Goal: Task Accomplishment & Management: Complete application form

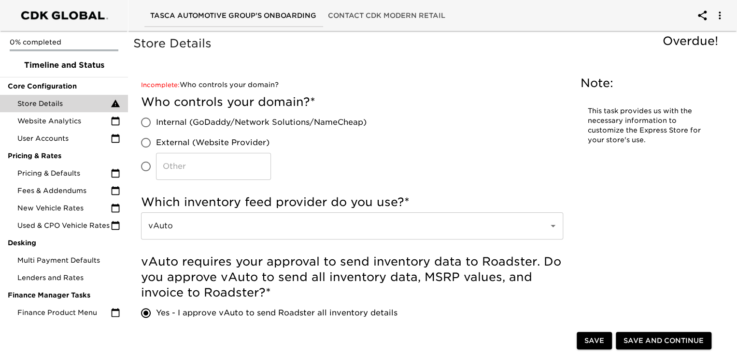
click at [143, 120] on input "Internal (GoDaddy/Network Solutions/NameCheap)" at bounding box center [146, 122] width 20 height 20
radio input "true"
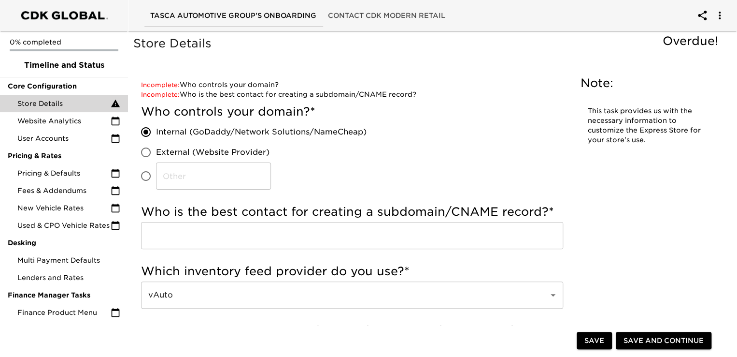
click at [163, 224] on input "text" at bounding box center [352, 235] width 422 height 27
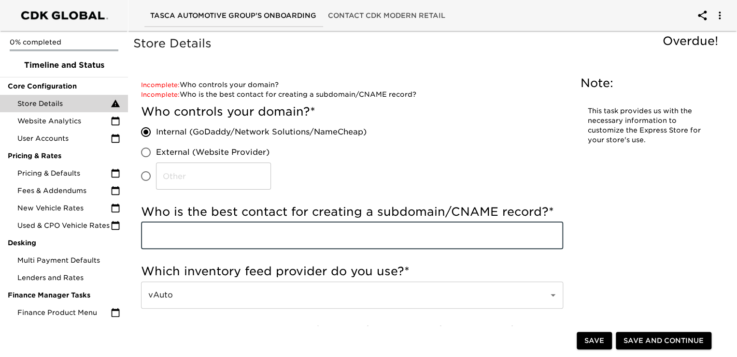
type input "[PERSON_NAME] [EMAIL_ADDRESS][DOMAIN_NAME]"
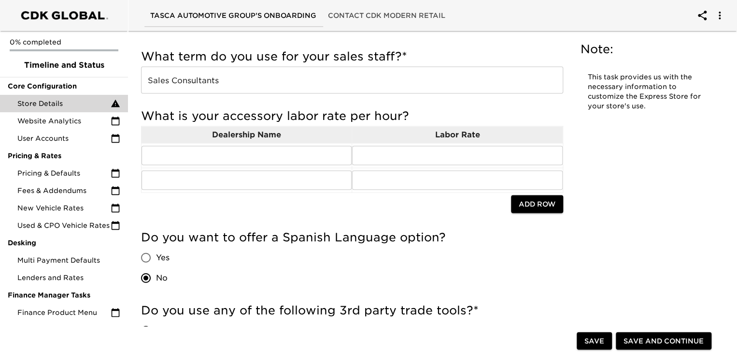
scroll to position [918, 0]
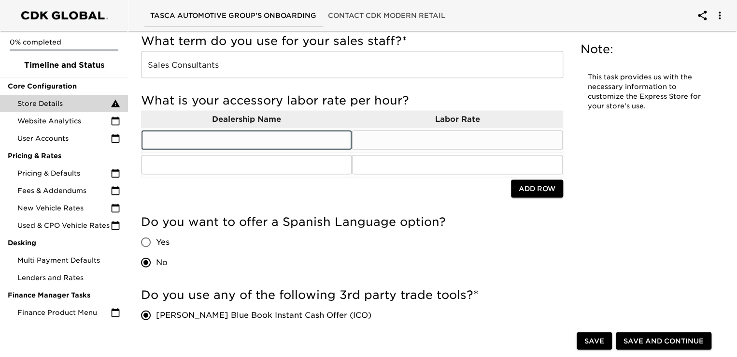
click at [156, 138] on input "text" at bounding box center [247, 139] width 210 height 19
type input "t"
type input "Tasca Ford Cranston"
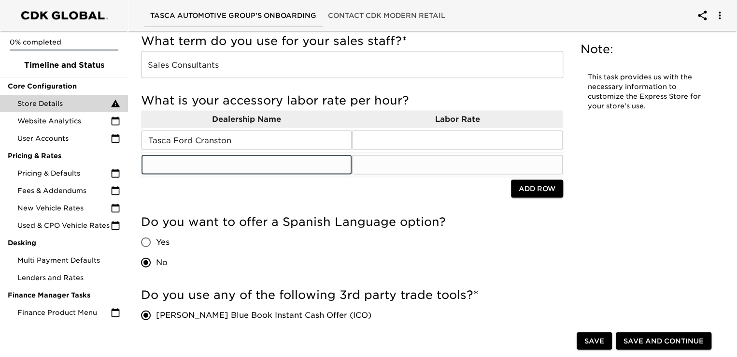
click at [174, 161] on input "text" at bounding box center [247, 164] width 210 height 19
type input "t"
type input "Tasca Toyota"
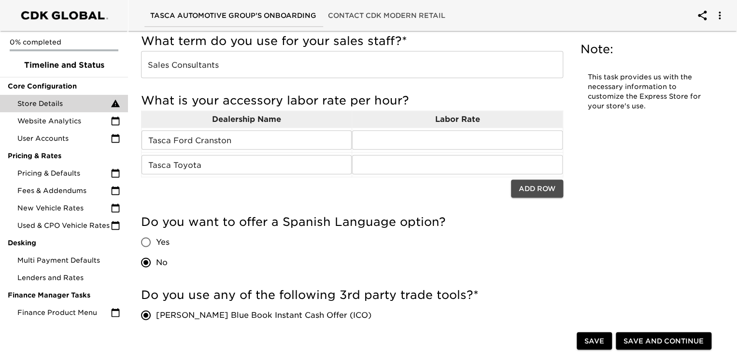
click at [532, 183] on span "Add Row" at bounding box center [537, 188] width 37 height 12
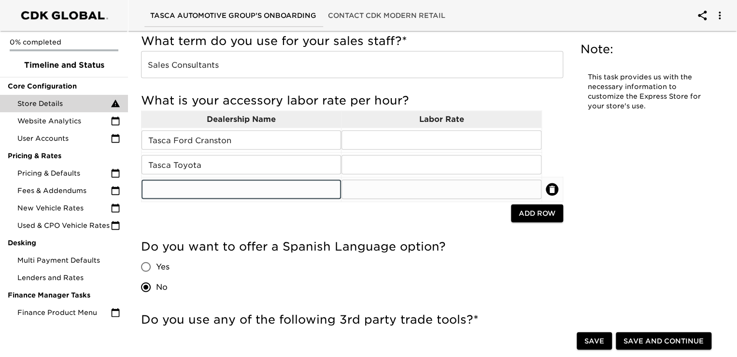
click at [160, 187] on input "text" at bounding box center [242, 188] width 200 height 19
type input "Tasca Hyundai Stamford"
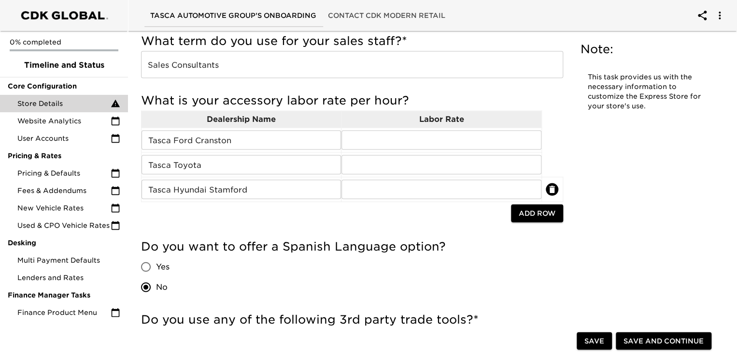
drag, startPoint x: 547, startPoint y: 259, endPoint x: 534, endPoint y: 261, distance: 12.7
click at [547, 259] on div "Do you want to offer a Spanish Language option? Yes No" at bounding box center [352, 267] width 422 height 58
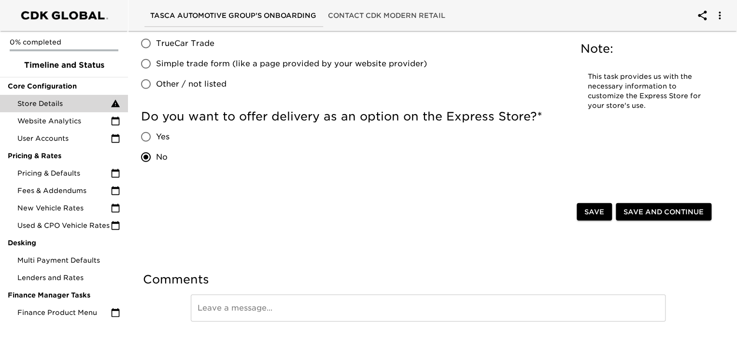
scroll to position [1284, 0]
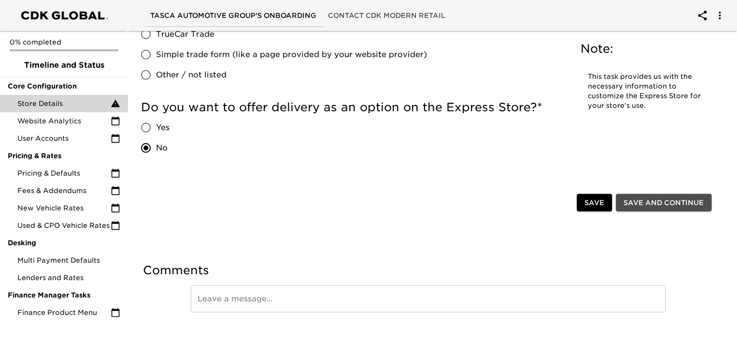
click at [650, 198] on span "Save and Continue" at bounding box center [664, 203] width 80 height 12
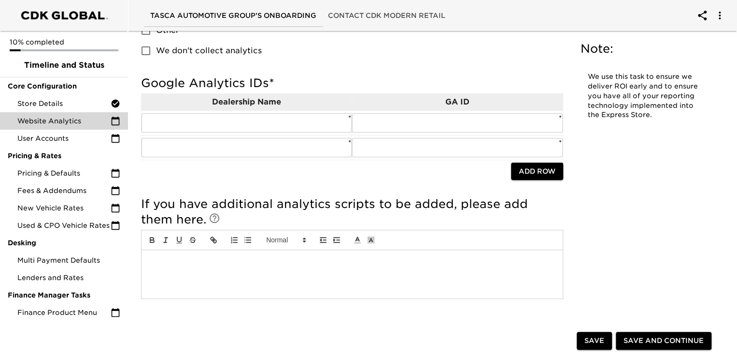
scroll to position [93, 0]
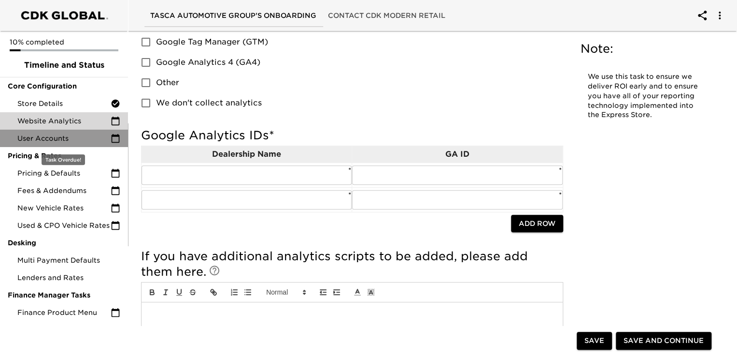
click at [116, 140] on icon at bounding box center [116, 138] width 10 height 10
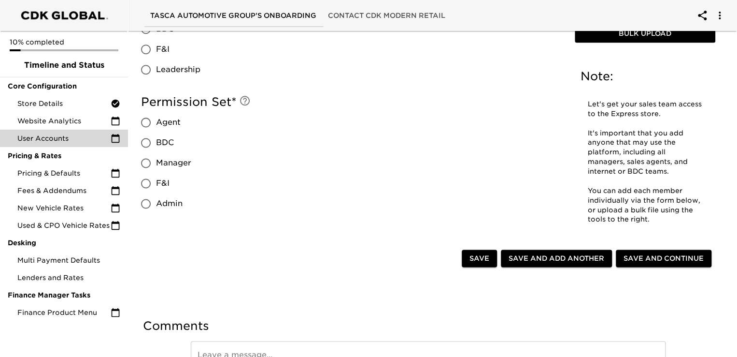
scroll to position [629, 0]
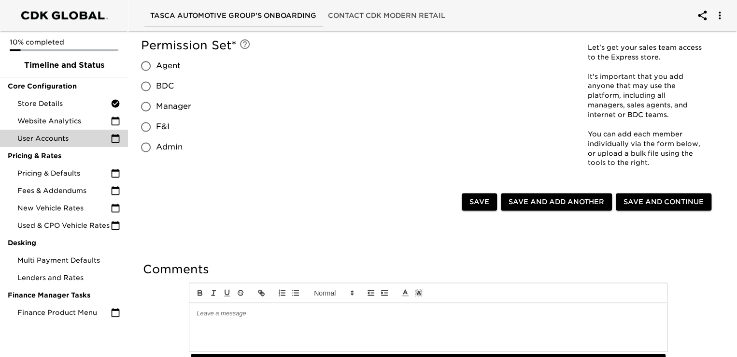
click at [215, 318] on div at bounding box center [428, 326] width 478 height 48
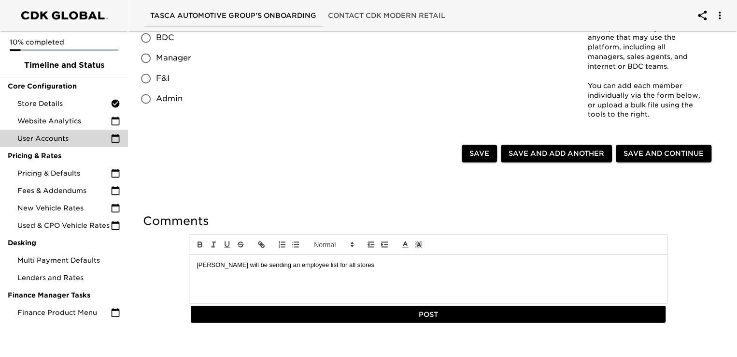
scroll to position [689, 0]
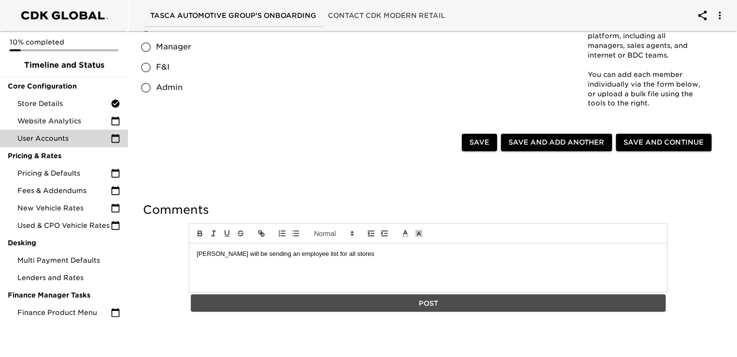
click at [425, 302] on span "Post" at bounding box center [428, 303] width 467 height 12
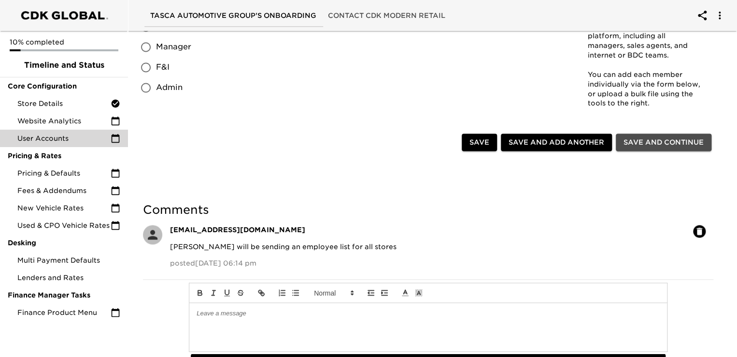
click at [663, 142] on span "Save and Continue" at bounding box center [664, 142] width 80 height 12
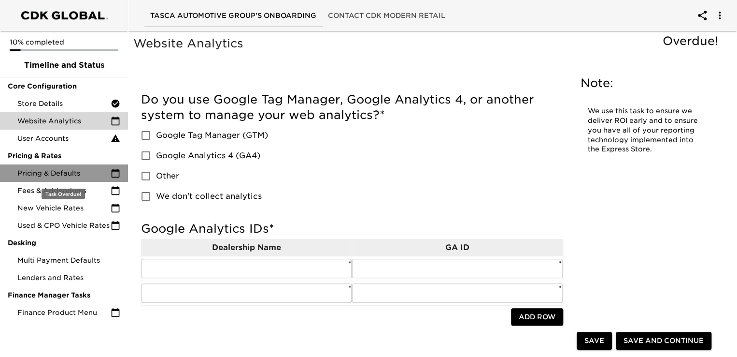
click at [73, 173] on span "Pricing & Defaults" at bounding box center [63, 173] width 93 height 10
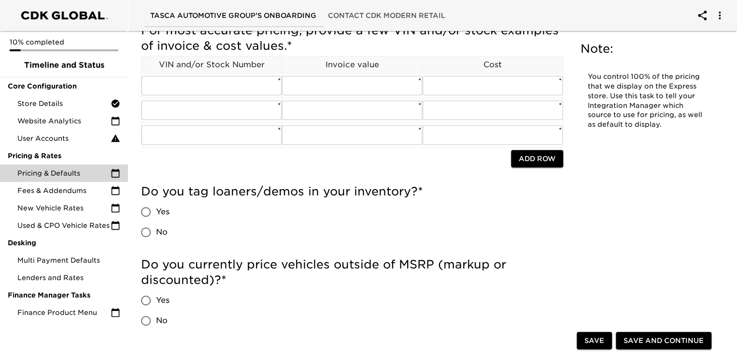
scroll to position [145, 0]
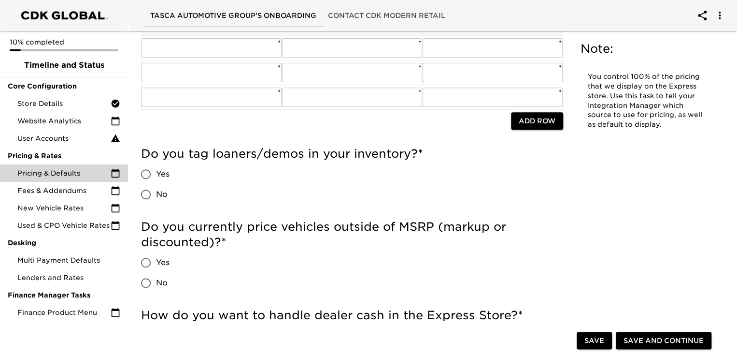
click at [144, 261] on input "Yes" at bounding box center [146, 262] width 20 height 20
radio input "true"
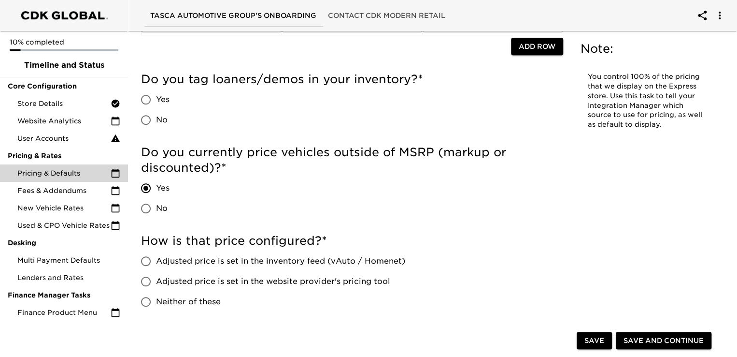
scroll to position [242, 0]
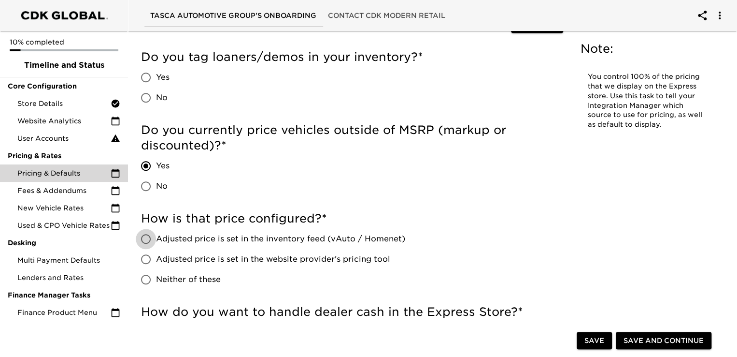
click at [149, 242] on input "Adjusted price is set in the inventory feed (vAuto / Homenet)" at bounding box center [146, 238] width 20 height 20
radio input "true"
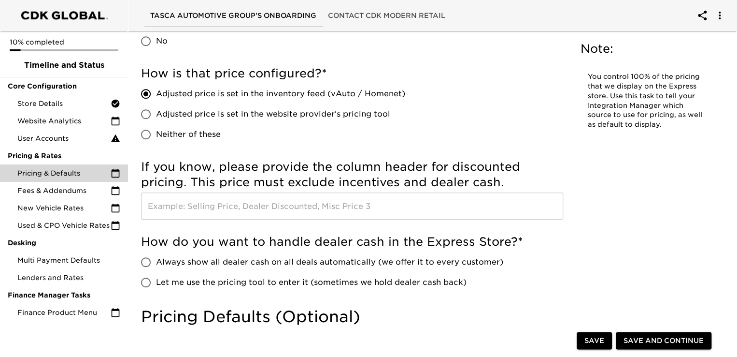
scroll to position [435, 0]
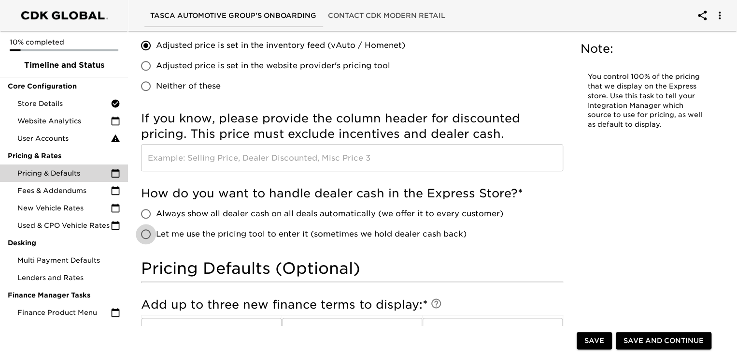
click at [146, 237] on input "Let me use the pricing tool to enter it (sometimes we hold dealer cash back)" at bounding box center [146, 234] width 20 height 20
radio input "true"
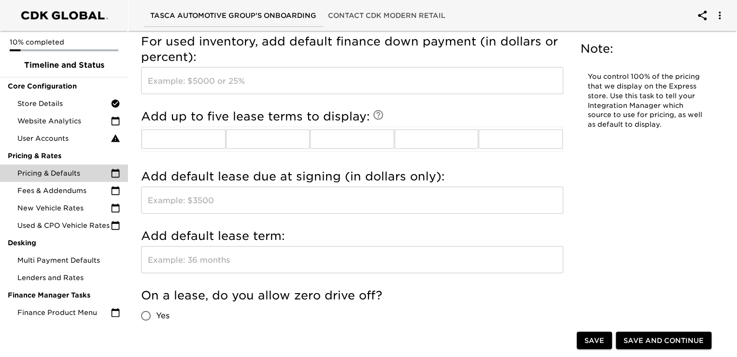
scroll to position [1014, 0]
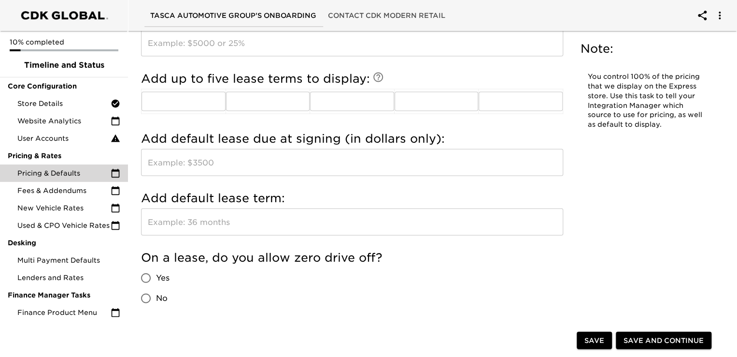
click at [147, 274] on input "Yes" at bounding box center [146, 278] width 20 height 20
radio input "true"
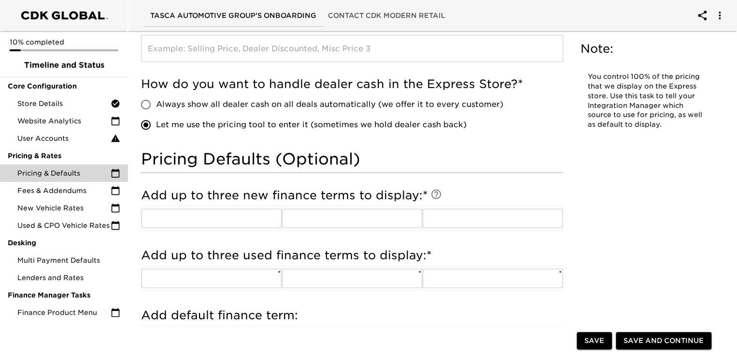
scroll to position [531, 0]
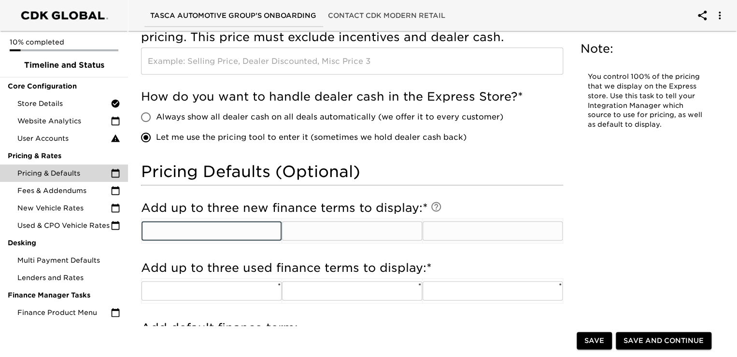
click at [199, 228] on input "text" at bounding box center [212, 230] width 140 height 19
type input "48"
click at [324, 232] on input "text" at bounding box center [352, 230] width 140 height 19
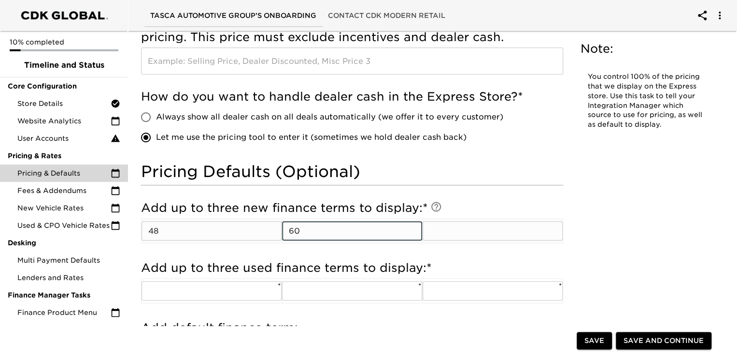
type input "60"
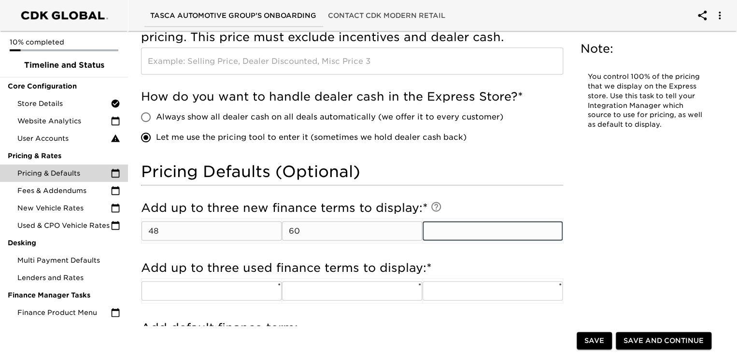
click at [473, 228] on input "text" at bounding box center [493, 230] width 140 height 19
type input "72"
click at [659, 260] on div "Pricing & Defaults Overdue! Note: You control 100% of the pricing that we displ…" at bounding box center [428, 161] width 594 height 1319
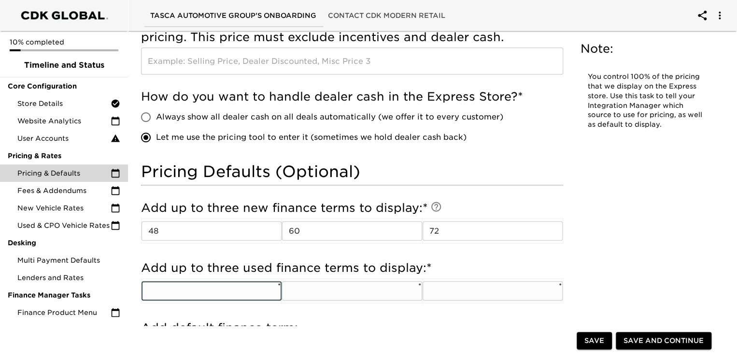
click at [181, 287] on input "text" at bounding box center [212, 290] width 140 height 19
type input "48"
click at [309, 289] on input "text" at bounding box center [352, 290] width 140 height 19
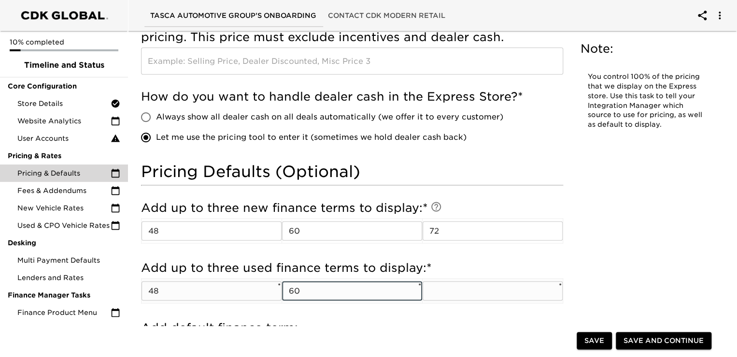
type input "60"
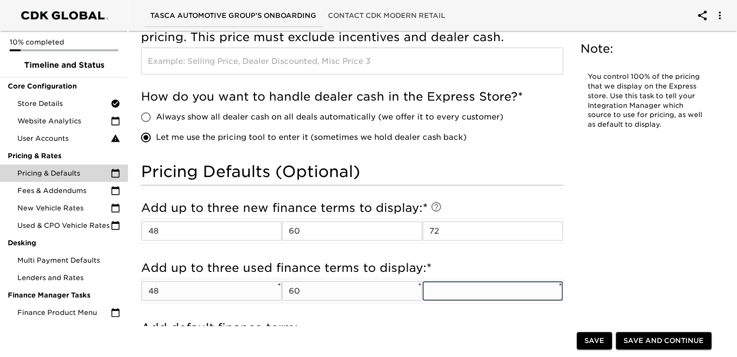
click at [449, 292] on input "text" at bounding box center [493, 290] width 140 height 19
type input "72"
click at [694, 264] on div "Pricing & Defaults Overdue! Note: You control 100% of the pricing that we displ…" at bounding box center [428, 161] width 594 height 1319
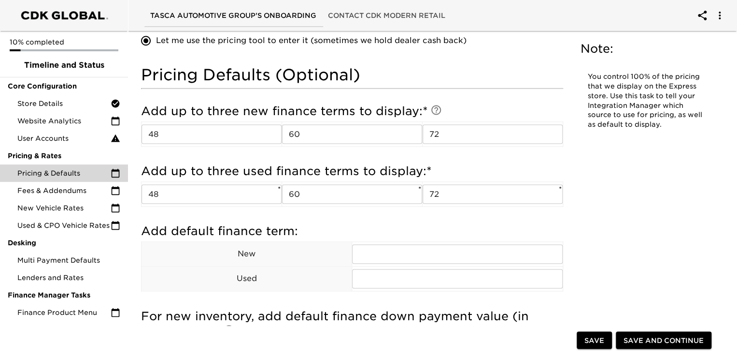
scroll to position [676, 0]
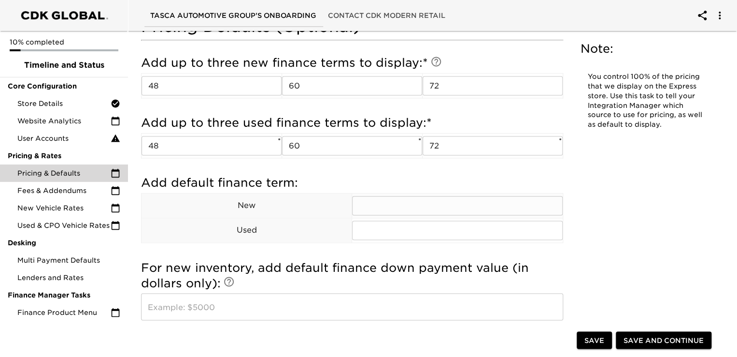
click at [408, 205] on input "text" at bounding box center [457, 205] width 210 height 19
type input "60"
click at [375, 227] on input "text" at bounding box center [457, 229] width 210 height 19
type input "60"
click at [568, 205] on div "Pricing Details For most accurate pricing, provide a few VIN and/or stock examp…" at bounding box center [352, 35] width 438 height 1265
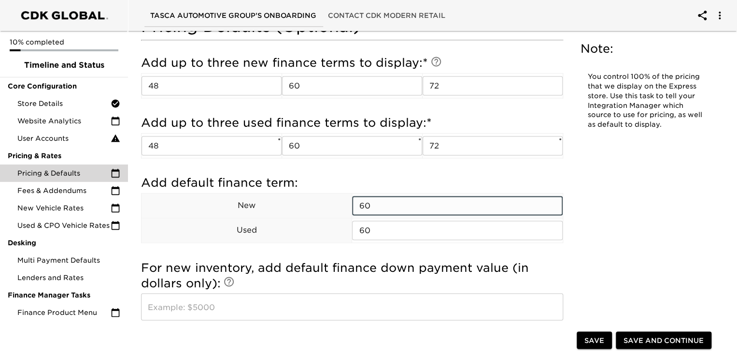
drag, startPoint x: 373, startPoint y: 204, endPoint x: 346, endPoint y: 211, distance: 27.9
click at [346, 211] on tr "New 60 ​" at bounding box center [353, 205] width 422 height 25
type input "48"
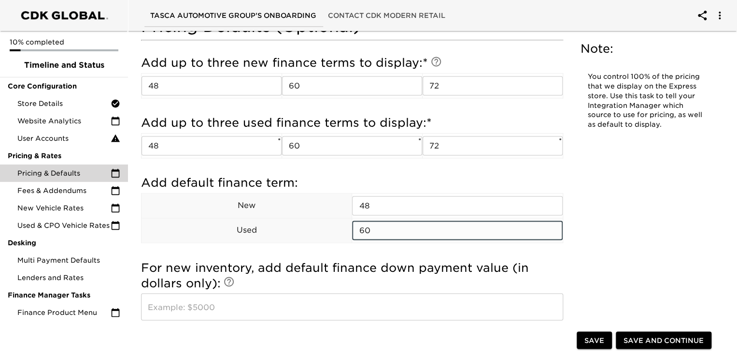
drag, startPoint x: 375, startPoint y: 225, endPoint x: 311, endPoint y: 239, distance: 65.8
click at [311, 239] on tr "Used 60 ​" at bounding box center [353, 230] width 422 height 25
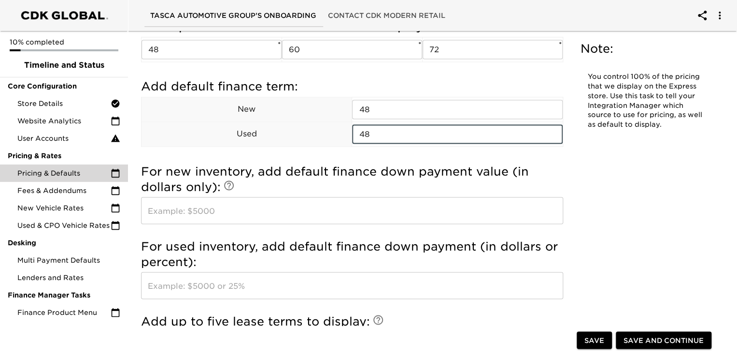
scroll to position [773, 0]
type input "48"
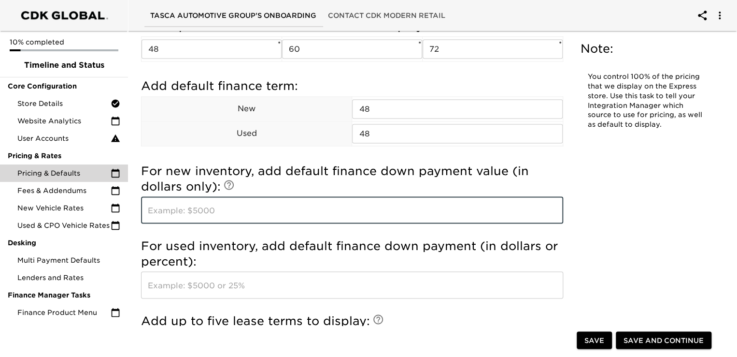
click at [179, 205] on input "text" at bounding box center [352, 209] width 422 height 27
type input "2000.00"
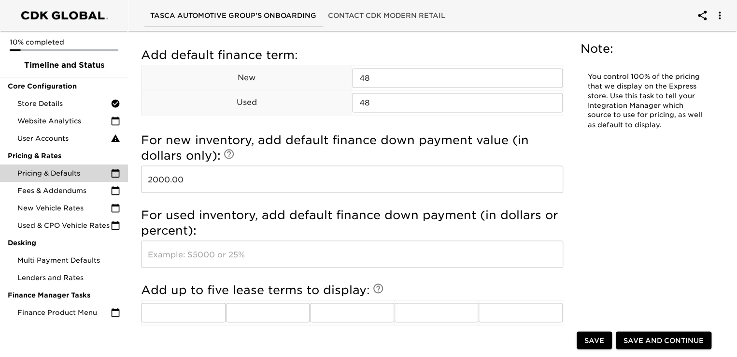
scroll to position [821, 0]
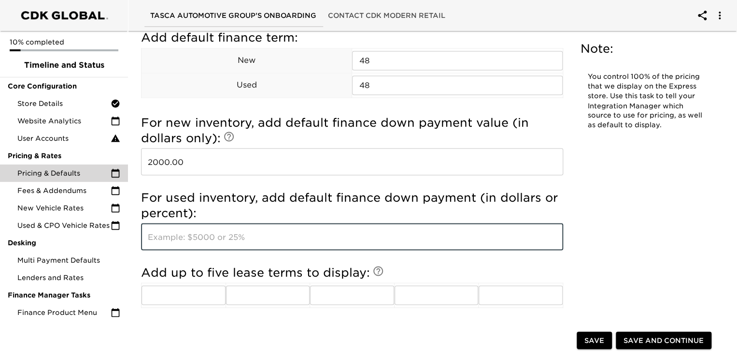
click at [206, 237] on input "text" at bounding box center [352, 236] width 422 height 27
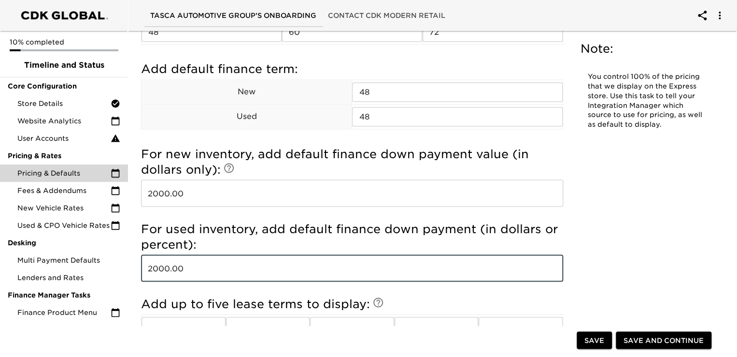
scroll to position [773, 0]
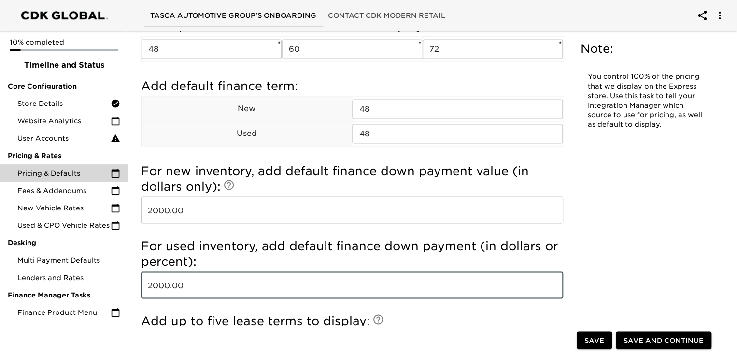
type input "2000.00"
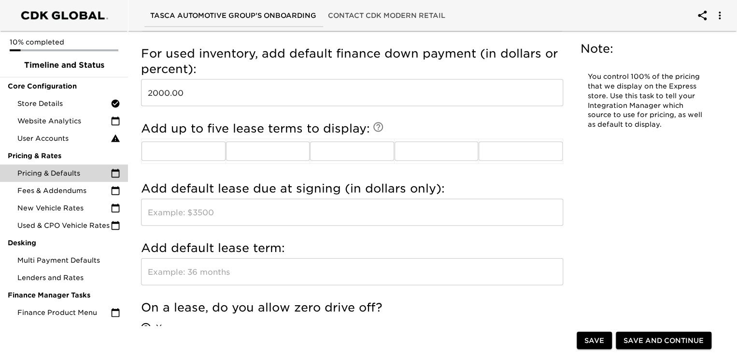
scroll to position [966, 0]
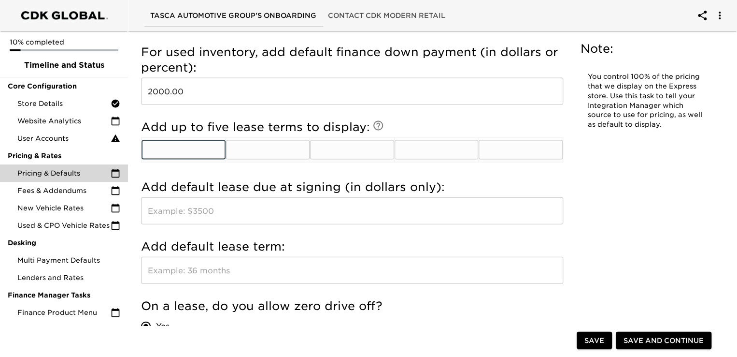
click at [187, 147] on input "text" at bounding box center [184, 149] width 84 height 19
type input "24"
click at [257, 146] on input "text" at bounding box center [268, 149] width 84 height 19
type input "30"
click at [355, 141] on input "text" at bounding box center [352, 149] width 84 height 19
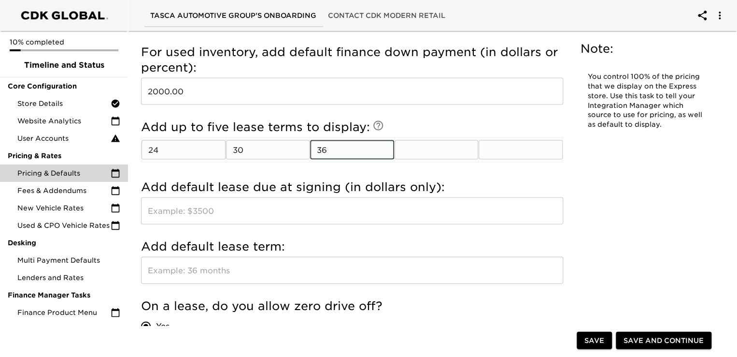
type input "36"
click at [435, 146] on input "text" at bounding box center [437, 149] width 84 height 19
type input "4"
type input "39"
click at [500, 148] on input "text" at bounding box center [521, 149] width 84 height 19
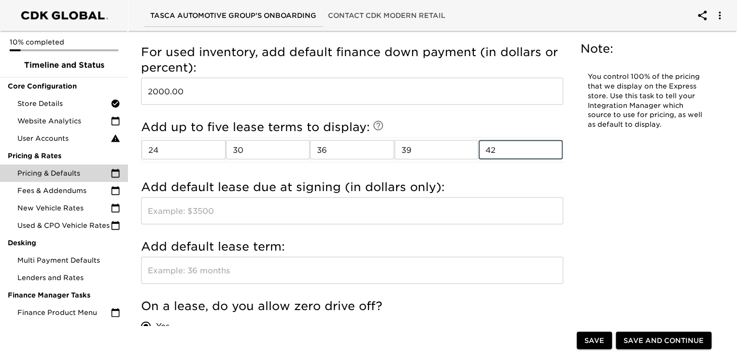
type input "42"
click at [232, 208] on input "text" at bounding box center [352, 210] width 422 height 27
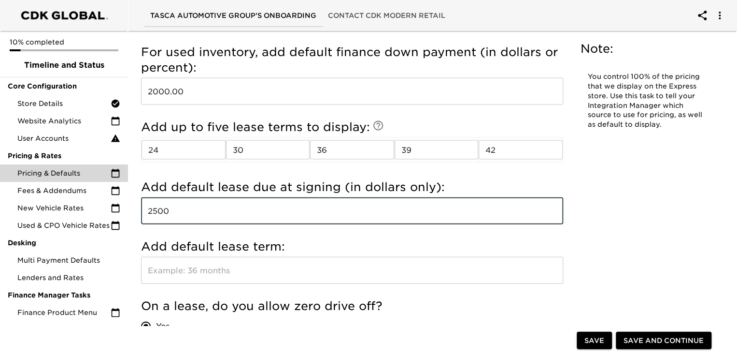
type input "2500"
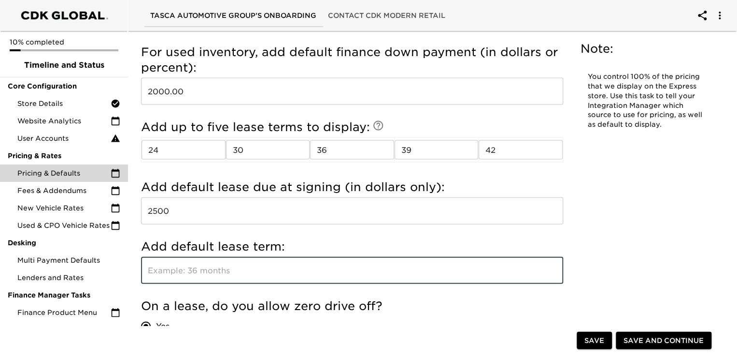
click at [182, 269] on input "text" at bounding box center [352, 270] width 422 height 27
type input "36"
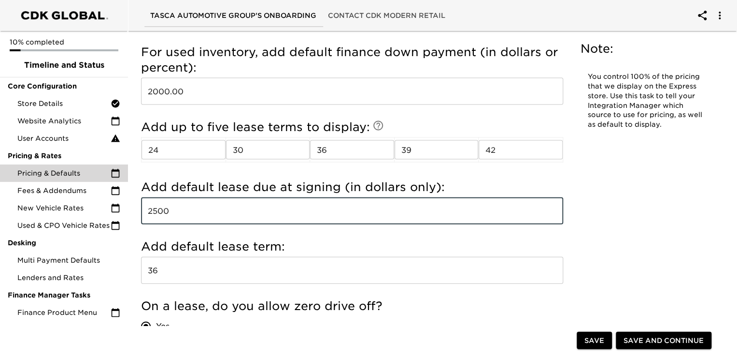
click at [170, 208] on input "2500" at bounding box center [352, 210] width 422 height 27
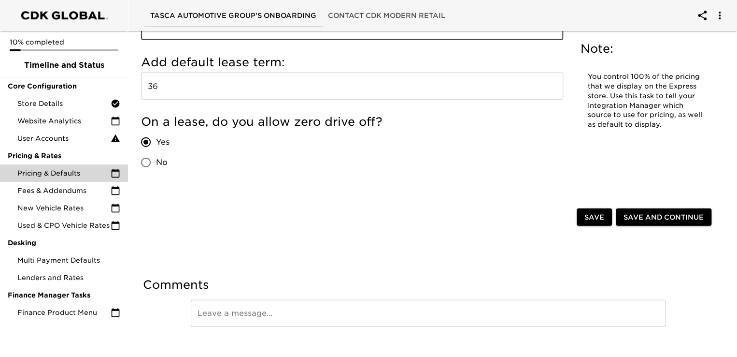
scroll to position [1159, 0]
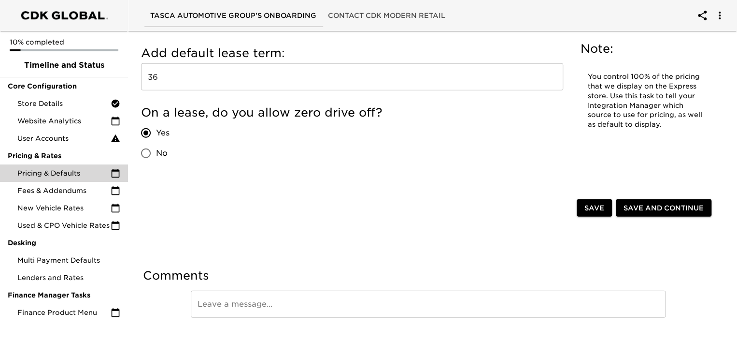
type input "2500.00"
click at [645, 204] on span "Save and Continue" at bounding box center [664, 208] width 80 height 12
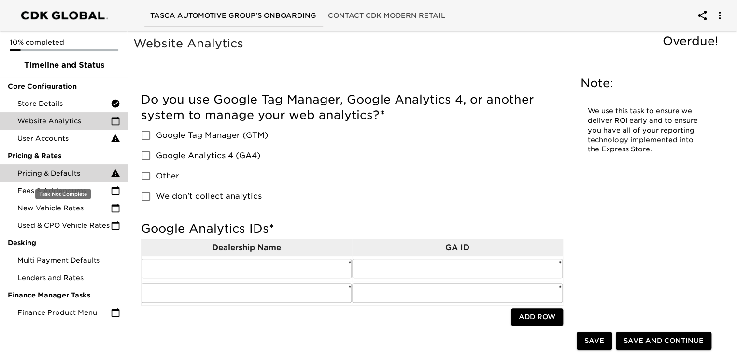
click at [50, 171] on span "Pricing & Defaults" at bounding box center [63, 173] width 93 height 10
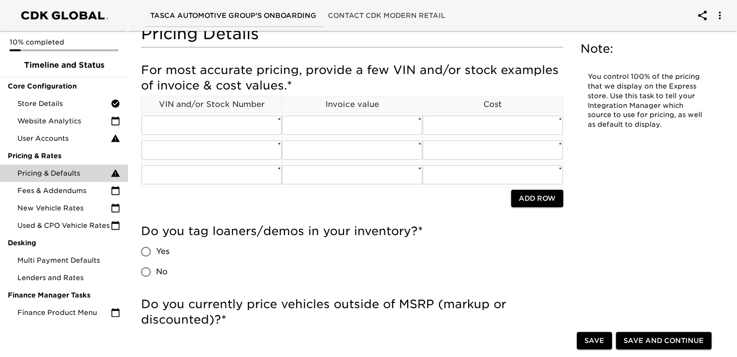
scroll to position [25, 0]
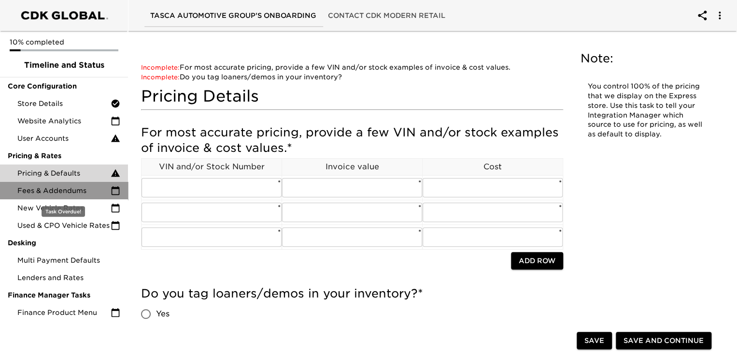
click at [116, 187] on icon at bounding box center [116, 190] width 8 height 9
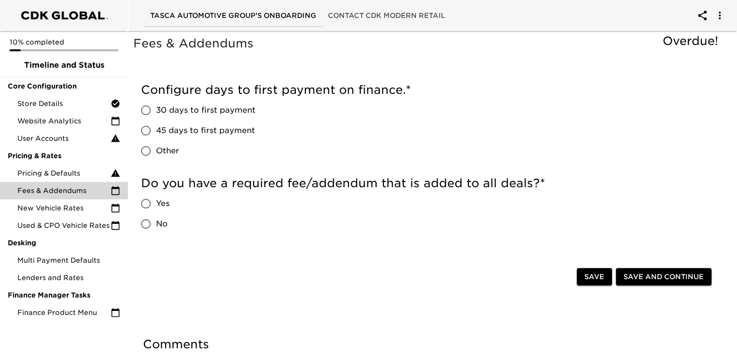
click at [150, 111] on input "30 days to first payment" at bounding box center [146, 110] width 20 height 20
radio input "true"
click at [143, 201] on input "Yes" at bounding box center [146, 203] width 20 height 20
radio input "true"
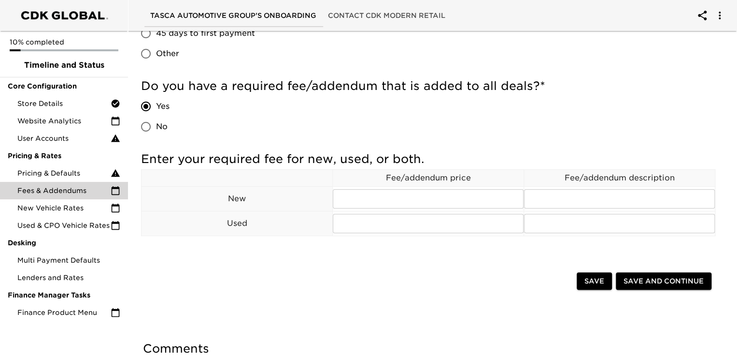
scroll to position [145, 0]
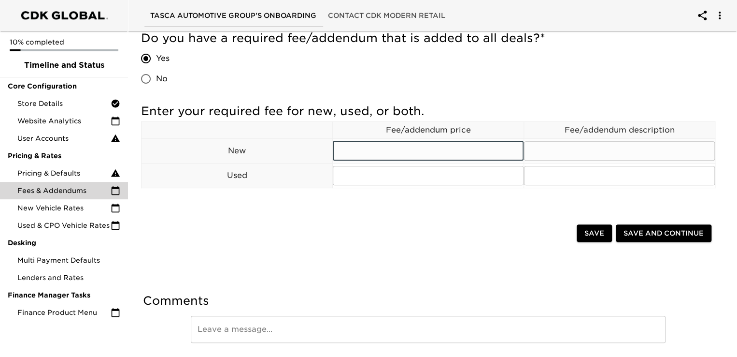
click at [353, 153] on input "text" at bounding box center [428, 150] width 191 height 19
type input "doc fee"
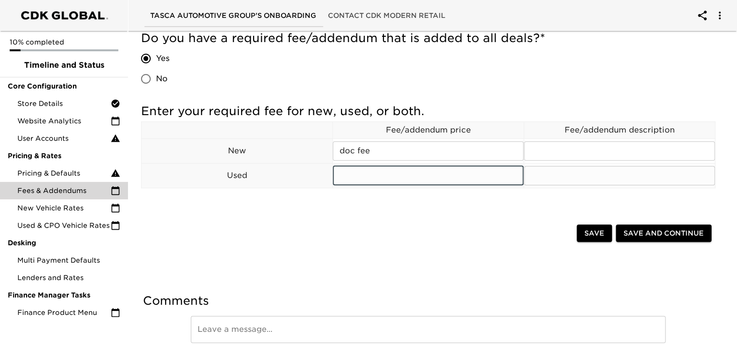
click at [353, 176] on input "text" at bounding box center [428, 175] width 191 height 19
type input "doc fee"
click at [556, 147] on input "text" at bounding box center [619, 150] width 191 height 19
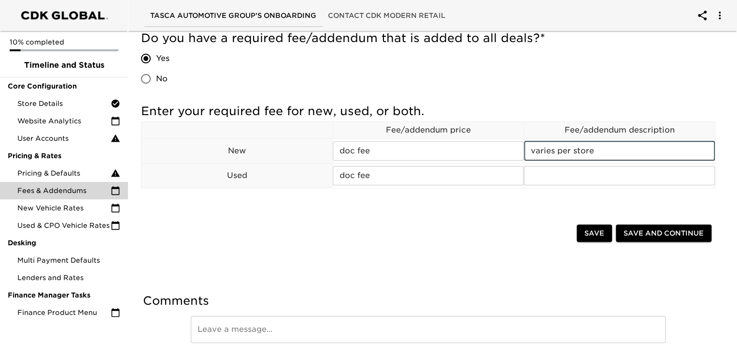
drag, startPoint x: 601, startPoint y: 153, endPoint x: 525, endPoint y: 150, distance: 76.4
click at [525, 150] on div "Enter your required fee for new, used, or both. Fee/addendum price Fee/addendum…" at bounding box center [428, 146] width 574 height 87
type input "varies per store"
click at [552, 169] on input "text" at bounding box center [619, 175] width 191 height 19
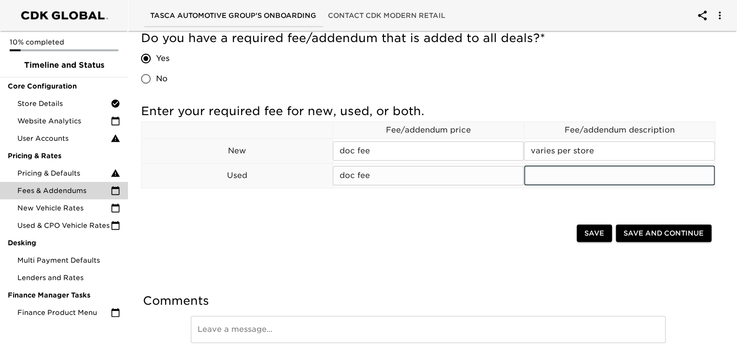
paste input "varies per store"
type input "varies per store"
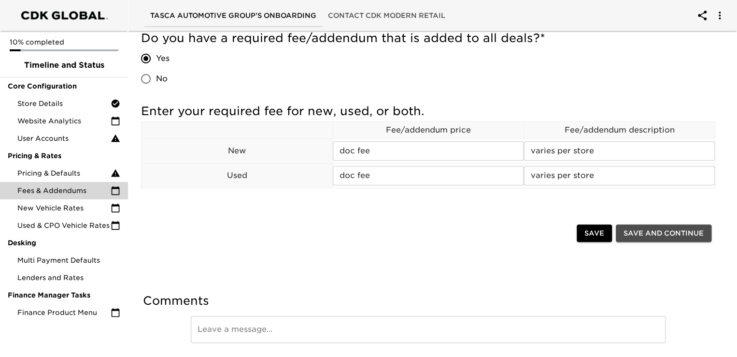
click at [657, 233] on span "Save and Continue" at bounding box center [664, 233] width 80 height 12
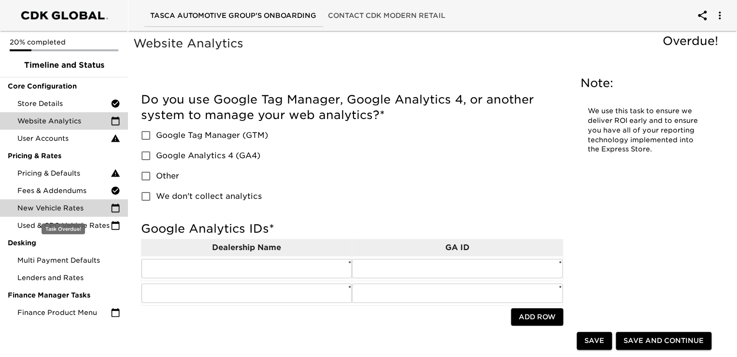
click at [59, 209] on span "New Vehicle Rates" at bounding box center [63, 208] width 93 height 10
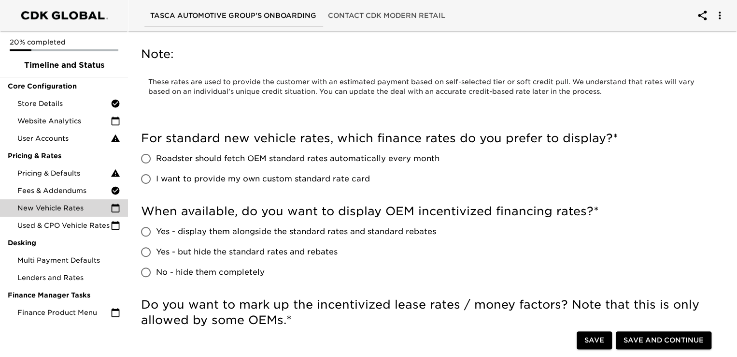
scroll to position [48, 0]
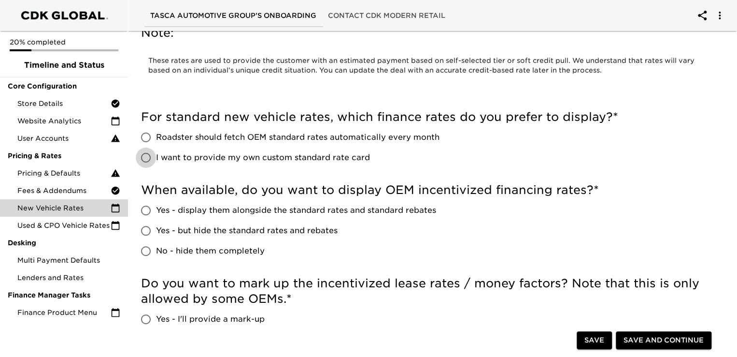
click at [147, 157] on input "I want to provide my own custom standard rate card" at bounding box center [146, 157] width 20 height 20
radio input "true"
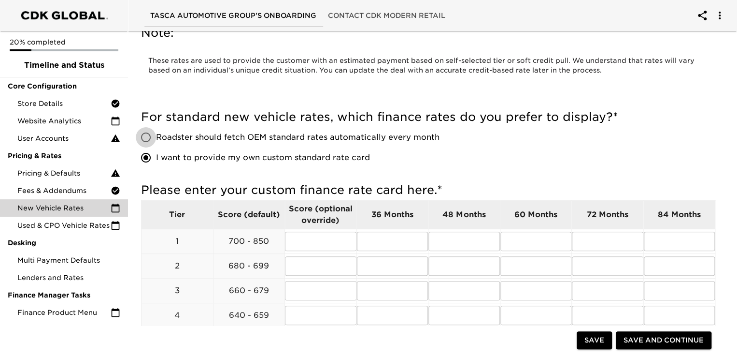
click at [149, 137] on input "Roadster should fetch OEM standard rates automatically every month" at bounding box center [146, 137] width 20 height 20
radio input "true"
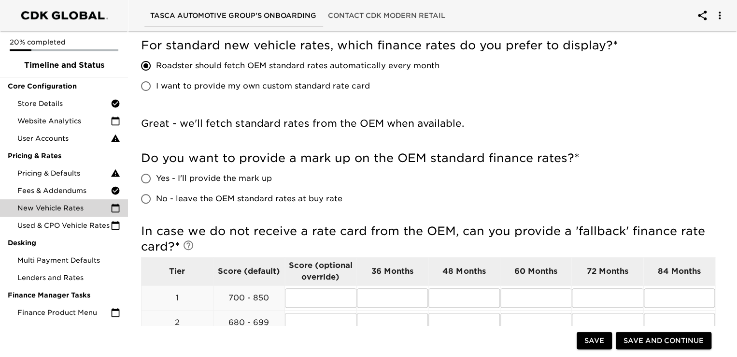
scroll to position [97, 0]
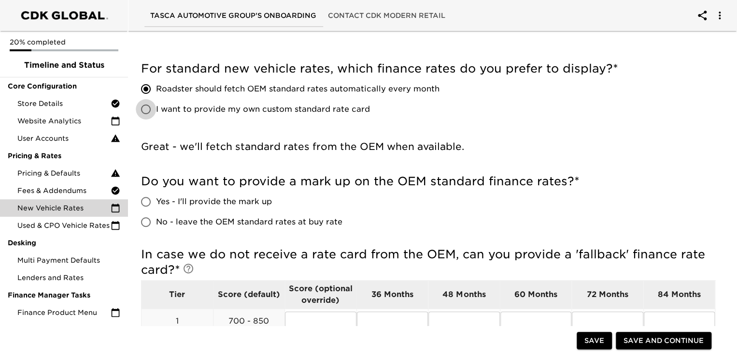
click at [149, 107] on input "I want to provide my own custom standard rate card" at bounding box center [146, 109] width 20 height 20
radio input "true"
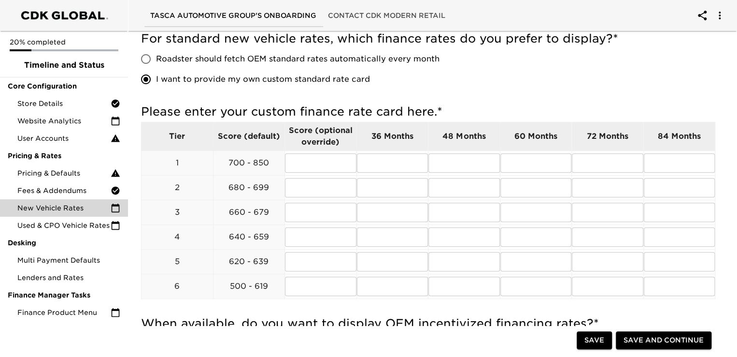
scroll to position [145, 0]
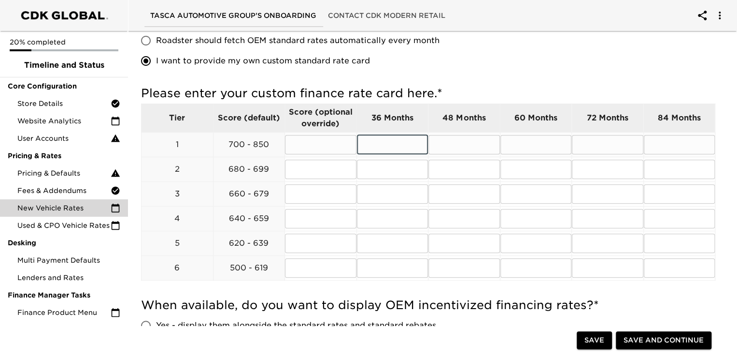
click at [390, 141] on input "text" at bounding box center [392, 144] width 71 height 19
click at [383, 145] on input "text" at bounding box center [392, 144] width 71 height 19
type input "5.99"
click at [461, 143] on input "text" at bounding box center [463, 144] width 71 height 19
type input "5.99"
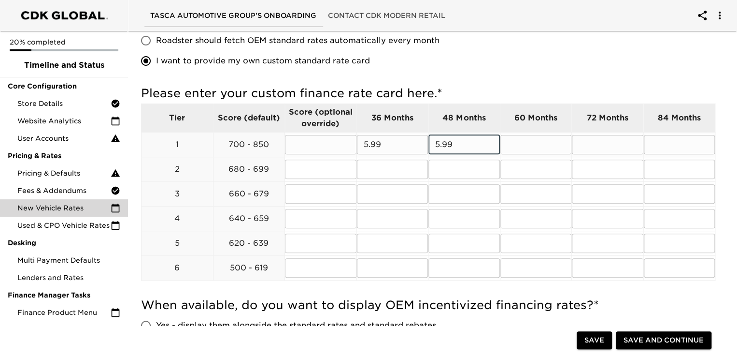
click at [535, 143] on input "text" at bounding box center [535, 144] width 71 height 19
type input "6.99"
click at [603, 145] on input "text" at bounding box center [607, 144] width 71 height 19
type input "7.99"
click at [671, 149] on input "text" at bounding box center [679, 144] width 71 height 19
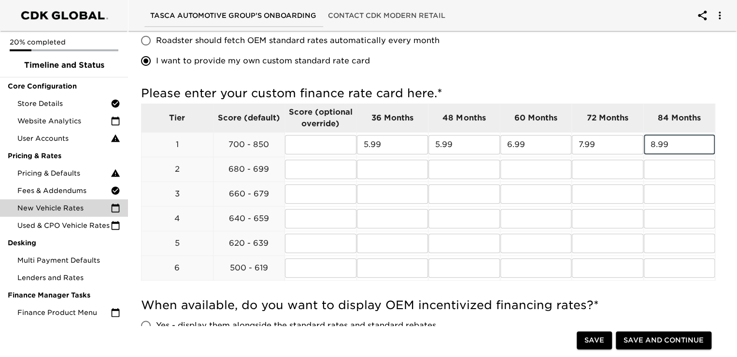
type input "8.99"
drag, startPoint x: 386, startPoint y: 143, endPoint x: 355, endPoint y: 146, distance: 31.1
click at [355, 146] on div "Please enter your custom finance rate card here. * Tier Score (default) Score (…" at bounding box center [428, 184] width 574 height 197
type input "6.99"
drag, startPoint x: 458, startPoint y: 138, endPoint x: 433, endPoint y: 141, distance: 24.8
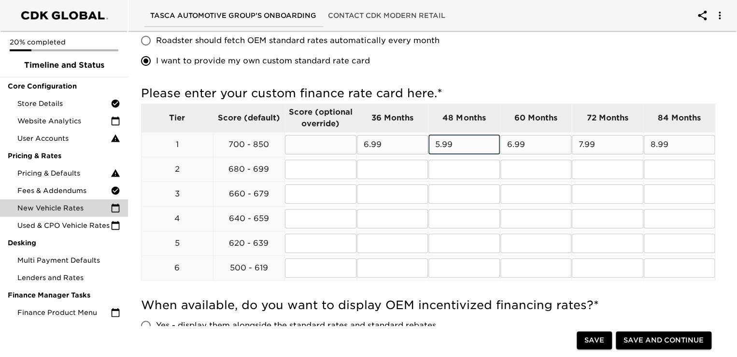
click at [433, 141] on input "5.99" at bounding box center [463, 144] width 71 height 19
type input "6.99"
drag, startPoint x: 530, startPoint y: 144, endPoint x: 485, endPoint y: 157, distance: 47.1
click at [485, 157] on tbody "Tier Score (default) Score (optional override) 36 Months 48 Months 60 Months 72…" at bounding box center [429, 191] width 574 height 176
type input "6.99"
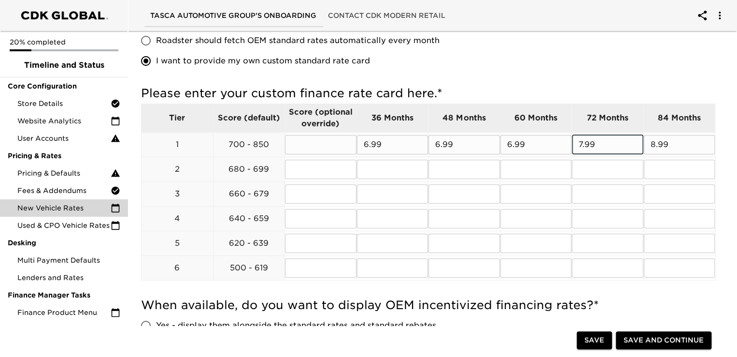
click at [597, 143] on input "7.99" at bounding box center [607, 144] width 71 height 19
drag, startPoint x: 674, startPoint y: 146, endPoint x: 637, endPoint y: 157, distance: 39.0
click at [637, 157] on tbody "Tier Score (default) Score (optional override) 36 Months 48 Months 60 Months 72…" at bounding box center [429, 191] width 574 height 176
click at [677, 189] on input "text" at bounding box center [679, 193] width 71 height 19
click at [380, 166] on input "text" at bounding box center [392, 168] width 71 height 19
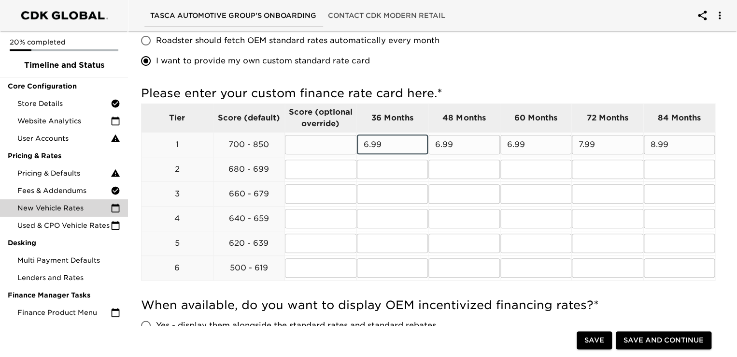
drag, startPoint x: 381, startPoint y: 143, endPoint x: 371, endPoint y: 143, distance: 9.7
click at [371, 143] on input "6.99" at bounding box center [392, 144] width 71 height 19
type input "6.74"
drag, startPoint x: 456, startPoint y: 141, endPoint x: 443, endPoint y: 146, distance: 14.1
click at [443, 146] on input "6.99" at bounding box center [463, 144] width 71 height 19
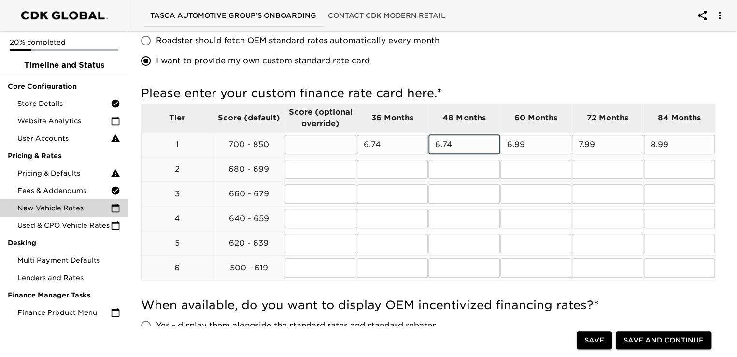
type input "6.74"
drag, startPoint x: 531, startPoint y: 145, endPoint x: 512, endPoint y: 143, distance: 19.4
click at [512, 143] on input "6.99" at bounding box center [535, 144] width 71 height 19
click at [531, 148] on input "6.99" at bounding box center [535, 144] width 71 height 19
click at [528, 144] on input "6.99" at bounding box center [535, 144] width 71 height 19
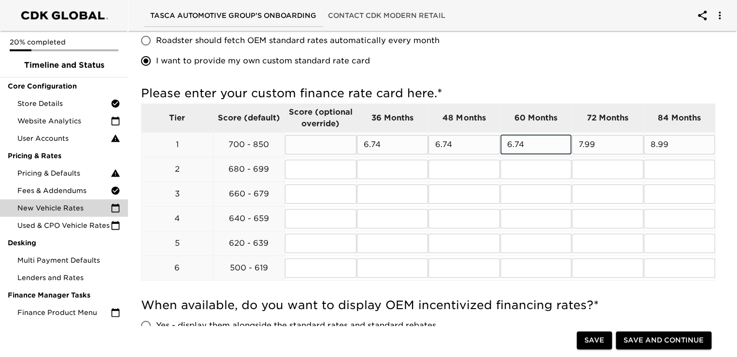
type input "6.74"
click at [597, 143] on input "7.99" at bounding box center [607, 144] width 71 height 19
drag, startPoint x: 600, startPoint y: 143, endPoint x: 595, endPoint y: 143, distance: 5.8
click at [595, 143] on input "7.99" at bounding box center [607, 144] width 71 height 19
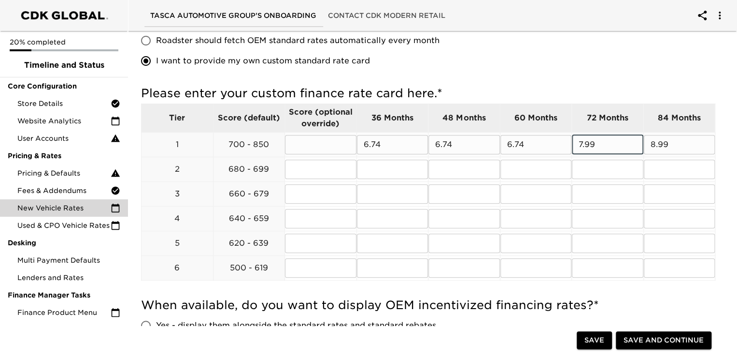
drag, startPoint x: 600, startPoint y: 143, endPoint x: 586, endPoint y: 146, distance: 13.8
click at [586, 146] on input "7.99" at bounding box center [607, 144] width 71 height 19
type input "7.74"
drag, startPoint x: 670, startPoint y: 142, endPoint x: 658, endPoint y: 143, distance: 11.8
click at [658, 143] on input "8.99" at bounding box center [679, 144] width 71 height 19
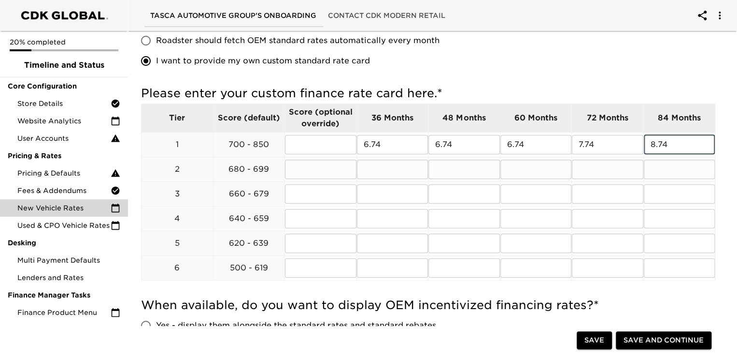
type input "8.74"
click at [372, 171] on input "text" at bounding box center [392, 168] width 71 height 19
type input "6.99"
click at [440, 166] on input "text" at bounding box center [463, 168] width 71 height 19
type input "6.99"
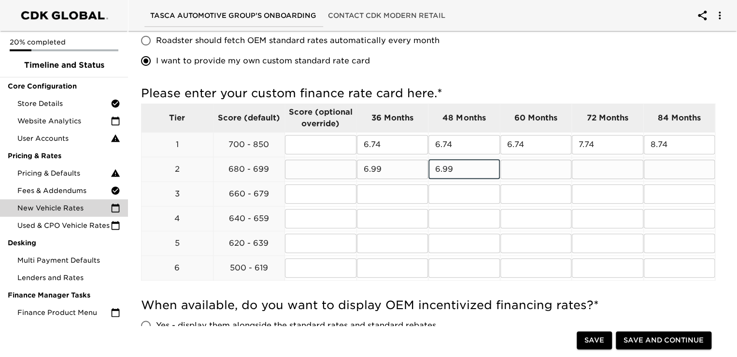
click at [537, 168] on input "text" at bounding box center [535, 168] width 71 height 19
type input "6.99"
click at [600, 161] on input "text" at bounding box center [607, 168] width 71 height 19
type input "7.99"
click at [656, 165] on input "text" at bounding box center [679, 168] width 71 height 19
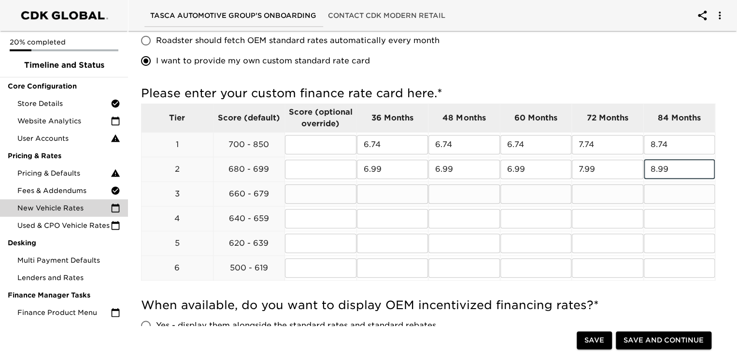
type input "8.99"
click at [378, 196] on input "text" at bounding box center [392, 193] width 71 height 19
type input "7.99"
click at [456, 193] on input "text" at bounding box center [463, 193] width 71 height 19
type input "7.99"
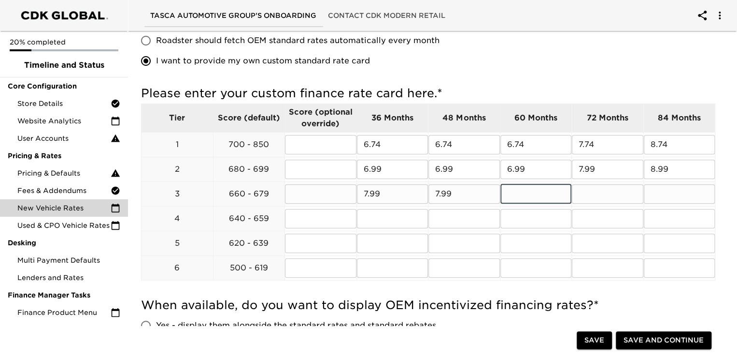
click at [514, 193] on input "text" at bounding box center [535, 193] width 71 height 19
type input "7.99"
click at [584, 188] on input "text" at bounding box center [607, 193] width 71 height 19
type input "8.34"
click at [655, 191] on input "text" at bounding box center [679, 193] width 71 height 19
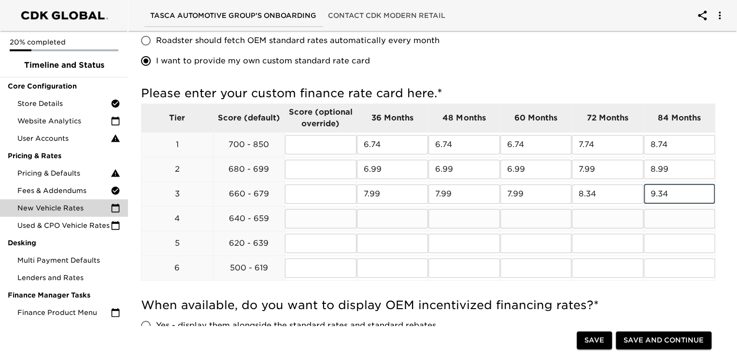
type input "9.34"
click at [386, 216] on input "text" at bounding box center [392, 218] width 71 height 19
type input "7.99"
click at [454, 221] on input "text" at bounding box center [463, 218] width 71 height 19
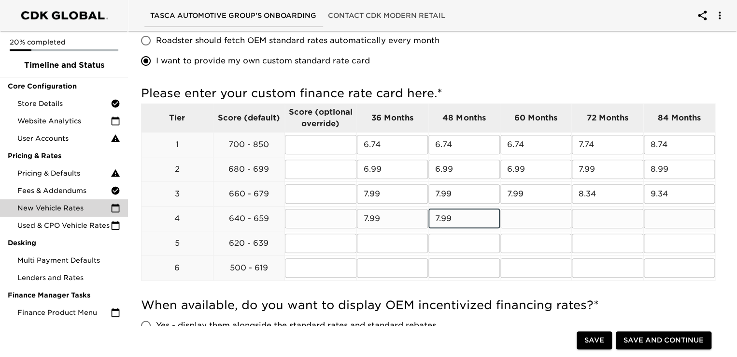
type input "7.99"
click at [517, 215] on input "text" at bounding box center [535, 218] width 71 height 19
type input "7.99"
click at [367, 217] on input "7.99" at bounding box center [392, 218] width 71 height 19
type input "8.99"
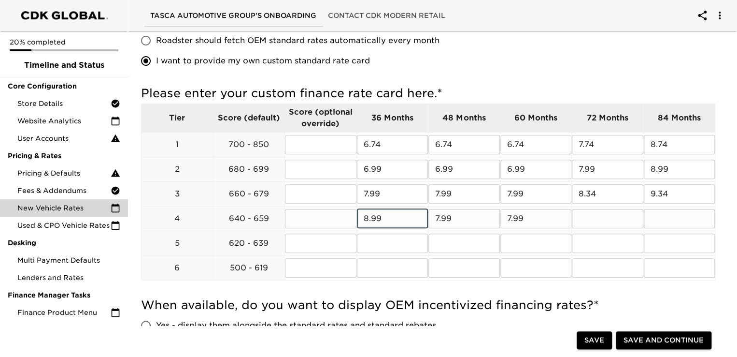
click at [441, 214] on input "7.99" at bounding box center [463, 218] width 71 height 19
type input "8.99"
click at [510, 215] on input "7.99" at bounding box center [535, 218] width 71 height 19
type input "8.99"
click at [591, 217] on input "text" at bounding box center [607, 218] width 71 height 19
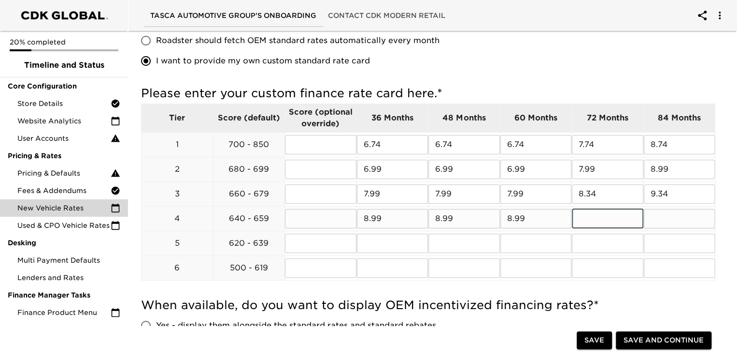
click at [592, 219] on input "text" at bounding box center [607, 218] width 71 height 19
type input "8.99"
click at [652, 213] on input "text" at bounding box center [679, 218] width 71 height 19
type input "9.34"
drag, startPoint x: 599, startPoint y: 217, endPoint x: 585, endPoint y: 224, distance: 16.2
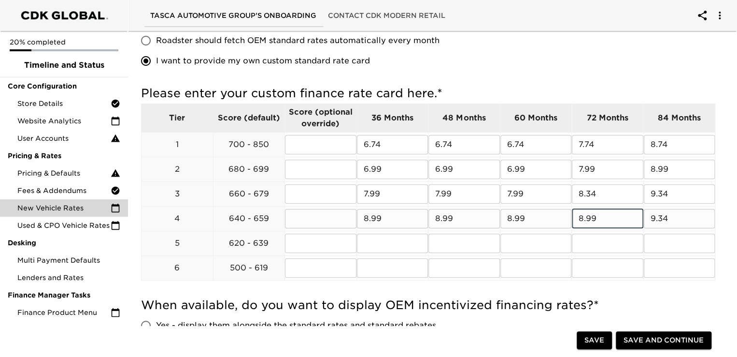
click at [586, 223] on input "8.99" at bounding box center [607, 218] width 71 height 19
type input "8.34"
drag, startPoint x: 529, startPoint y: 216, endPoint x: 496, endPoint y: 219, distance: 33.4
click at [496, 219] on tr "4 640 - 659 ​ 8.99 ​ 8.99 ​ 8.99 ​ 8.34 ​ 9.34 ​" at bounding box center [429, 218] width 574 height 25
type input "7.99"
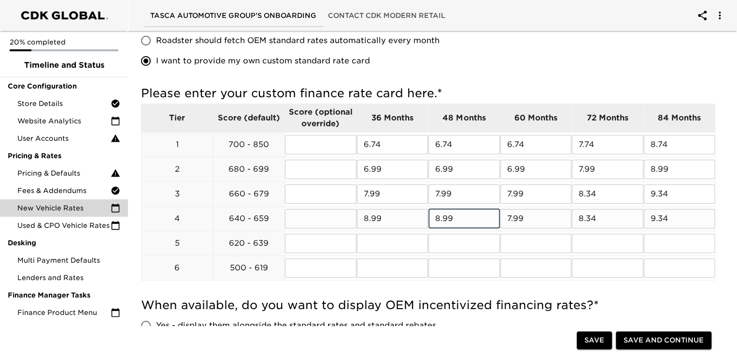
drag, startPoint x: 456, startPoint y: 212, endPoint x: 437, endPoint y: 217, distance: 19.6
click at [437, 217] on input "8.99" at bounding box center [463, 218] width 71 height 19
type input "7.99"
drag, startPoint x: 394, startPoint y: 217, endPoint x: 363, endPoint y: 222, distance: 31.4
click at [363, 222] on input "8.99" at bounding box center [392, 218] width 71 height 19
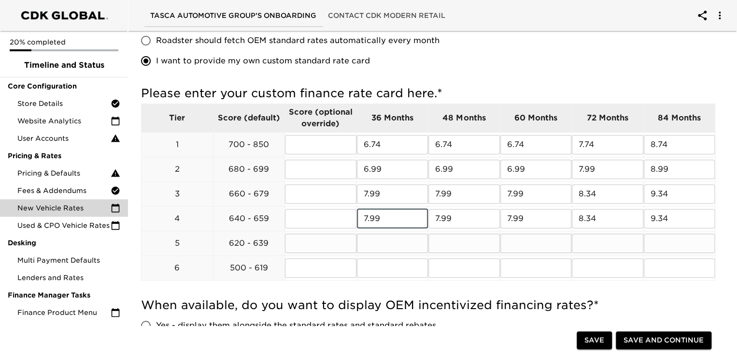
type input "7.99"
click at [377, 242] on input "text" at bounding box center [392, 242] width 71 height 19
type input "9.99"
click at [443, 242] on input "text" at bounding box center [463, 242] width 71 height 19
type input "9.99"
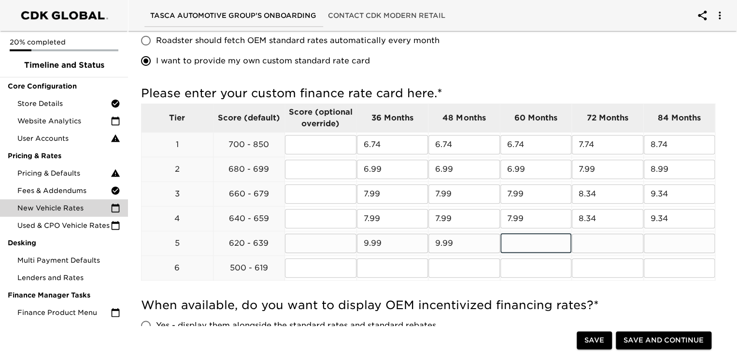
click at [530, 241] on input "text" at bounding box center [535, 242] width 71 height 19
type input "9.99"
click at [607, 244] on input "text" at bounding box center [607, 242] width 71 height 19
type input "10.34"
click at [660, 239] on input "text" at bounding box center [679, 242] width 71 height 19
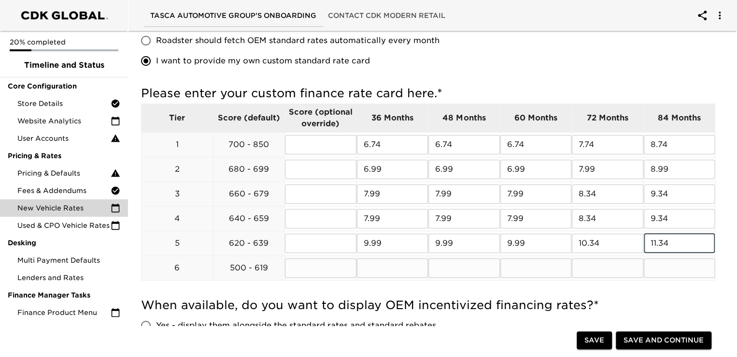
type input "11.34"
click at [379, 269] on input "text" at bounding box center [392, 267] width 71 height 19
type input "14.99"
click at [454, 271] on input "text" at bounding box center [463, 267] width 71 height 19
type input "14.99"
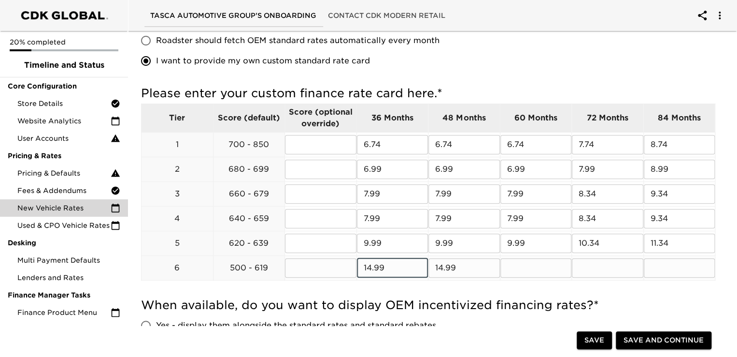
click at [372, 265] on input "14.99" at bounding box center [392, 267] width 71 height 19
click at [514, 269] on input "text" at bounding box center [535, 267] width 71 height 19
click at [600, 275] on input "text" at bounding box center [607, 267] width 71 height 19
click at [535, 264] on input "15.99" at bounding box center [535, 267] width 71 height 19
drag, startPoint x: 534, startPoint y: 266, endPoint x: 491, endPoint y: 261, distance: 43.3
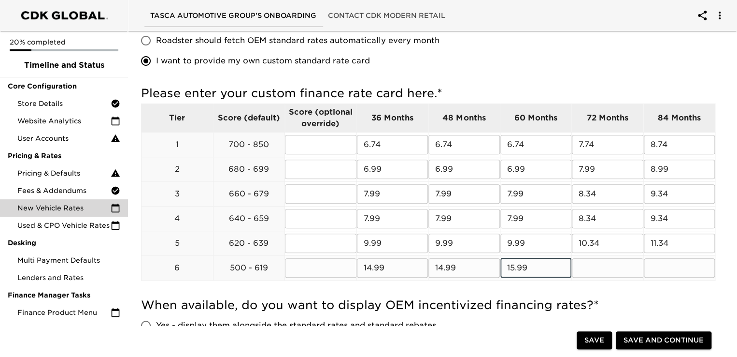
click at [491, 261] on tr "6 500 - 619 ​ 14.99 ​ 14.99 ​ 15.99 ​ ​ ​" at bounding box center [429, 267] width 574 height 25
type input "14.99"
click at [588, 263] on input "text" at bounding box center [607, 267] width 71 height 19
click at [665, 264] on input "text" at bounding box center [679, 267] width 71 height 19
click at [581, 266] on input "116.34" at bounding box center [607, 267] width 71 height 19
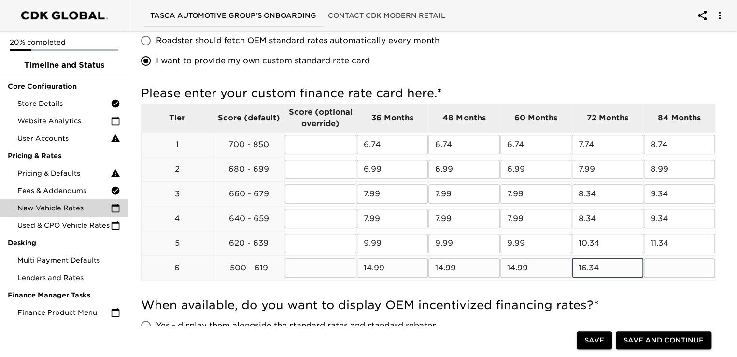
type input "16.34"
click at [676, 267] on input "text" at bounding box center [679, 267] width 71 height 19
type input "n/a"
click at [694, 293] on div "When available, do you want to display OEM incentivized financing rates? * Yes …" at bounding box center [428, 338] width 574 height 93
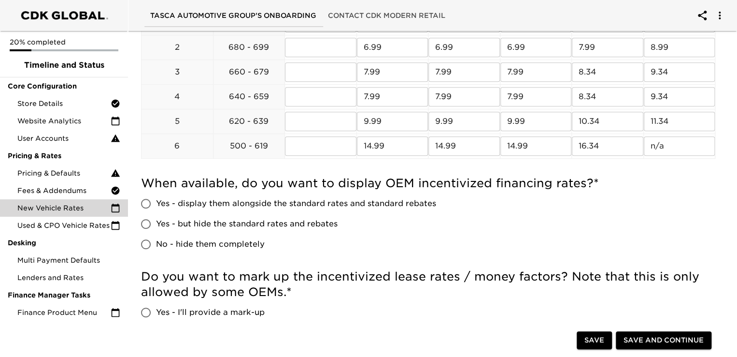
scroll to position [290, 0]
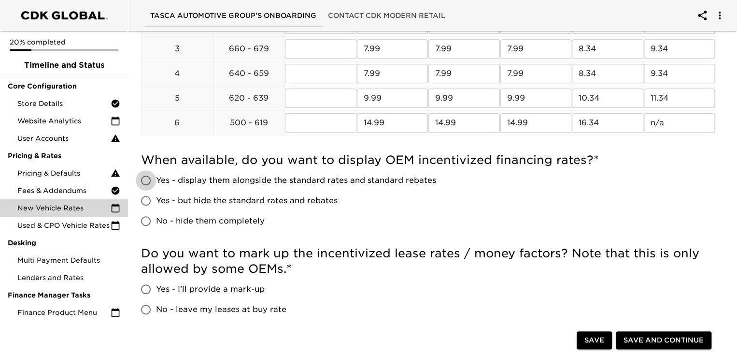
click at [148, 177] on input "Yes - display them alongside the standard rates and standard rebates" at bounding box center [146, 180] width 20 height 20
radio input "true"
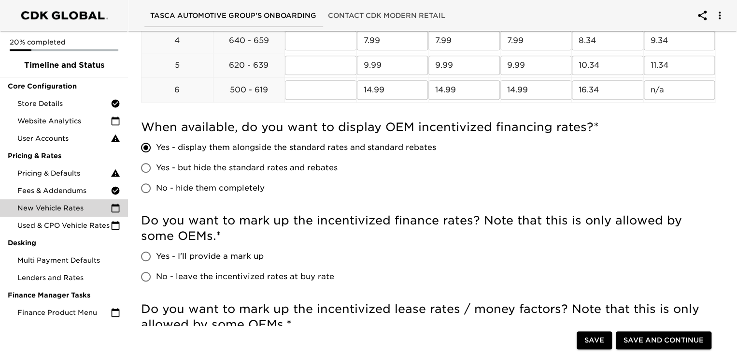
scroll to position [338, 0]
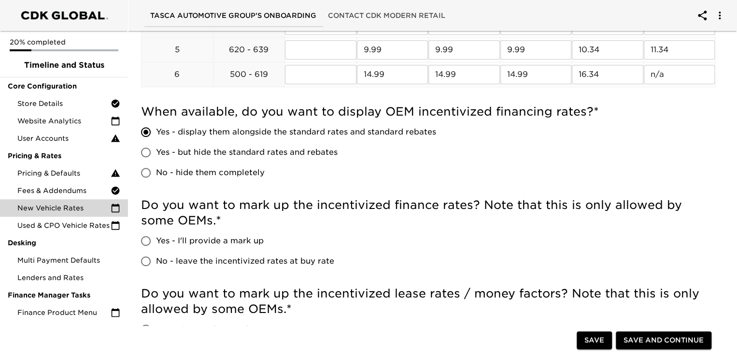
click at [149, 241] on input "Yes - I'll provide a mark up" at bounding box center [146, 240] width 20 height 20
radio input "true"
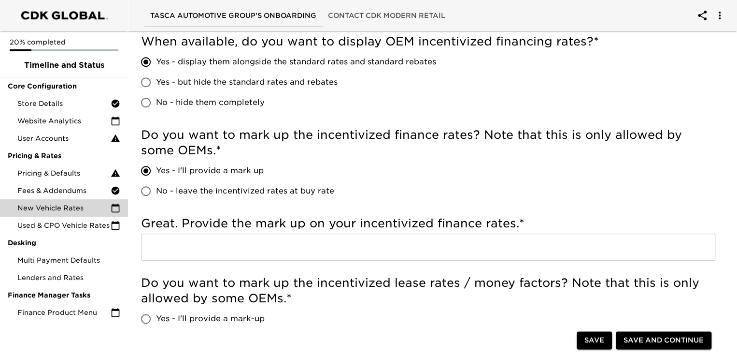
scroll to position [435, 0]
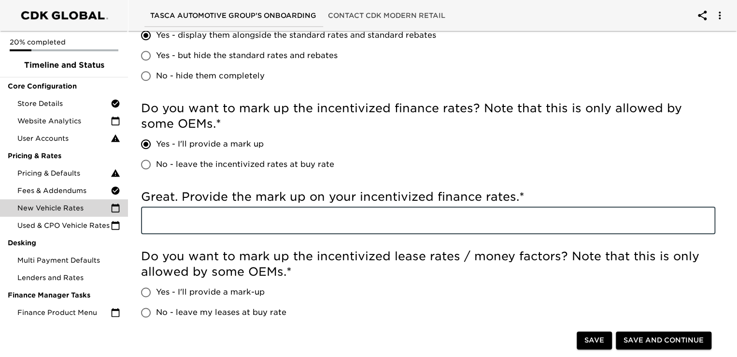
click at [158, 213] on input "text" at bounding box center [428, 220] width 574 height 27
drag, startPoint x: 285, startPoint y: 223, endPoint x: 166, endPoint y: 223, distance: 118.8
click at [166, 223] on input ".40-2.5% depending on oem" at bounding box center [428, 220] width 574 height 27
drag, startPoint x: 268, startPoint y: 221, endPoint x: 249, endPoint y: 221, distance: 18.8
click at [249, 221] on input ".40-1.00% depending on oem" at bounding box center [428, 220] width 574 height 27
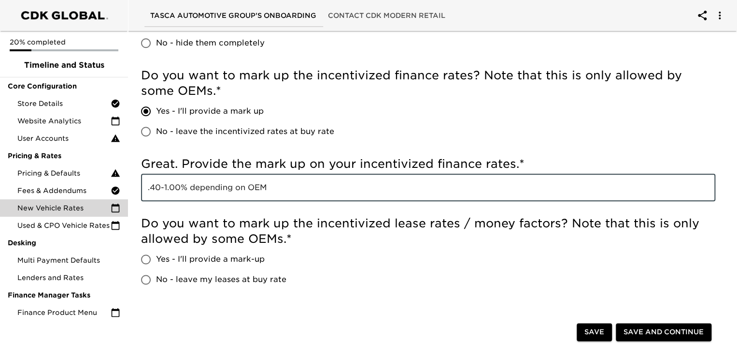
scroll to position [483, 0]
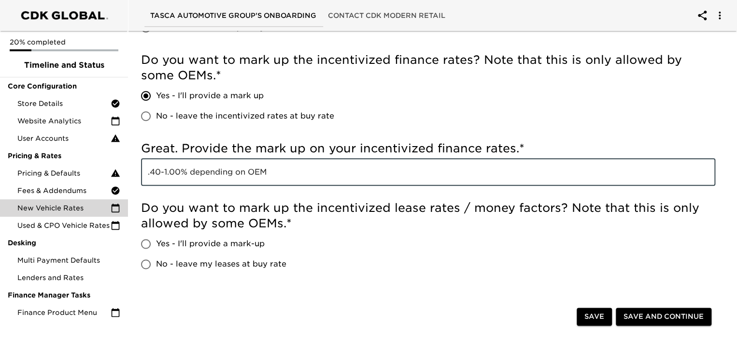
type input ".40-1.00% depending on OEM"
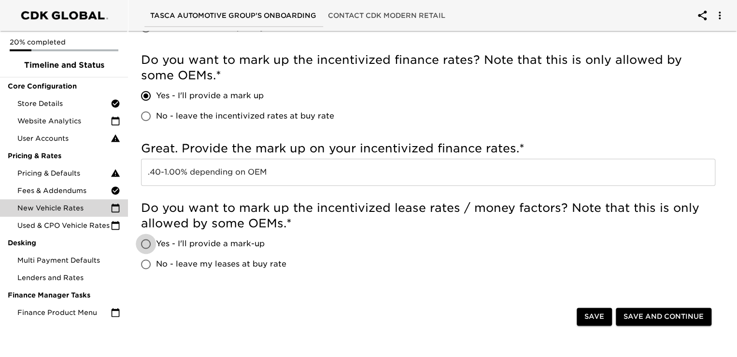
click at [147, 242] on input "Yes - I'll provide a mark-up" at bounding box center [146, 243] width 20 height 20
radio input "true"
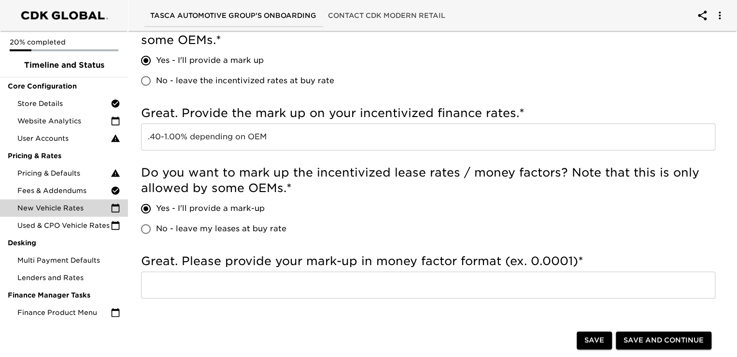
scroll to position [580, 0]
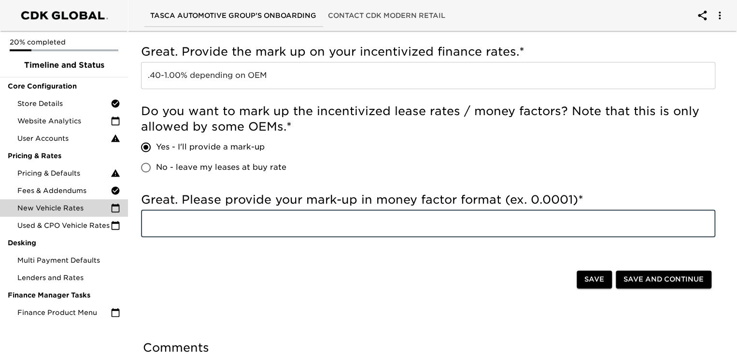
click at [171, 217] on input "text" at bounding box center [428, 223] width 574 height 27
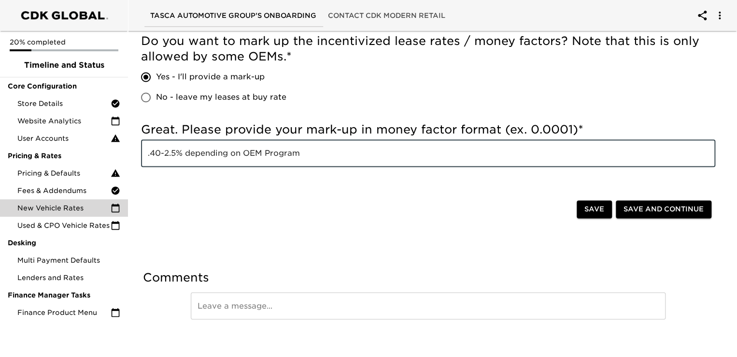
scroll to position [657, 0]
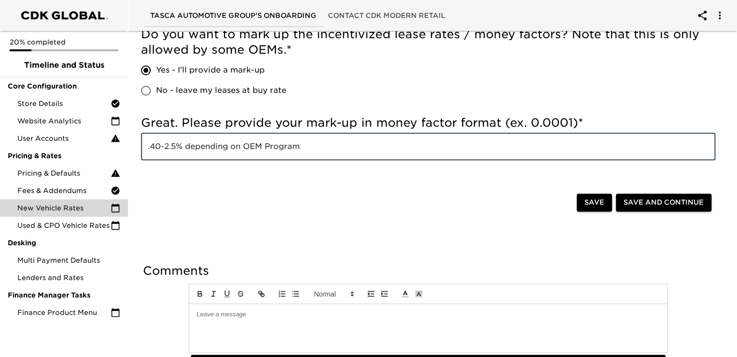
type input ".40-2.5% depending on OEM Program"
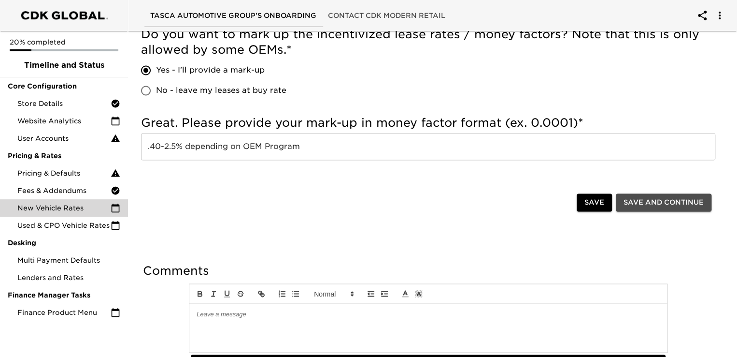
click at [657, 201] on span "Save and Continue" at bounding box center [664, 202] width 80 height 12
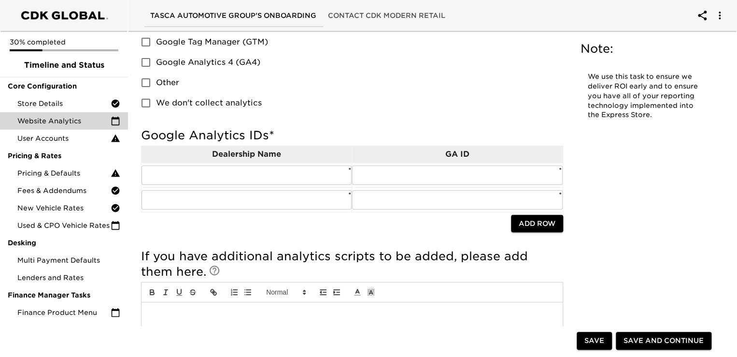
scroll to position [97, 0]
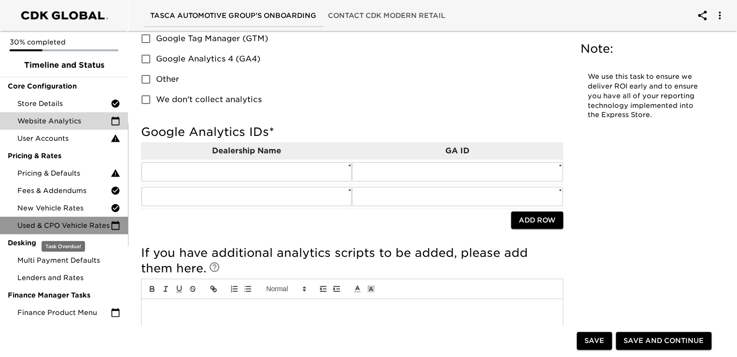
click at [114, 225] on icon at bounding box center [116, 225] width 10 height 10
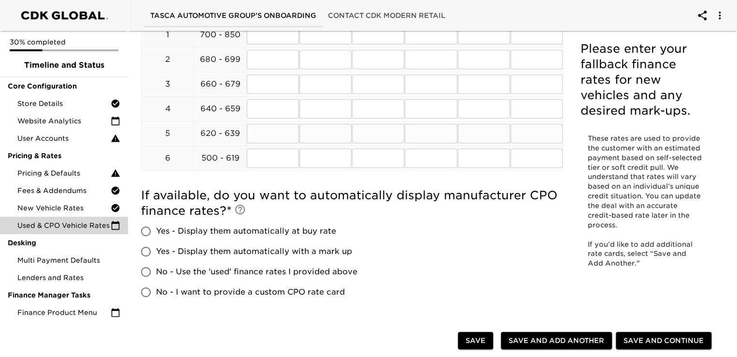
scroll to position [193, 0]
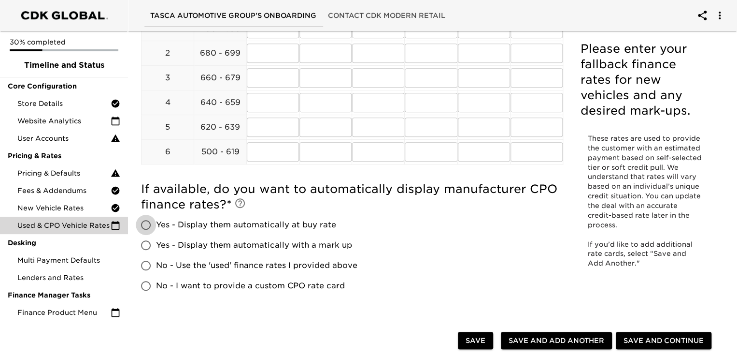
click at [146, 223] on input "Yes - Display them automatically at buy rate" at bounding box center [146, 224] width 20 height 20
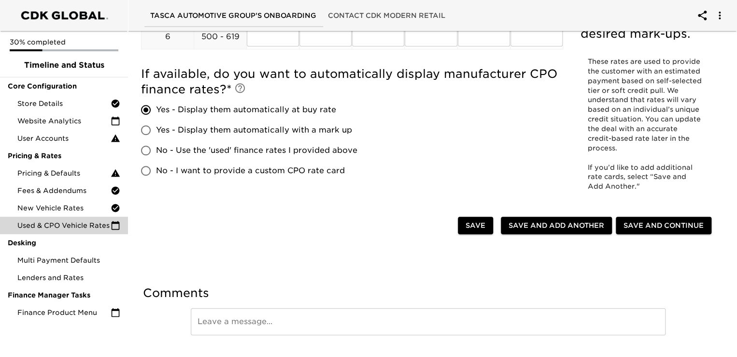
scroll to position [331, 0]
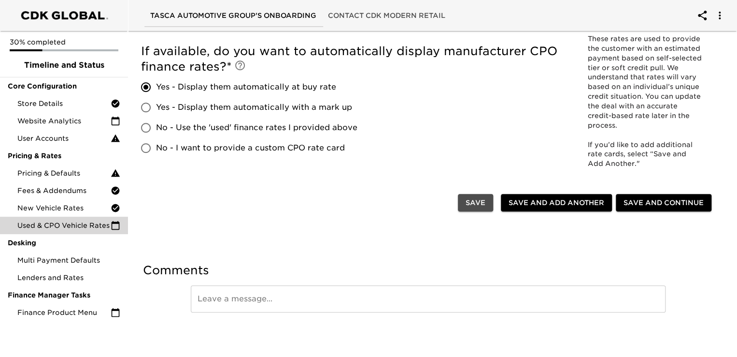
click at [469, 203] on span "Save" at bounding box center [476, 203] width 20 height 12
radio input "true"
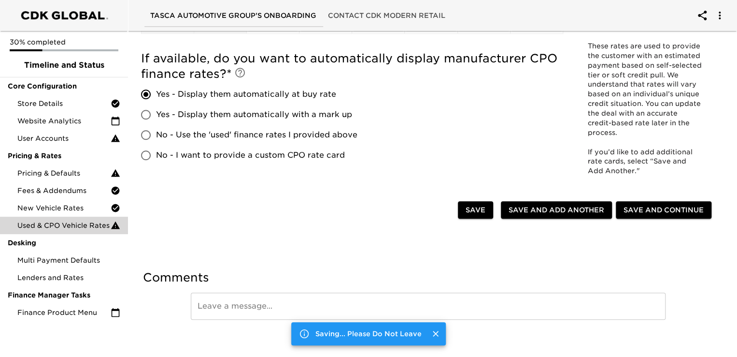
scroll to position [339, 0]
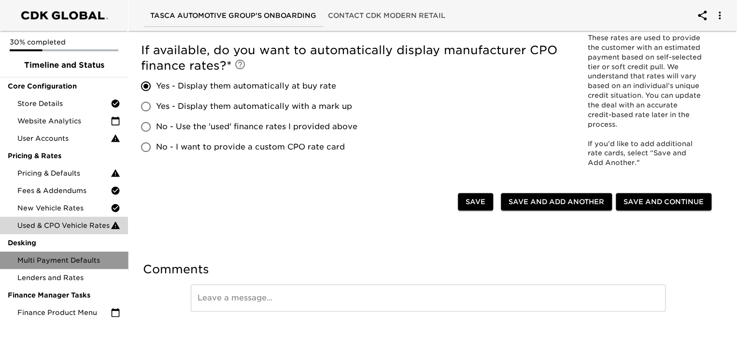
click at [89, 257] on span "Multi Payment Defaults" at bounding box center [68, 260] width 103 height 10
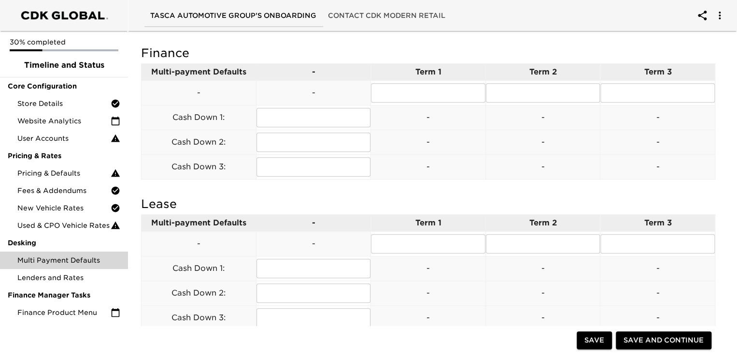
scroll to position [290, 0]
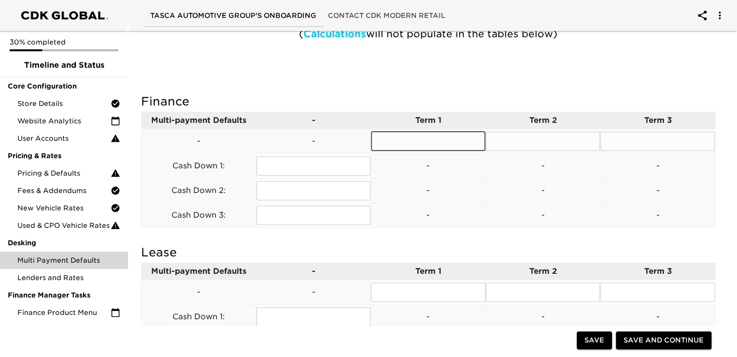
click at [423, 145] on input "text" at bounding box center [428, 140] width 114 height 19
type input "48"
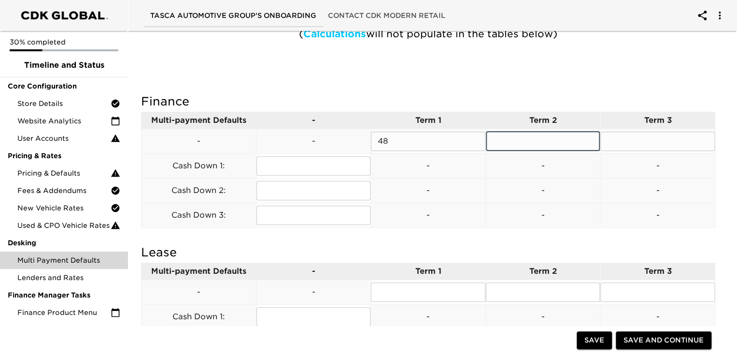
click at [543, 140] on input "text" at bounding box center [543, 140] width 114 height 19
type input "60"
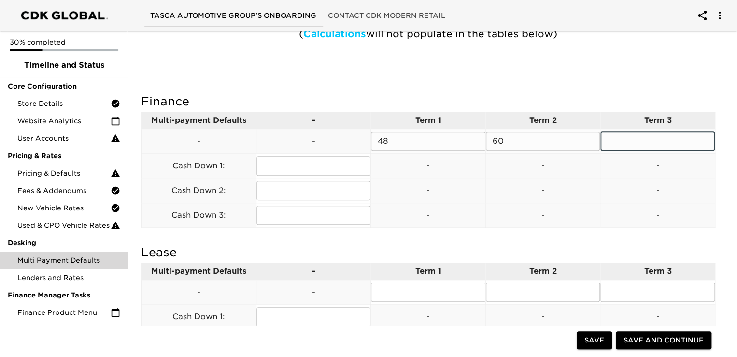
click at [651, 136] on input "text" at bounding box center [657, 140] width 114 height 19
type input "72"
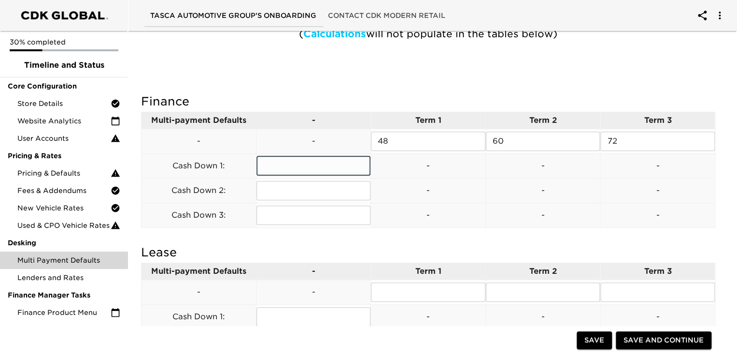
click at [300, 163] on input "text" at bounding box center [314, 165] width 114 height 19
type input "2000"
click at [279, 189] on input "text" at bounding box center [314, 190] width 114 height 19
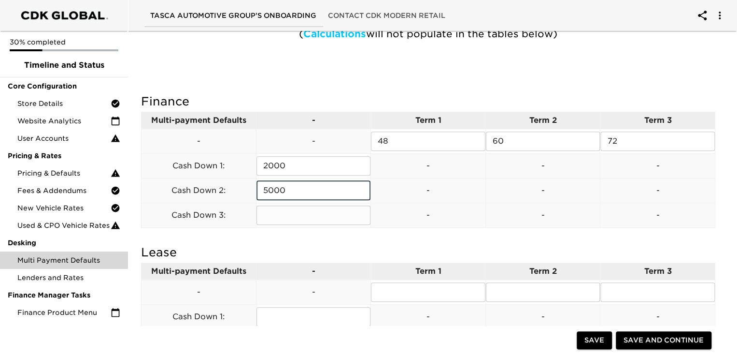
type input "5000"
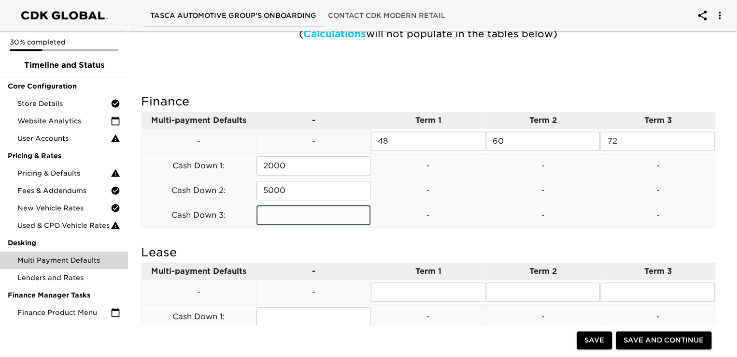
click at [288, 216] on input "text" at bounding box center [314, 214] width 114 height 19
type input "10000"
click at [509, 227] on div "Finance Multi-payment Defaults - Term 1 Term 2 Term 3 - - 48 ​ 60 ​ 72 ​ Cash D…" at bounding box center [428, 162] width 574 height 136
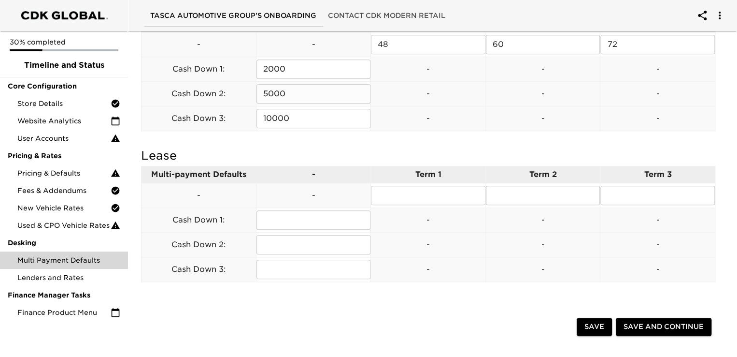
scroll to position [435, 0]
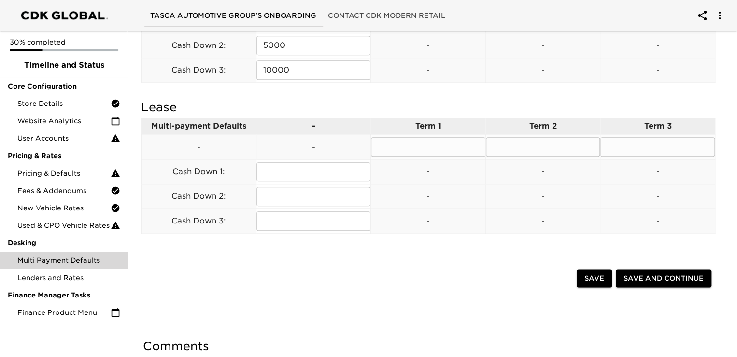
click at [440, 139] on input "text" at bounding box center [428, 146] width 114 height 19
type input "24"
click at [530, 147] on input "text" at bounding box center [543, 146] width 114 height 19
type input "36"
click at [653, 144] on input "text" at bounding box center [657, 146] width 114 height 19
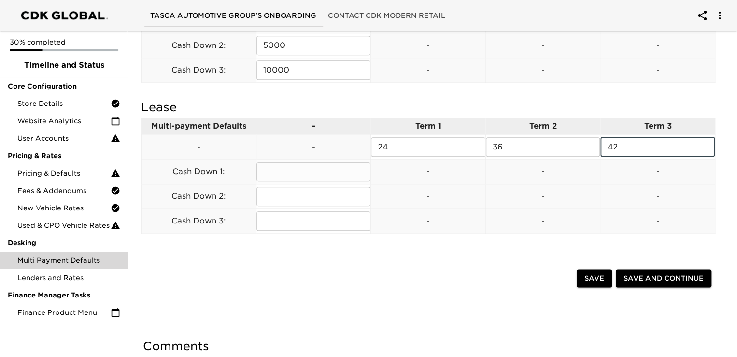
type input "42"
click at [284, 170] on input "text" at bounding box center [314, 171] width 114 height 19
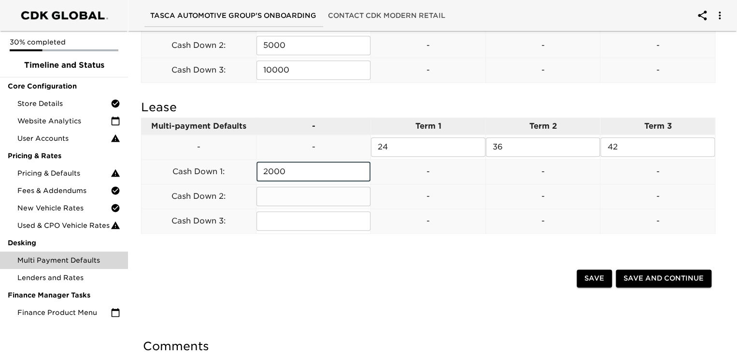
type input "2000"
click at [274, 194] on input "text" at bounding box center [314, 195] width 114 height 19
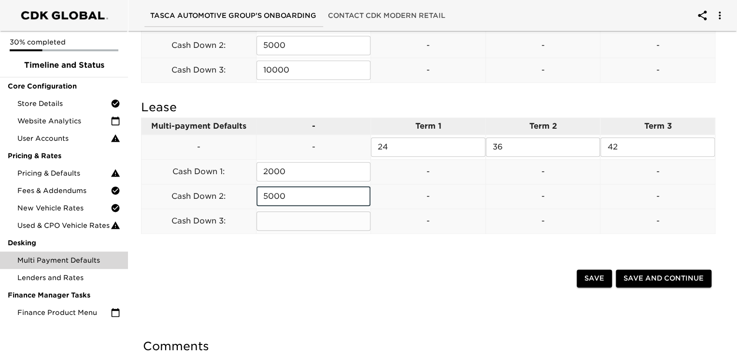
type input "5000"
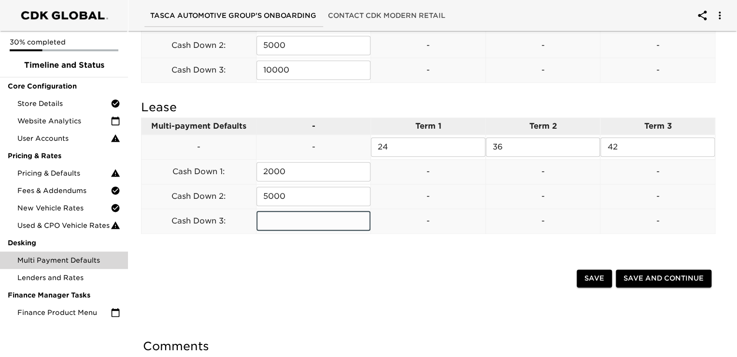
click at [270, 222] on input "text" at bounding box center [314, 220] width 114 height 19
type input "8000"
click at [412, 318] on div "Multi Payment Defaults Due [DATE] Note: For this section, please provide the De…" at bounding box center [428, 17] width 613 height 832
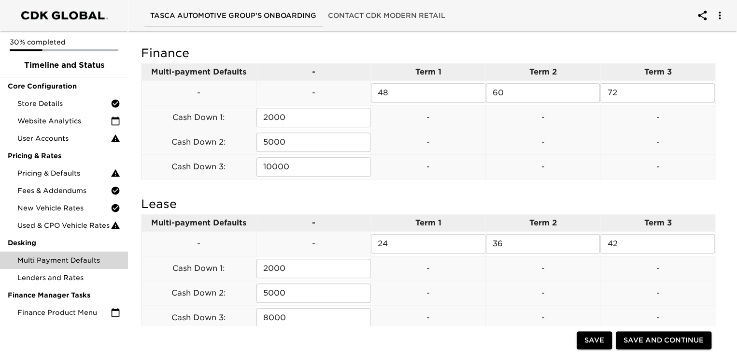
scroll to position [386, 0]
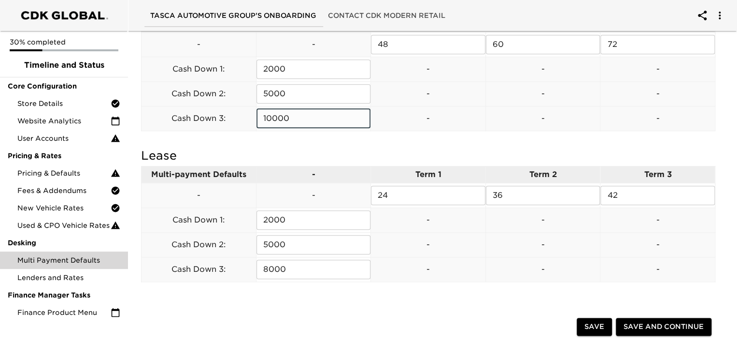
drag, startPoint x: 296, startPoint y: 116, endPoint x: 250, endPoint y: 122, distance: 45.8
click at [250, 122] on tr "Cash Down 3: 10000 ​ - - -" at bounding box center [429, 118] width 574 height 25
type input "8000"
click at [479, 152] on h5 "Lease" at bounding box center [428, 155] width 574 height 15
click at [645, 326] on span "Save and Continue" at bounding box center [664, 326] width 80 height 12
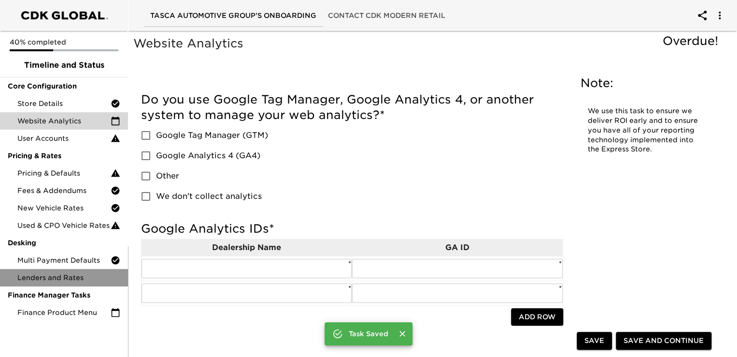
click at [43, 276] on span "Lenders and Rates" at bounding box center [68, 277] width 103 height 10
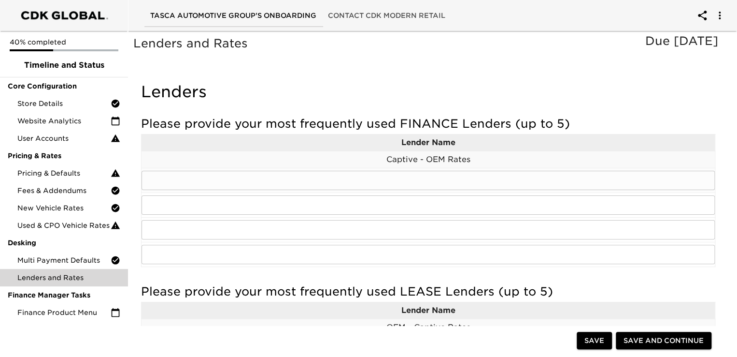
click at [224, 182] on input "text" at bounding box center [428, 180] width 573 height 19
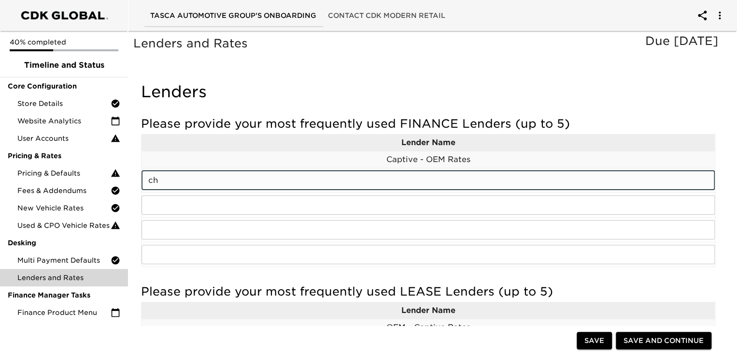
type input "c"
type input "CHASE"
click at [159, 202] on input "text" at bounding box center [428, 204] width 573 height 19
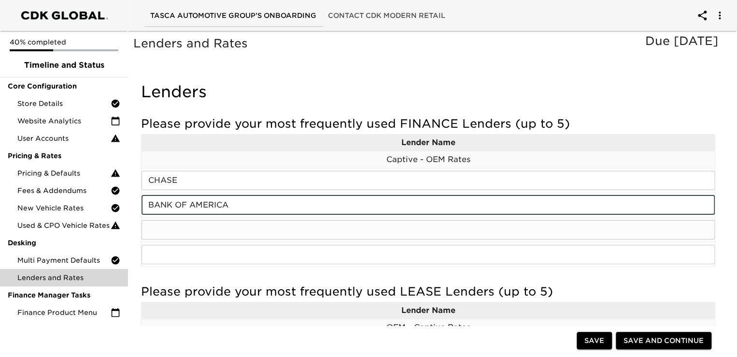
type input "BANK OF AMERICA"
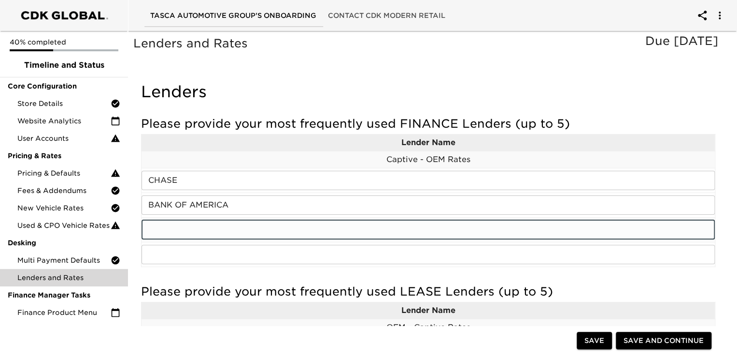
click at [179, 230] on input "text" at bounding box center [428, 229] width 573 height 19
type input "ALLY BANK"
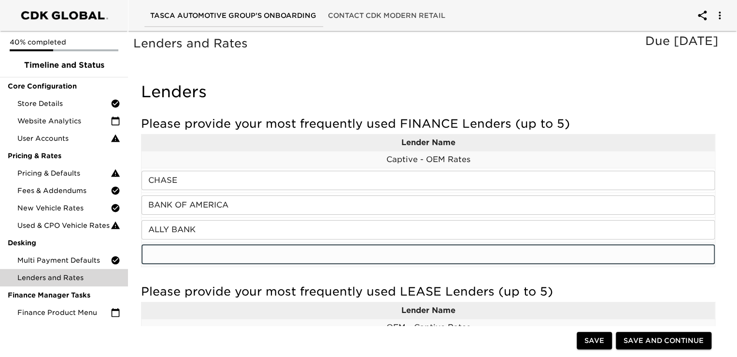
click at [178, 254] on input "text" at bounding box center [428, 253] width 573 height 19
click at [171, 248] on input "text" at bounding box center [428, 253] width 573 height 19
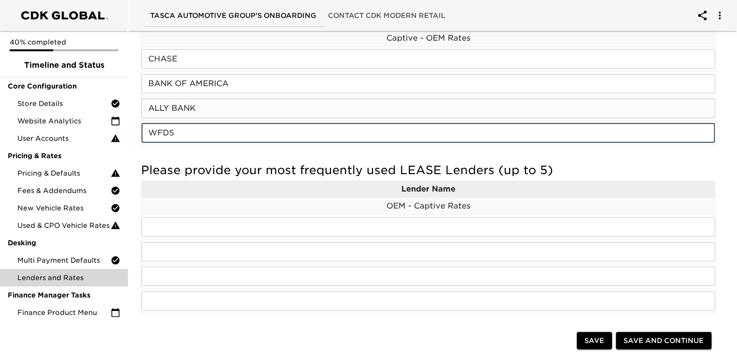
scroll to position [145, 0]
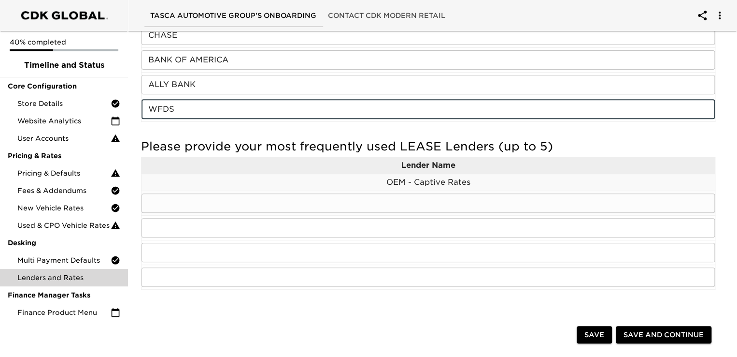
type input "WFDS"
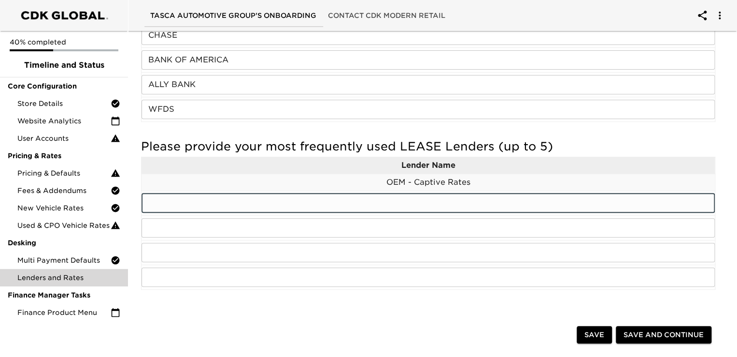
click at [175, 204] on input "text" at bounding box center [428, 202] width 573 height 19
type input "ALLY BANK"
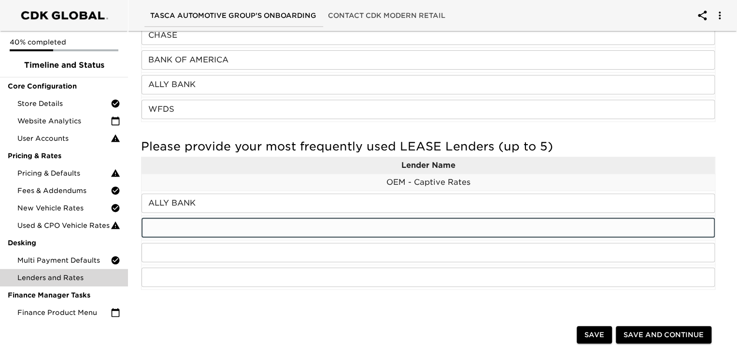
click at [156, 223] on input "text" at bounding box center [428, 227] width 573 height 19
type input "CAL AUTOMOTIVE"
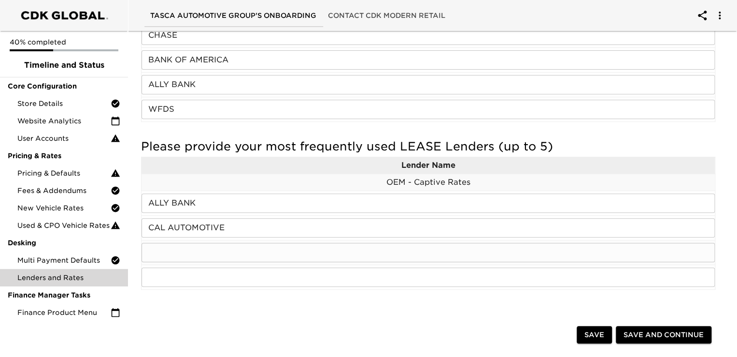
click at [178, 262] on td "​" at bounding box center [429, 252] width 574 height 25
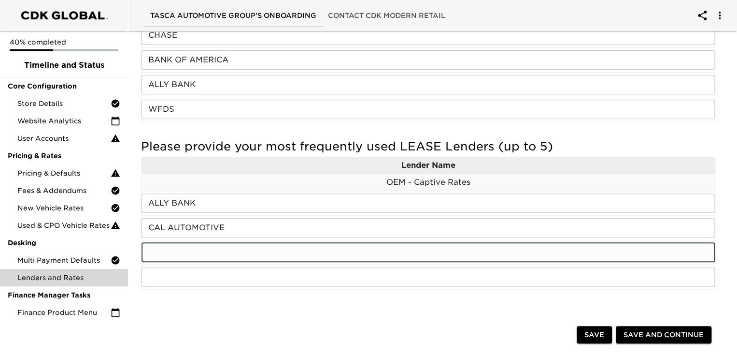
click at [181, 256] on input "text" at bounding box center [428, 252] width 573 height 19
type input "US BANK"
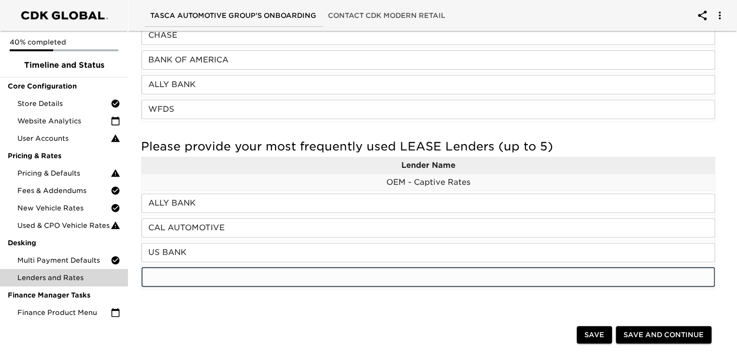
click at [169, 271] on input "text" at bounding box center [428, 276] width 573 height 19
click at [296, 321] on div "Save Save and Continue" at bounding box center [428, 335] width 590 height 31
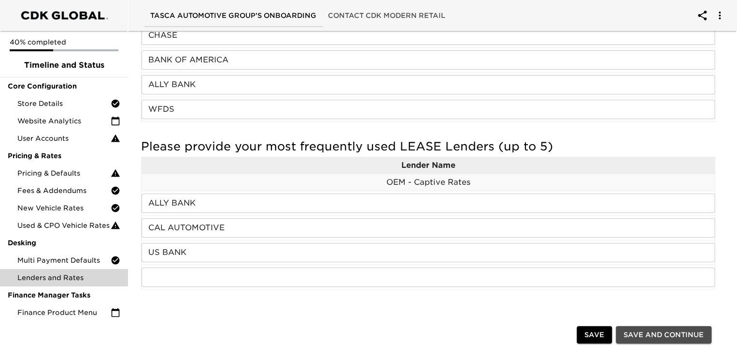
click at [648, 338] on span "Save and Continue" at bounding box center [664, 334] width 80 height 12
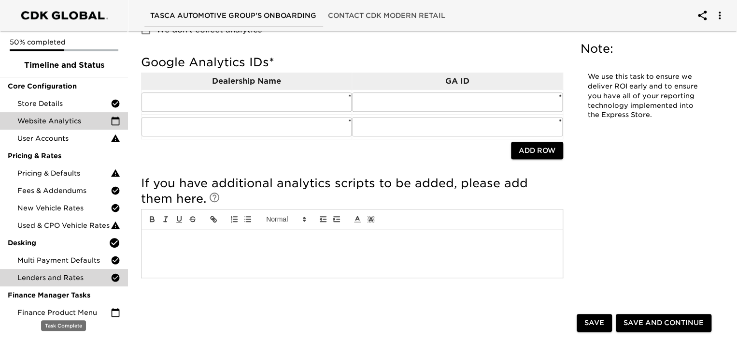
scroll to position [145, 0]
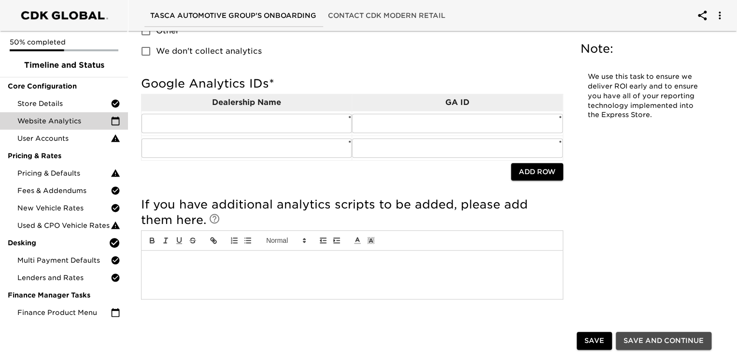
click at [667, 343] on span "Save and Continue" at bounding box center [664, 340] width 80 height 12
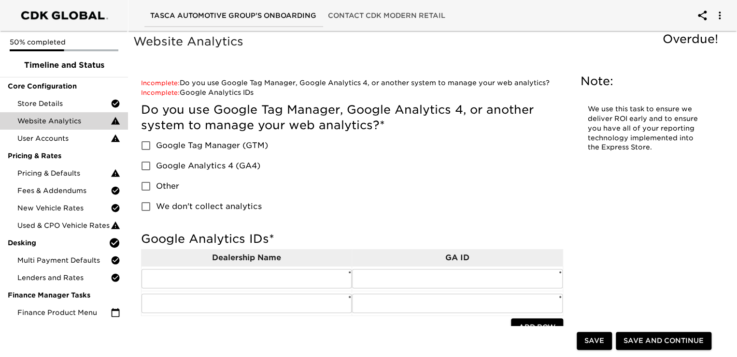
scroll to position [0, 0]
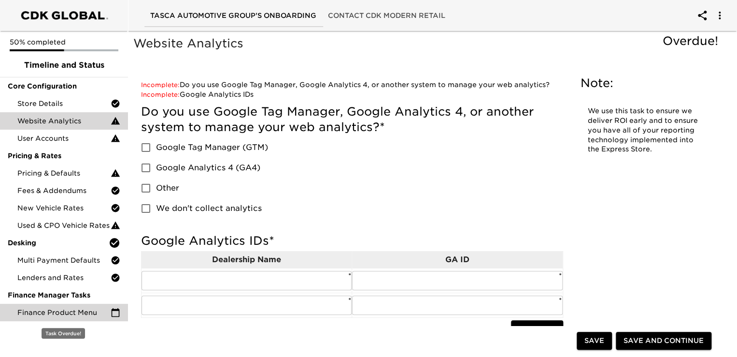
click at [78, 313] on span "Finance Product Menu" at bounding box center [63, 312] width 93 height 10
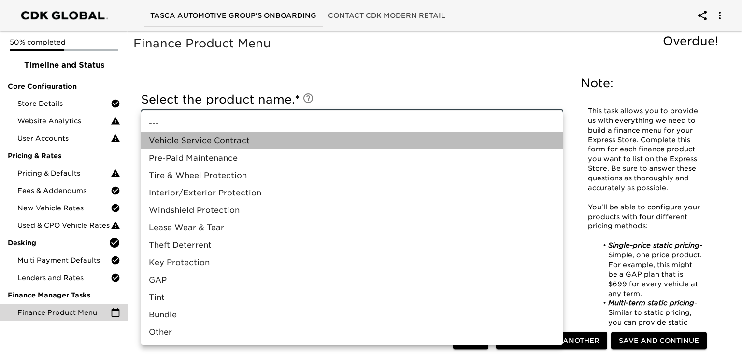
click at [242, 142] on li "Vehicle Service Contract" at bounding box center [352, 140] width 422 height 17
type input "Vehicle Service Contract"
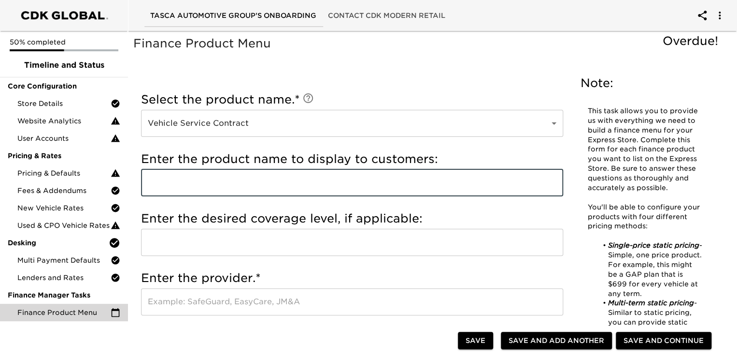
click at [194, 180] on input "text" at bounding box center [352, 182] width 422 height 27
type input "Triton VSC"
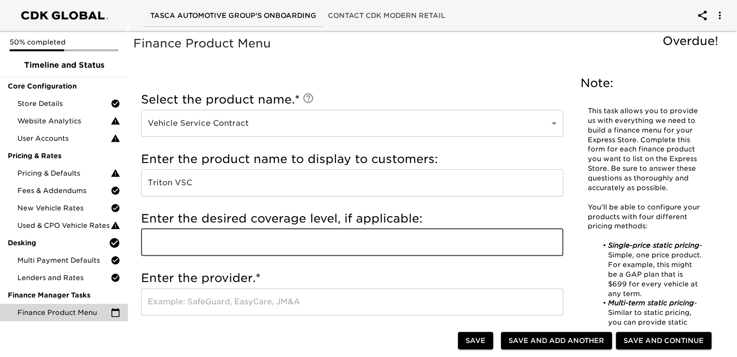
click at [199, 242] on input "text" at bounding box center [352, 241] width 422 height 27
type input "Ultimate"
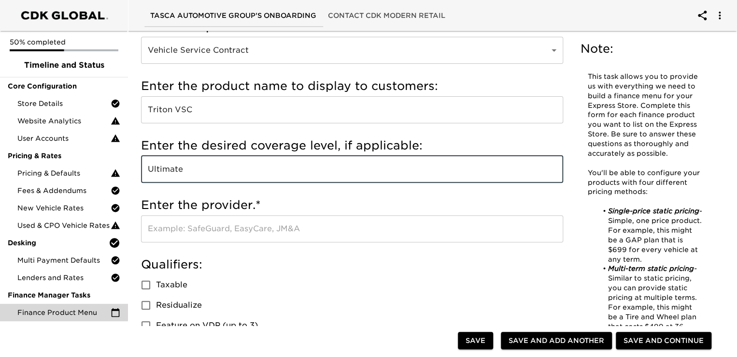
scroll to position [97, 0]
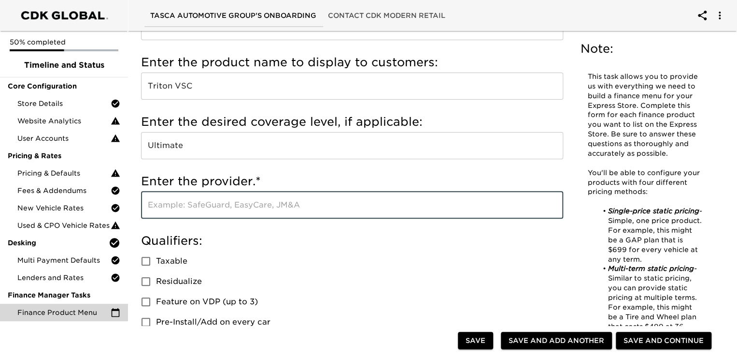
click at [227, 205] on input "text" at bounding box center [352, 204] width 422 height 27
type input "GSFS"
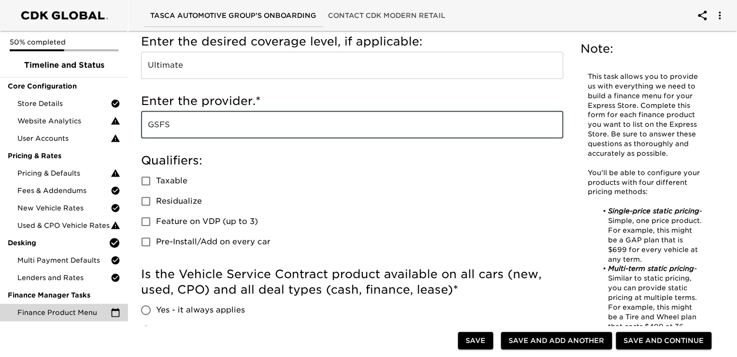
scroll to position [242, 0]
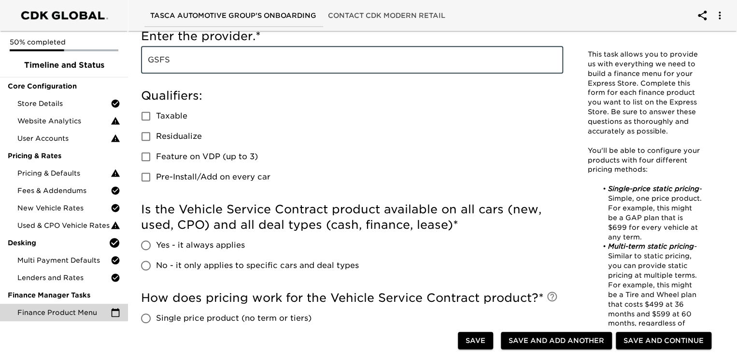
click at [143, 264] on input "No - it only applies to specific cars and deal types" at bounding box center [146, 265] width 20 height 20
radio input "true"
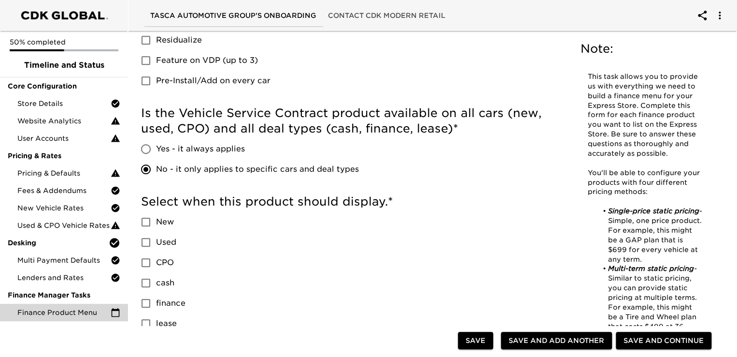
scroll to position [338, 0]
click at [146, 223] on input "New" at bounding box center [146, 221] width 20 height 20
checkbox input "true"
click at [145, 240] on input "Used" at bounding box center [146, 241] width 20 height 20
checkbox input "true"
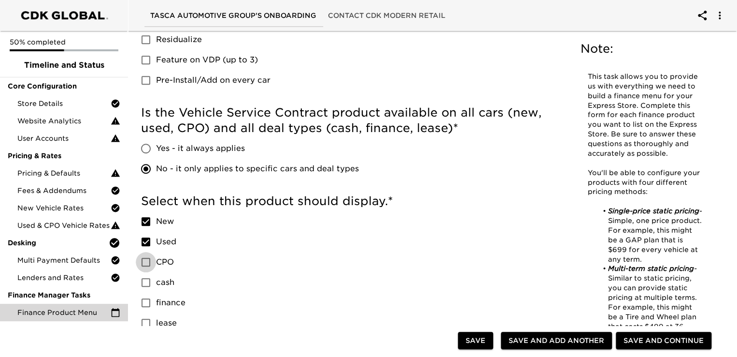
click at [145, 259] on input "CPO" at bounding box center [146, 262] width 20 height 20
checkbox input "true"
click at [147, 284] on input "cash" at bounding box center [146, 282] width 20 height 20
checkbox input "true"
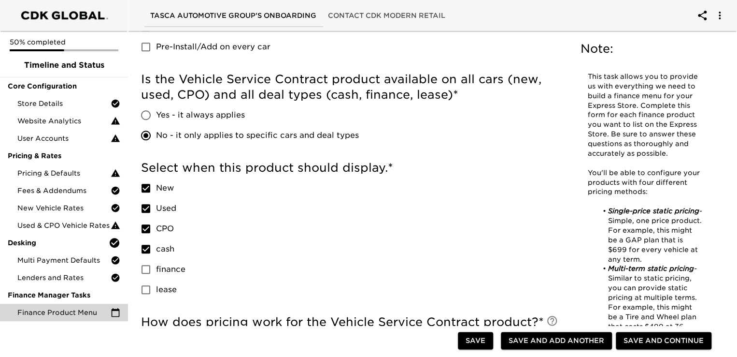
scroll to position [386, 0]
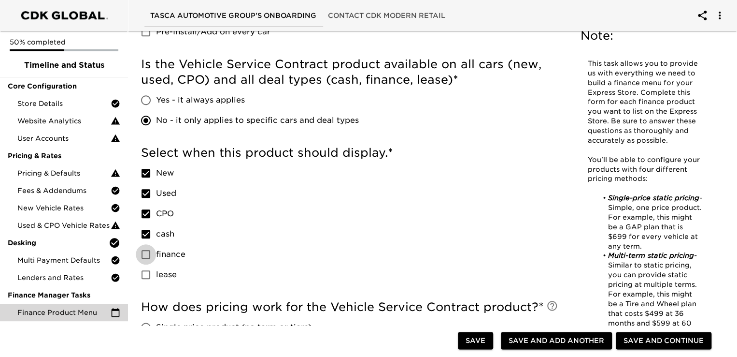
click at [145, 254] on input "finance" at bounding box center [146, 254] width 20 height 20
checkbox input "true"
click at [148, 273] on input "lease" at bounding box center [146, 274] width 20 height 20
checkbox input "true"
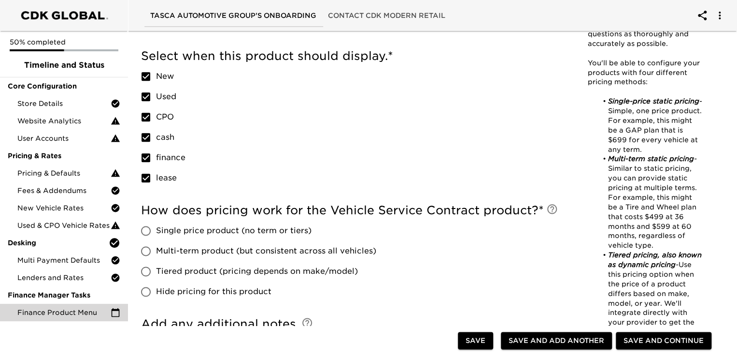
scroll to position [531, 0]
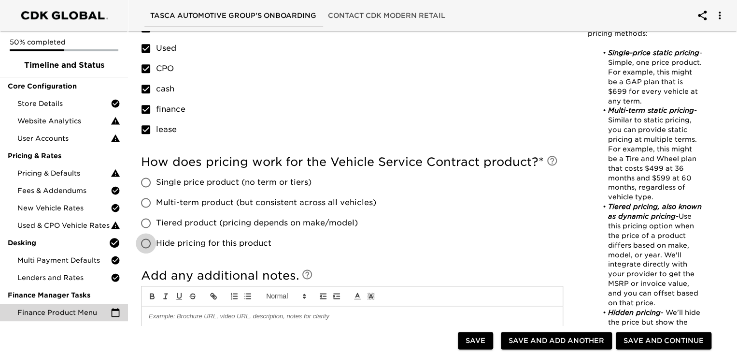
click at [148, 243] on input "Hide pricing for this product" at bounding box center [146, 243] width 20 height 20
radio input "true"
click at [149, 219] on input "Tiered product (pricing depends on make/model)" at bounding box center [146, 223] width 20 height 20
radio input "true"
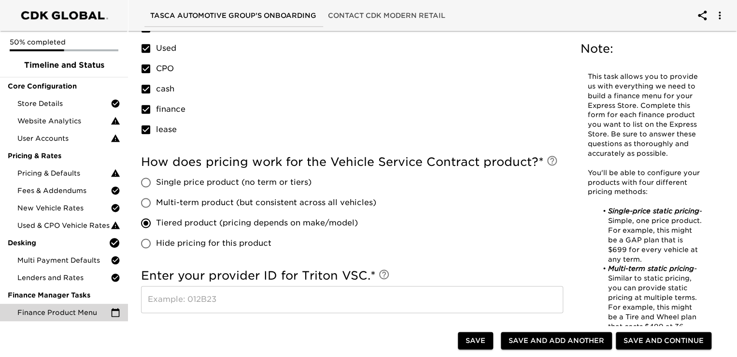
scroll to position [580, 0]
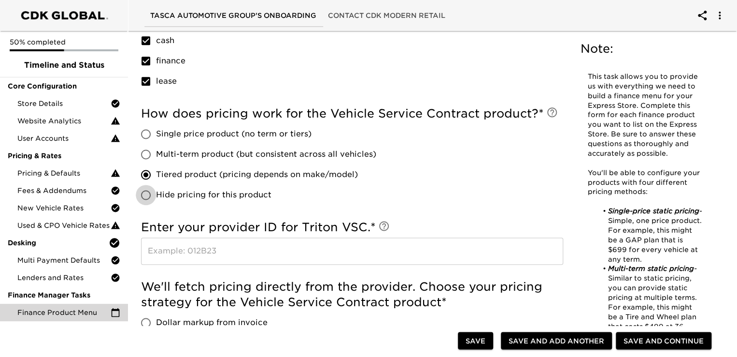
click at [145, 194] on input "Hide pricing for this product" at bounding box center [146, 195] width 20 height 20
radio input "true"
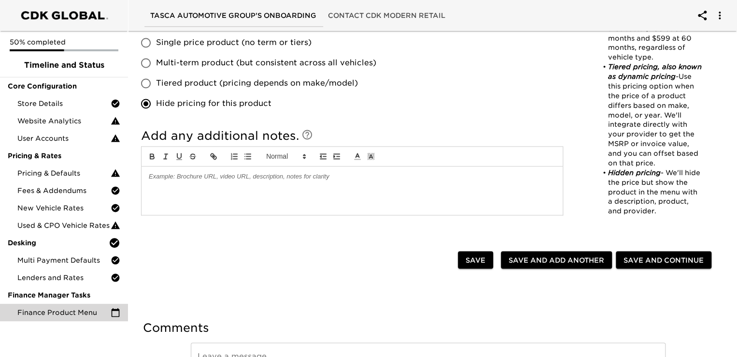
scroll to position [676, 0]
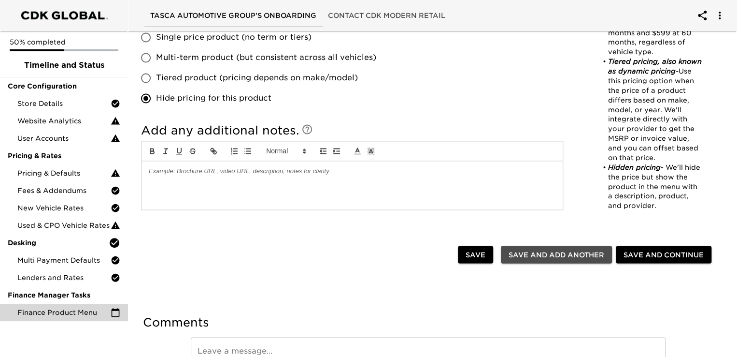
click at [550, 251] on span "Save and Add Another" at bounding box center [557, 254] width 96 height 12
radio input "false"
checkbox input "false"
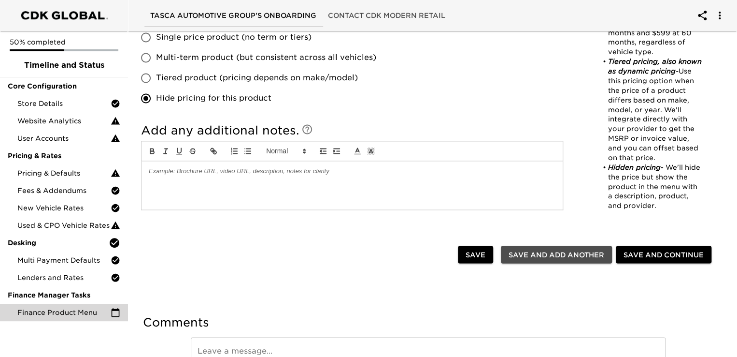
checkbox input "false"
radio input "false"
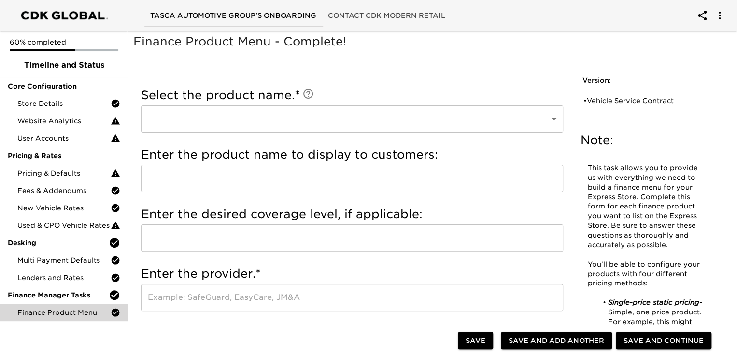
scroll to position [0, 0]
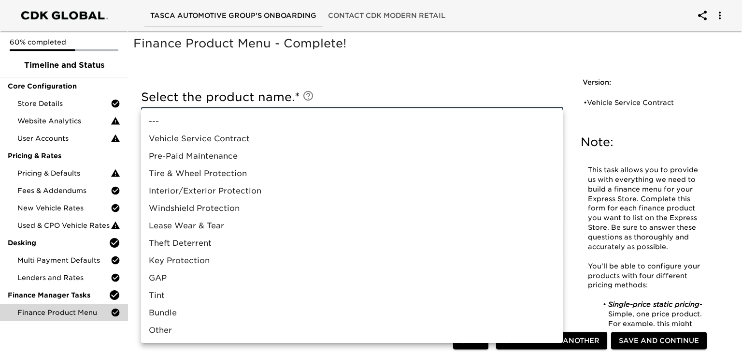
click at [229, 156] on li "Pre-Paid Maintenance" at bounding box center [352, 155] width 422 height 17
type input "Pre-Paid Maintenance"
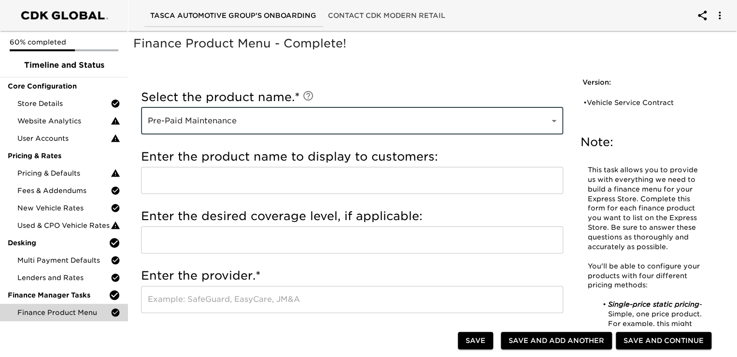
click at [206, 189] on input "text" at bounding box center [352, 180] width 422 height 27
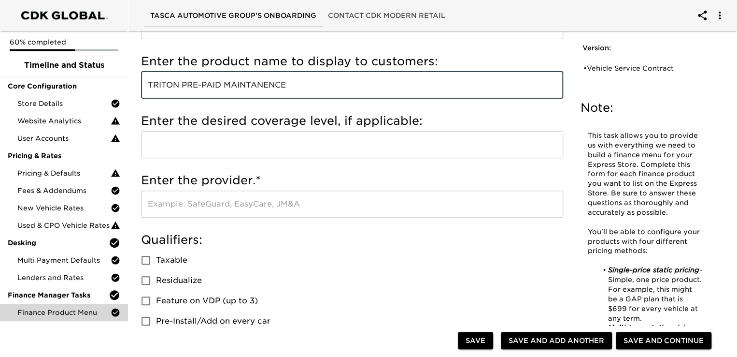
scroll to position [97, 0]
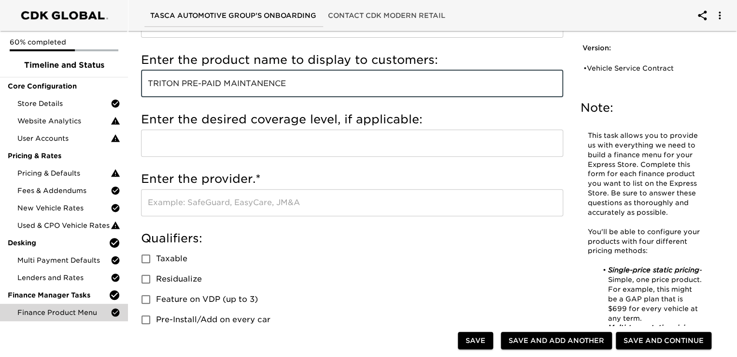
type input "TRITON PRE-PAID MAINTANENCE"
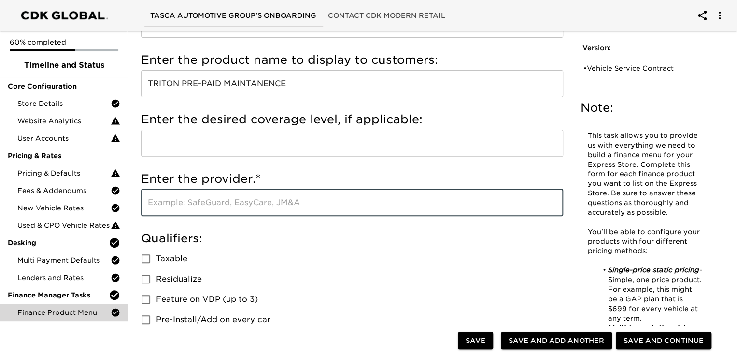
click at [182, 200] on input "text" at bounding box center [352, 202] width 422 height 27
type input "GSFS"
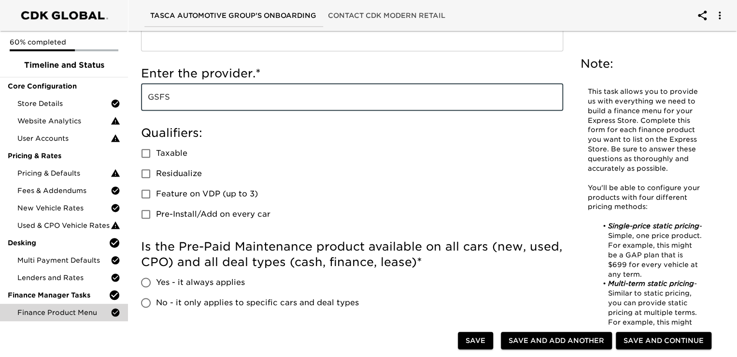
scroll to position [242, 0]
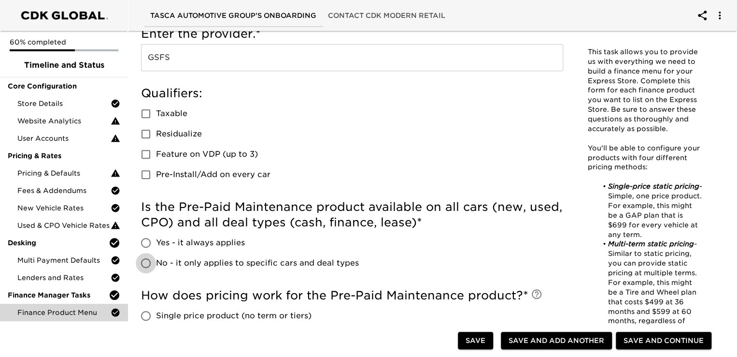
click at [147, 265] on input "No - it only applies to specific cars and deal types" at bounding box center [146, 263] width 20 height 20
radio input "true"
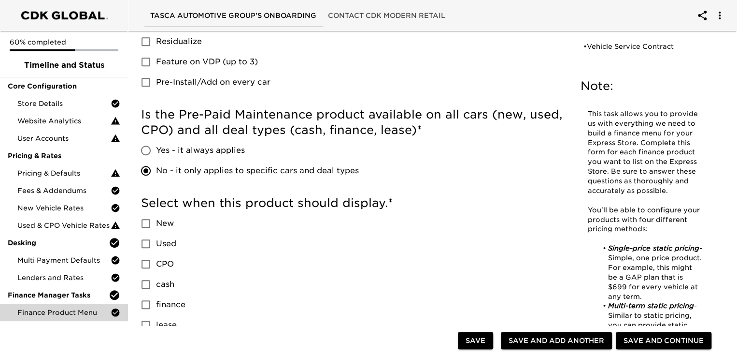
scroll to position [338, 0]
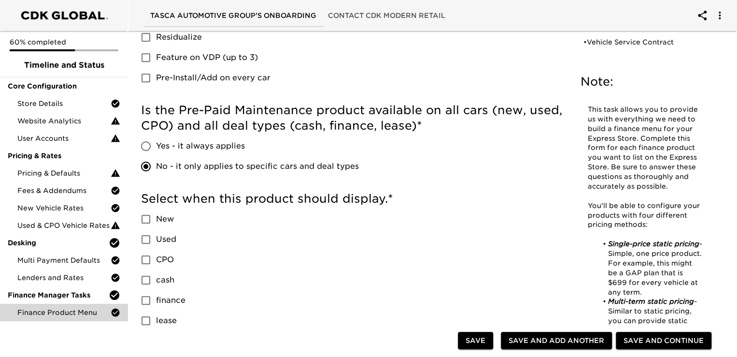
click at [145, 217] on input "New" at bounding box center [146, 219] width 20 height 20
checkbox input "true"
click at [148, 239] on input "Used" at bounding box center [146, 239] width 20 height 20
checkbox input "true"
click at [146, 260] on input "CPO" at bounding box center [146, 259] width 20 height 20
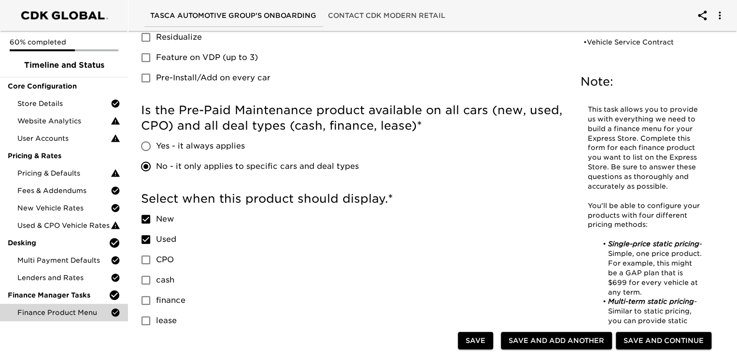
checkbox input "true"
click at [143, 280] on input "cash" at bounding box center [146, 280] width 20 height 20
checkbox input "true"
click at [147, 299] on input "finance" at bounding box center [146, 300] width 20 height 20
checkbox input "true"
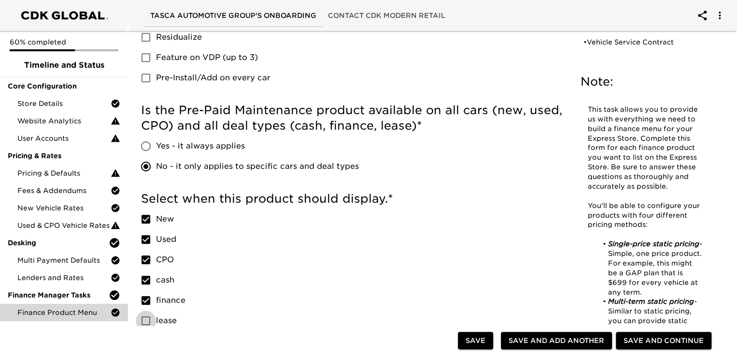
click at [145, 324] on input "lease" at bounding box center [146, 320] width 20 height 20
checkbox input "true"
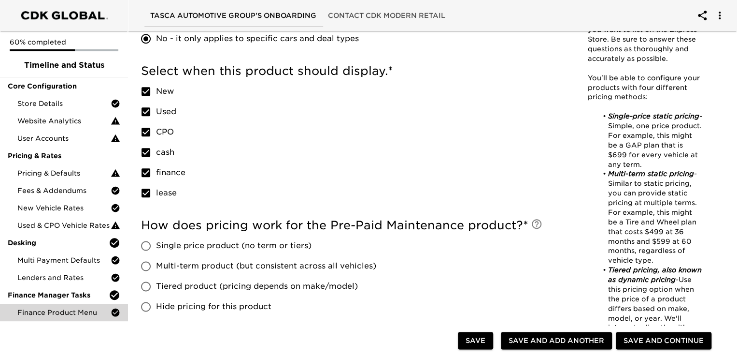
scroll to position [483, 0]
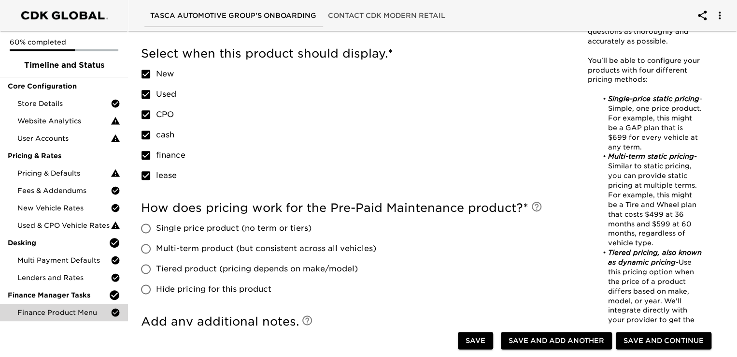
click at [148, 292] on input "Hide pricing for this product" at bounding box center [146, 289] width 20 height 20
radio input "true"
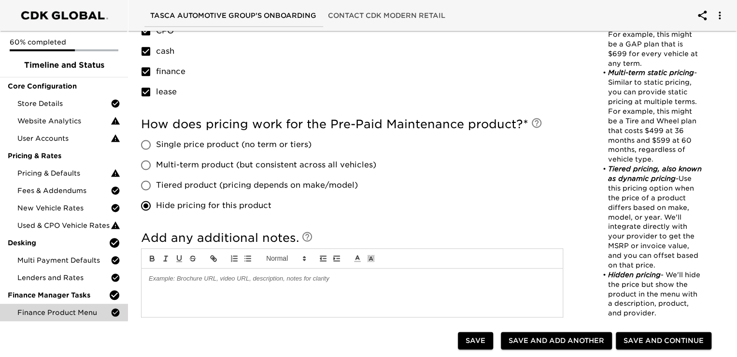
scroll to position [628, 0]
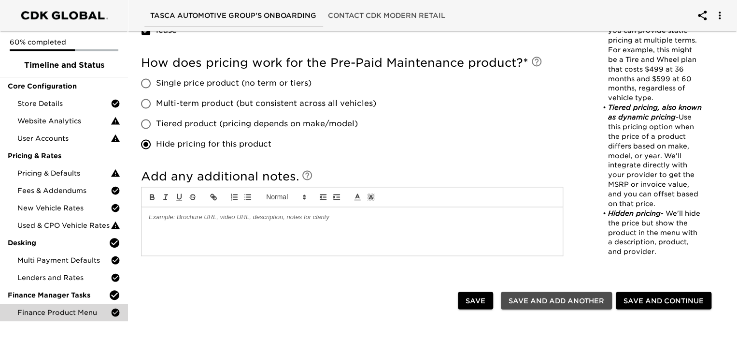
click at [580, 299] on span "Save and Add Another" at bounding box center [557, 300] width 96 height 12
radio input "false"
checkbox input "true"
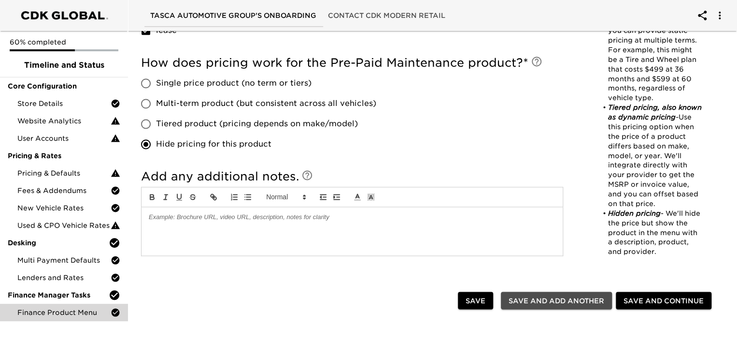
checkbox input "true"
radio input "false"
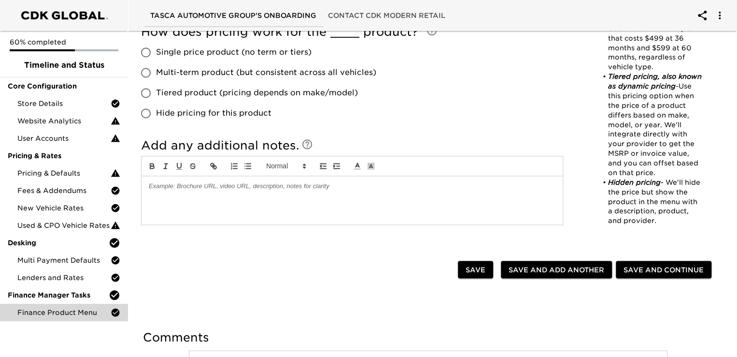
scroll to position [678, 0]
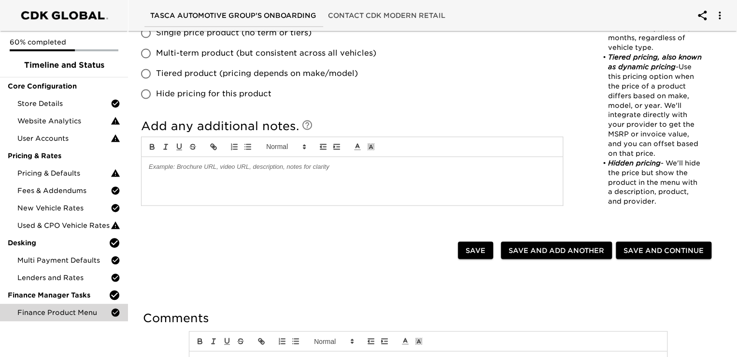
click at [530, 249] on span "Save and Add Another" at bounding box center [557, 250] width 96 height 12
checkbox input "true"
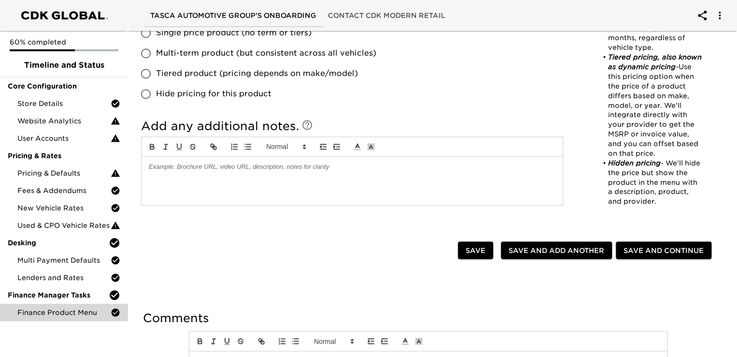
checkbox input "true"
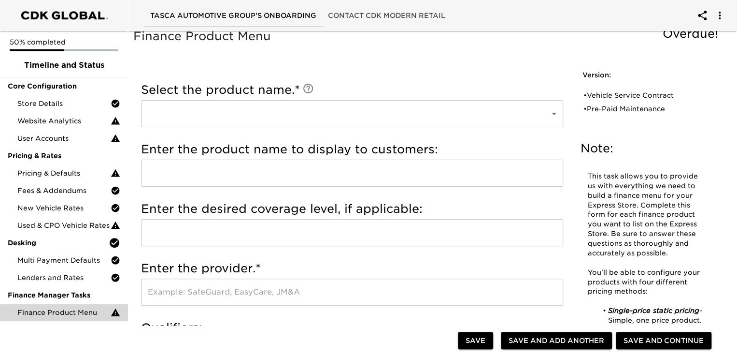
scroll to position [0, 0]
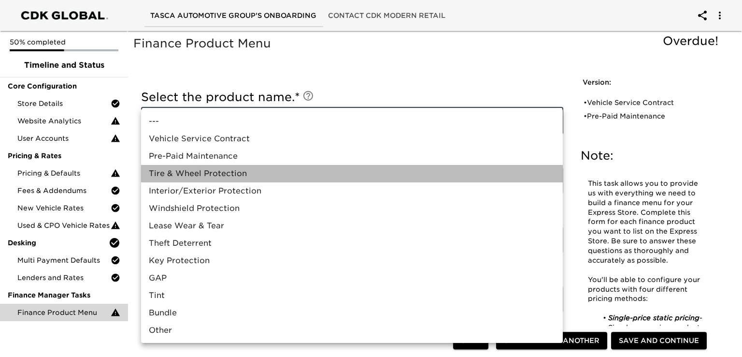
click at [222, 175] on li "Tire & Wheel Protection" at bounding box center [352, 173] width 422 height 17
type input "Tire & Wheel Protection"
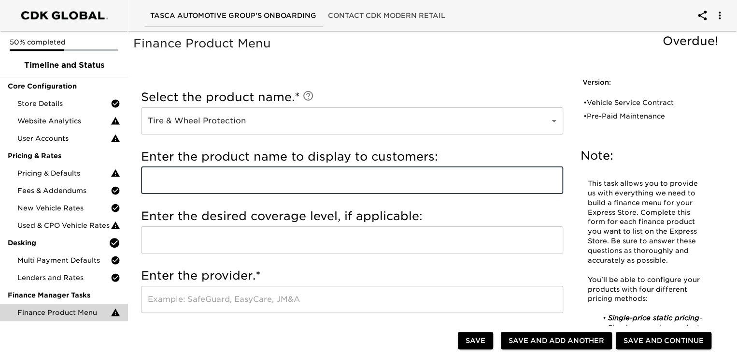
click at [222, 176] on input "text" at bounding box center [352, 180] width 422 height 27
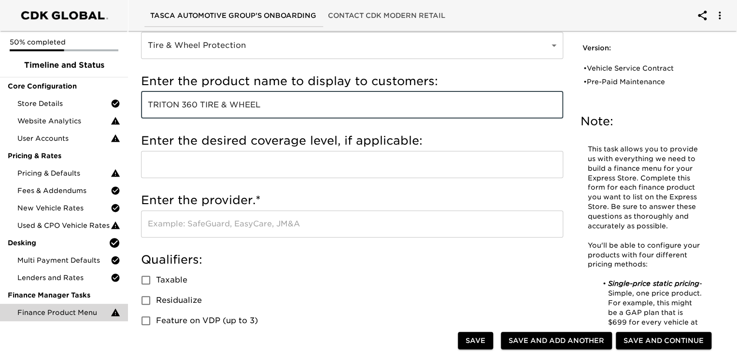
scroll to position [97, 0]
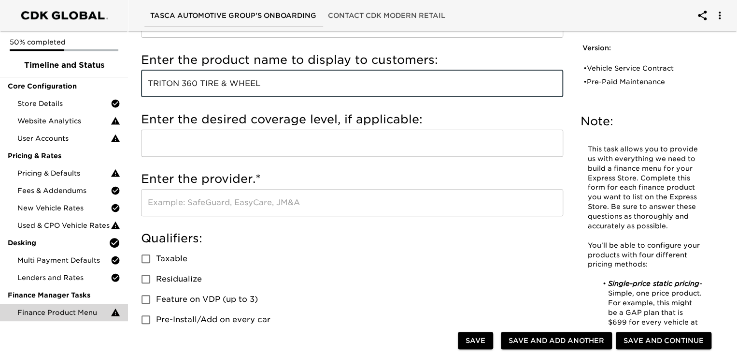
type input "TRITON 360 TIRE & WHEEL"
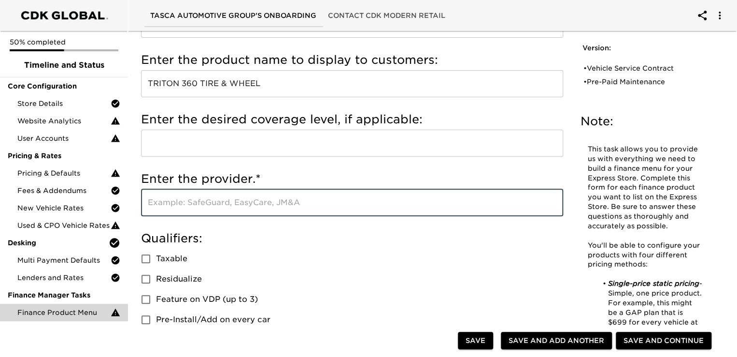
click at [190, 201] on input "text" at bounding box center [352, 202] width 422 height 27
type input "GSFS"
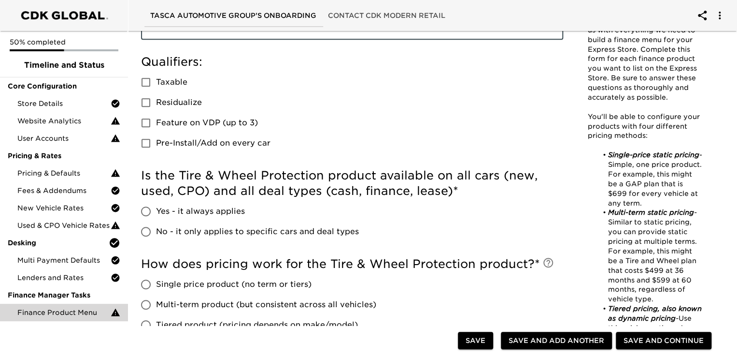
scroll to position [290, 0]
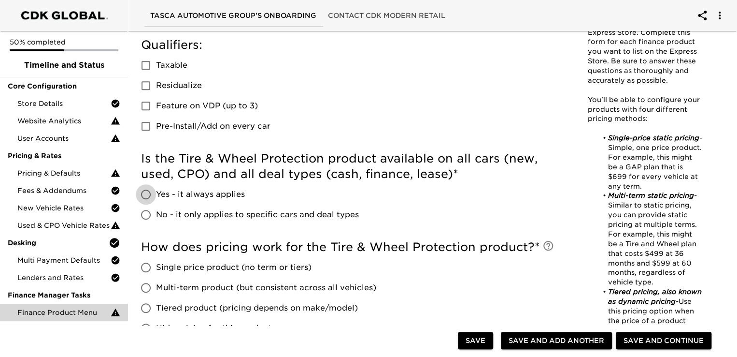
click at [146, 193] on input "Yes - it always applies" at bounding box center [146, 194] width 20 height 20
radio input "true"
click at [149, 194] on input "Yes - it always applies" at bounding box center [146, 194] width 20 height 20
click at [145, 215] on input "No - it only applies to specific cars and deal types" at bounding box center [146, 214] width 20 height 20
radio input "true"
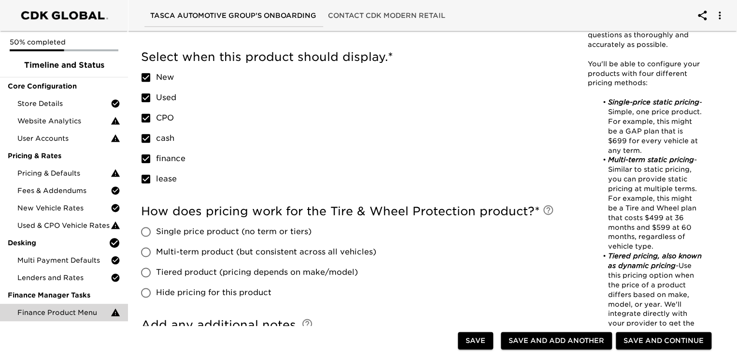
scroll to position [483, 0]
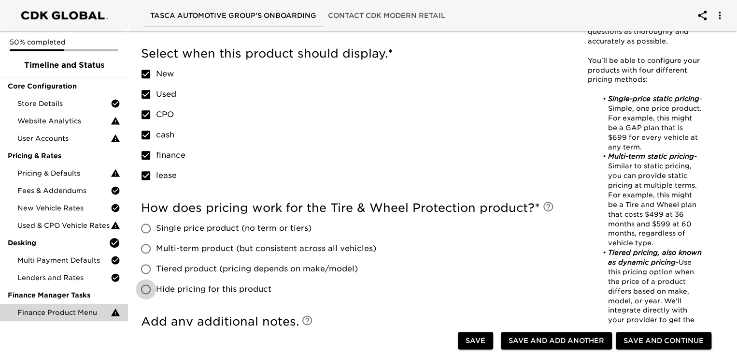
click at [144, 288] on input "Hide pricing for this product" at bounding box center [146, 289] width 20 height 20
radio input "true"
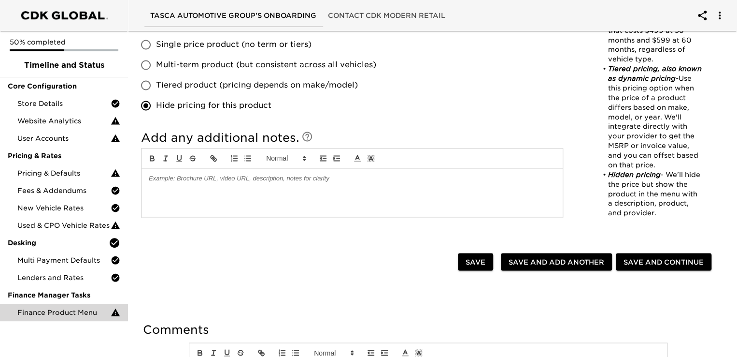
scroll to position [676, 0]
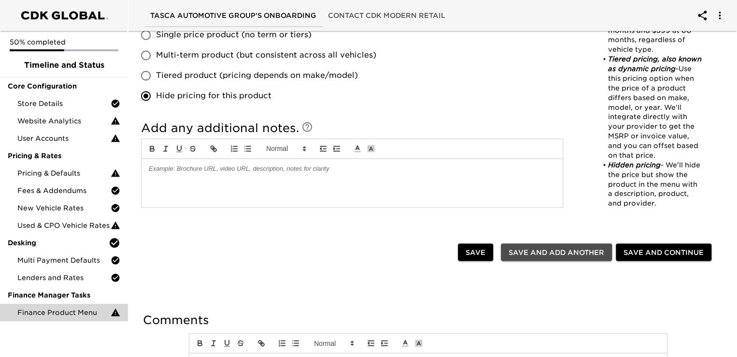
click at [530, 251] on span "Save and Add Another" at bounding box center [557, 252] width 96 height 12
radio input "false"
checkbox input "true"
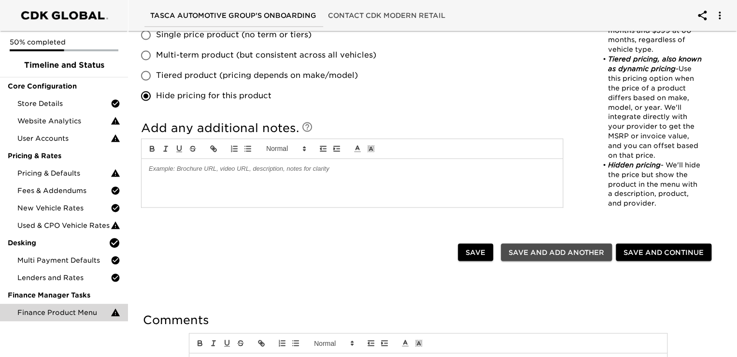
checkbox input "true"
radio input "false"
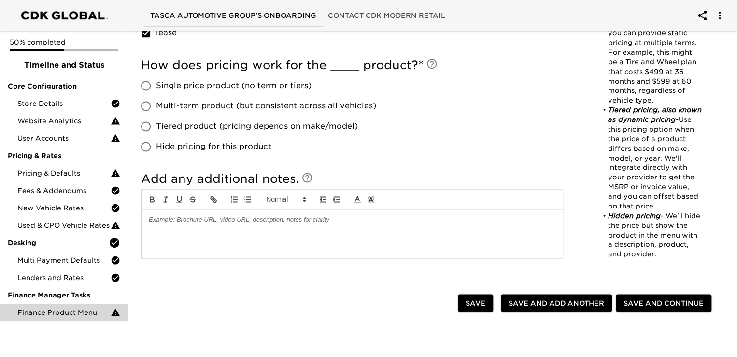
scroll to position [593, 0]
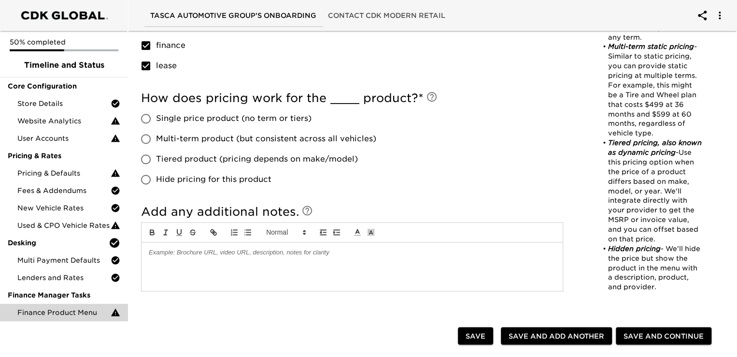
drag, startPoint x: 547, startPoint y: 331, endPoint x: 538, endPoint y: 263, distance: 68.2
click at [547, 331] on span "Save and Add Another" at bounding box center [557, 335] width 96 height 12
checkbox input "true"
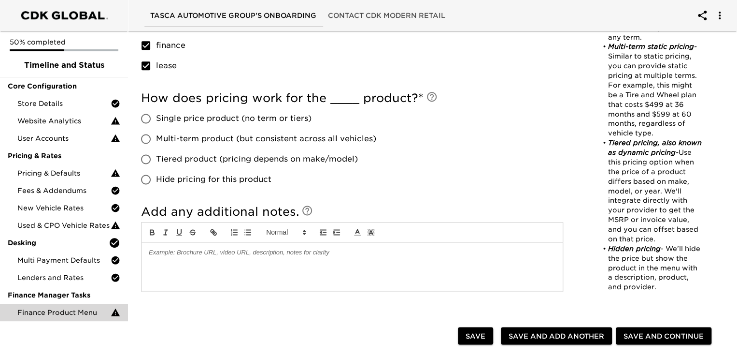
checkbox input "true"
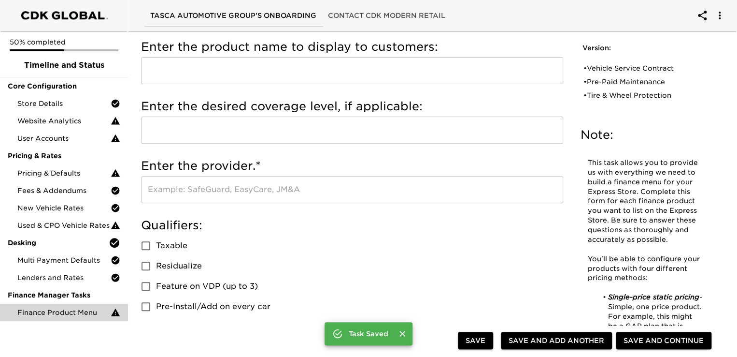
scroll to position [0, 0]
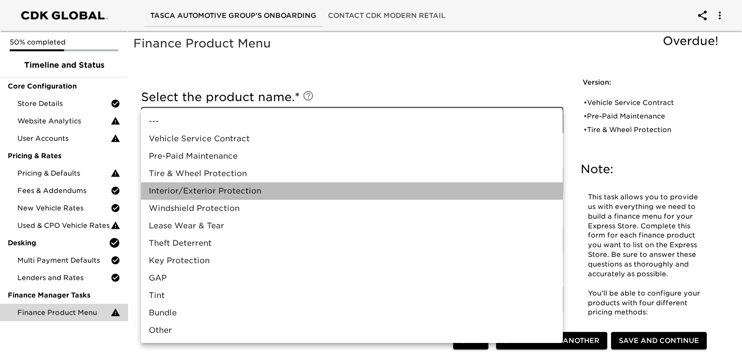
click at [219, 192] on li "Interior/Exterior Protection" at bounding box center [352, 190] width 422 height 17
type input "Interior/Exterior Protection"
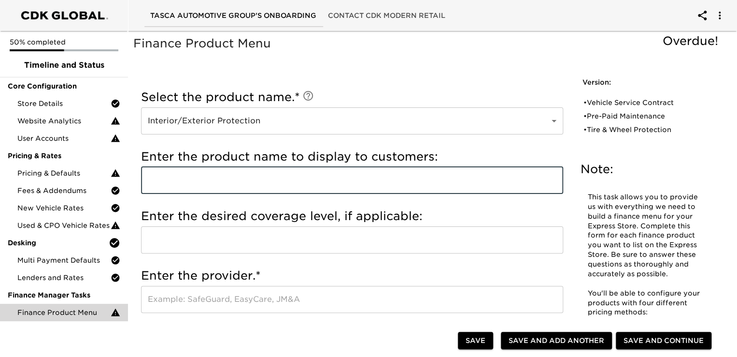
click at [185, 182] on input "text" at bounding box center [352, 180] width 422 height 27
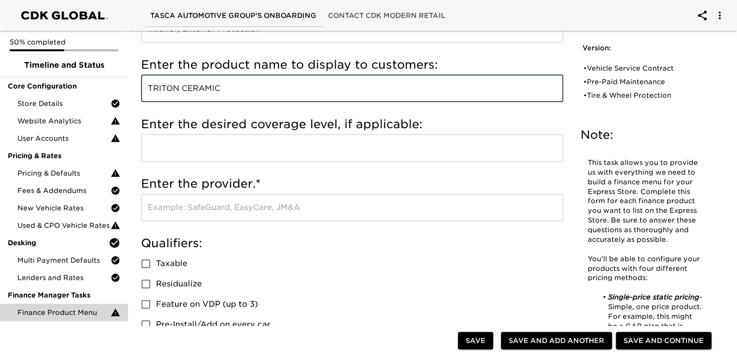
scroll to position [97, 0]
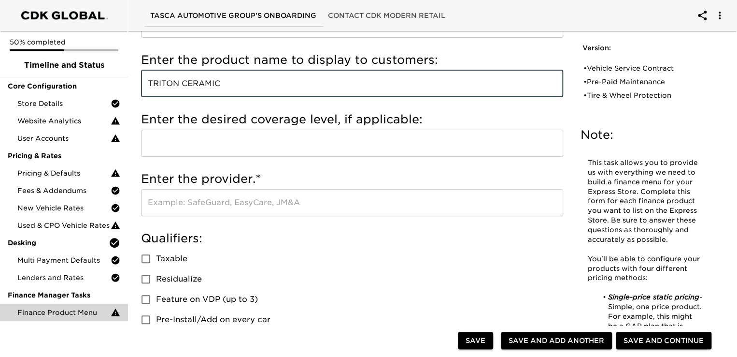
type input "TRITON CERAMIC"
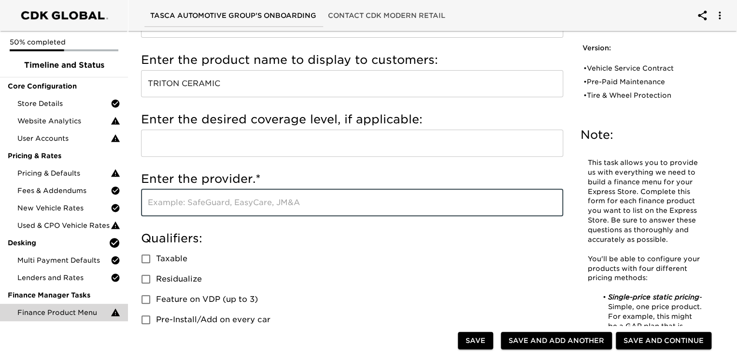
click at [227, 205] on input "text" at bounding box center [352, 202] width 422 height 27
type input "GSFS"
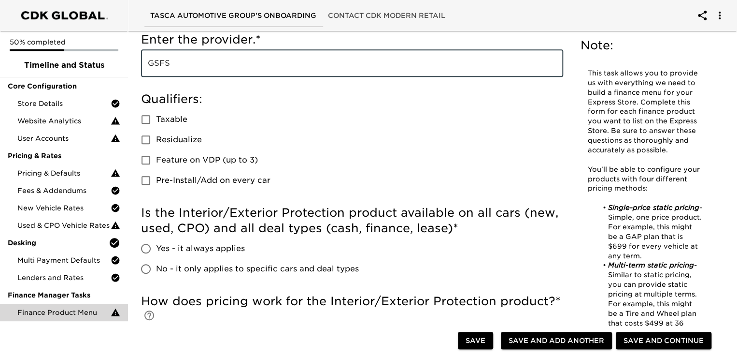
scroll to position [242, 0]
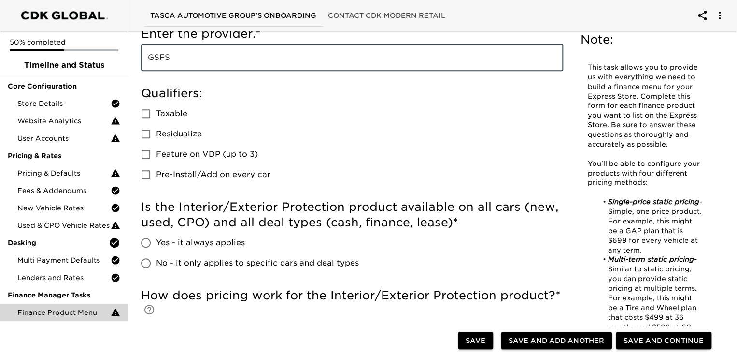
click at [147, 114] on input "Taxable" at bounding box center [146, 113] width 20 height 20
checkbox input "true"
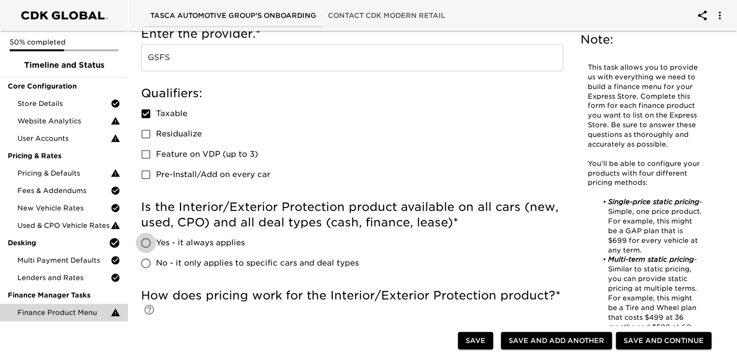
click at [147, 241] on input "Yes - it always applies" at bounding box center [146, 242] width 20 height 20
radio input "true"
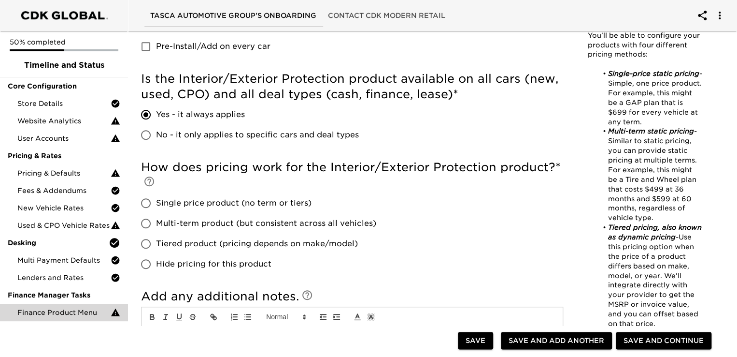
scroll to position [386, 0]
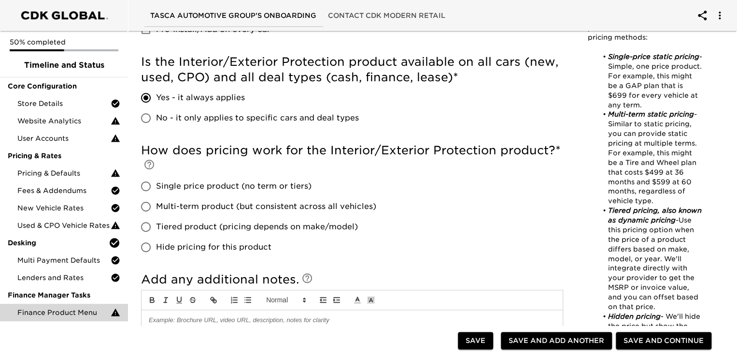
click at [144, 248] on input "Hide pricing for this product" at bounding box center [146, 247] width 20 height 20
radio input "true"
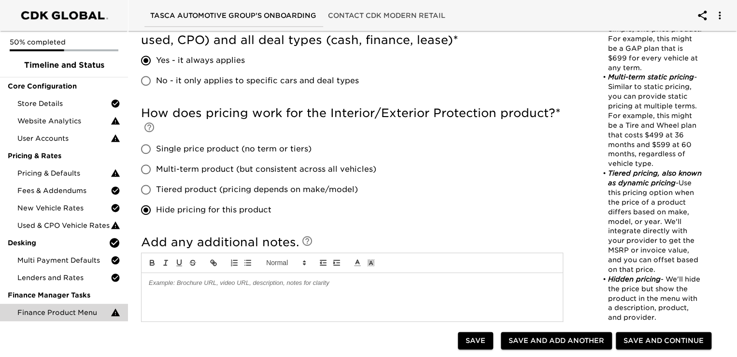
scroll to position [531, 0]
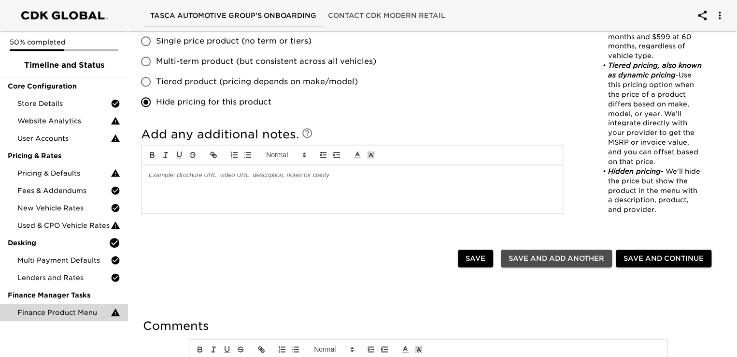
click at [547, 259] on span "Save and Add Another" at bounding box center [557, 258] width 96 height 12
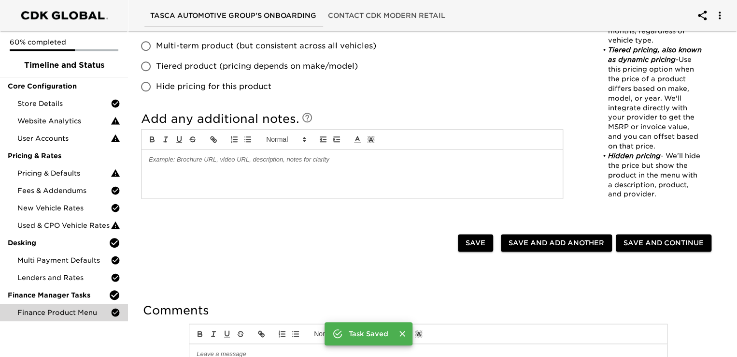
click at [543, 249] on button "Save and Add Another" at bounding box center [556, 243] width 111 height 18
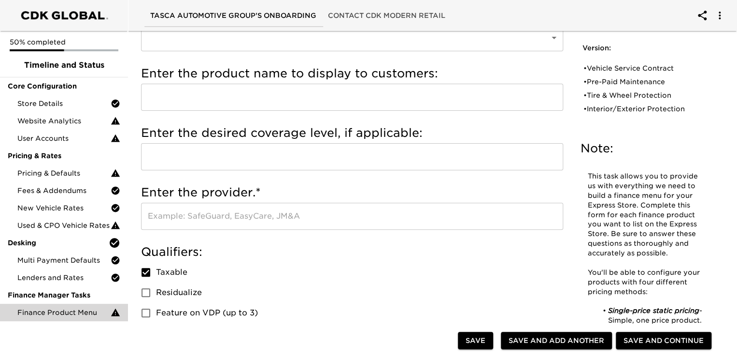
scroll to position [0, 0]
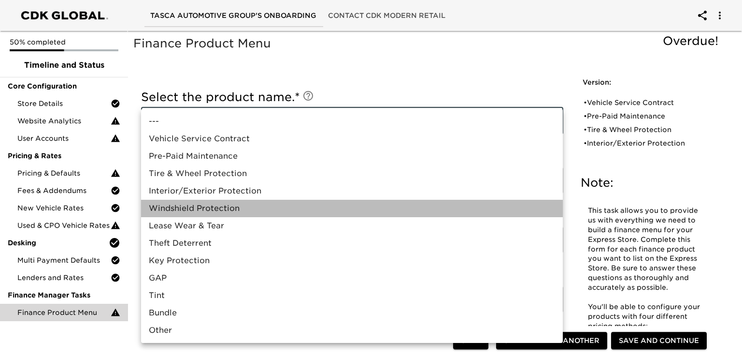
click at [231, 207] on li "Windshield Protection" at bounding box center [352, 208] width 422 height 17
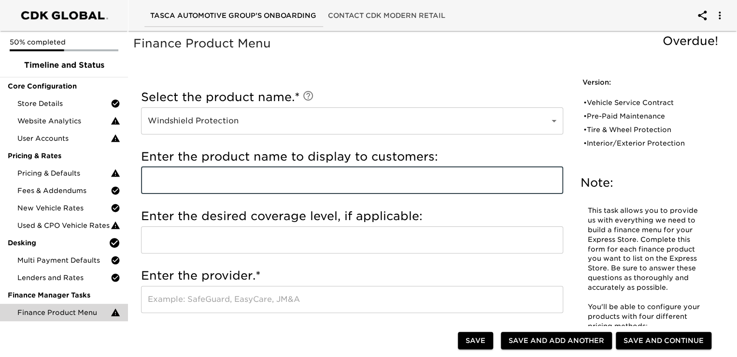
click at [222, 190] on input "text" at bounding box center [352, 180] width 422 height 27
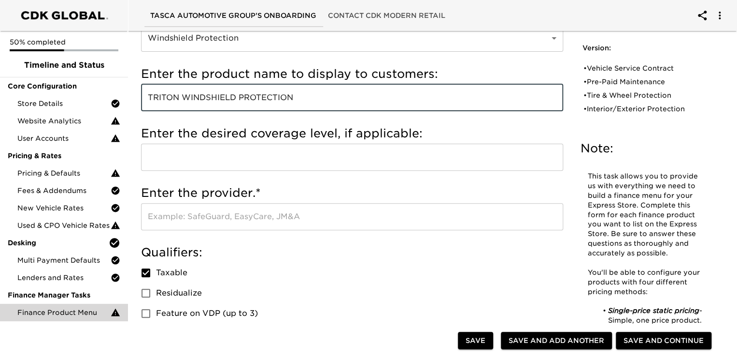
scroll to position [97, 0]
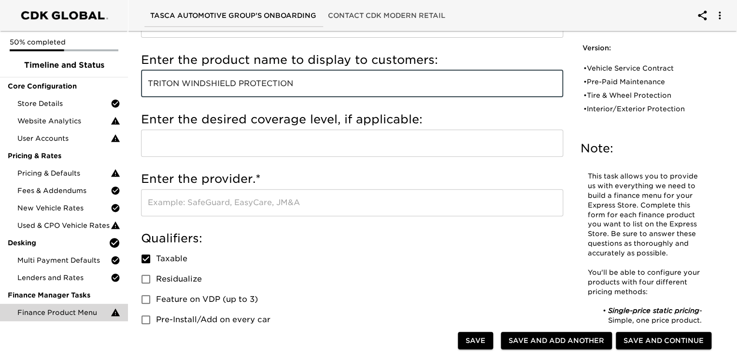
click at [214, 201] on input "text" at bounding box center [352, 202] width 422 height 27
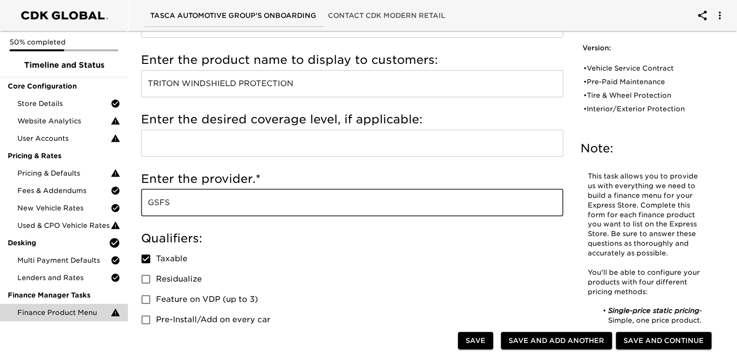
click at [146, 259] on input "Taxable" at bounding box center [146, 258] width 20 height 20
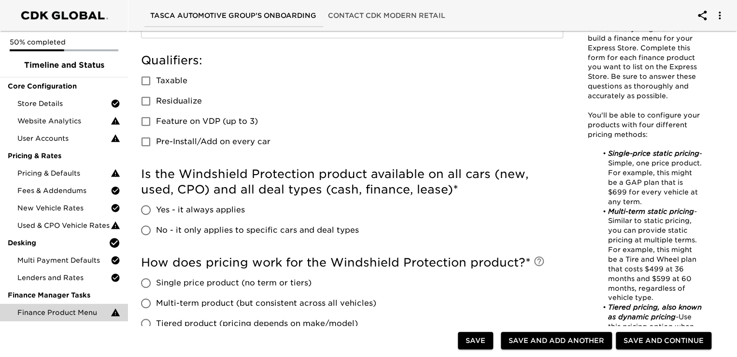
scroll to position [290, 0]
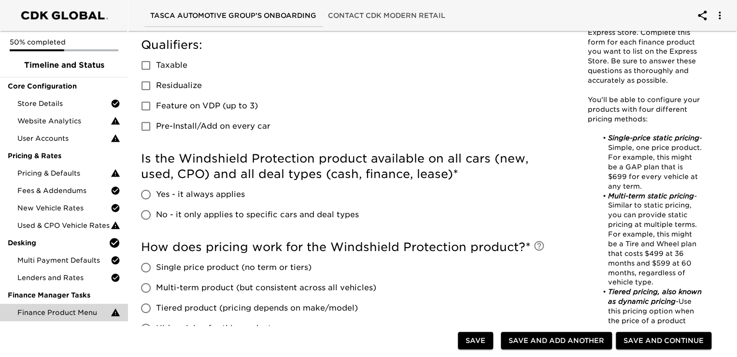
click at [141, 197] on input "Yes - it always applies" at bounding box center [146, 194] width 20 height 20
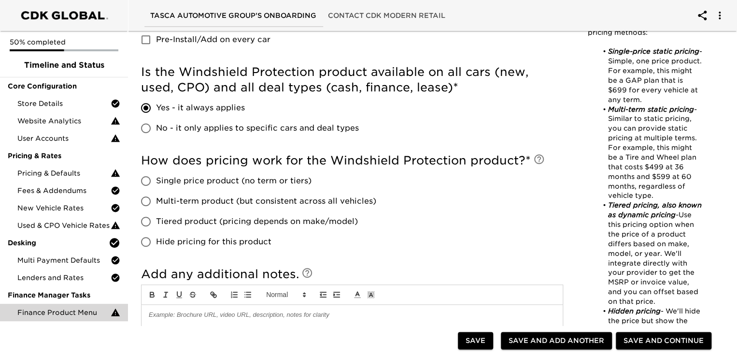
scroll to position [386, 0]
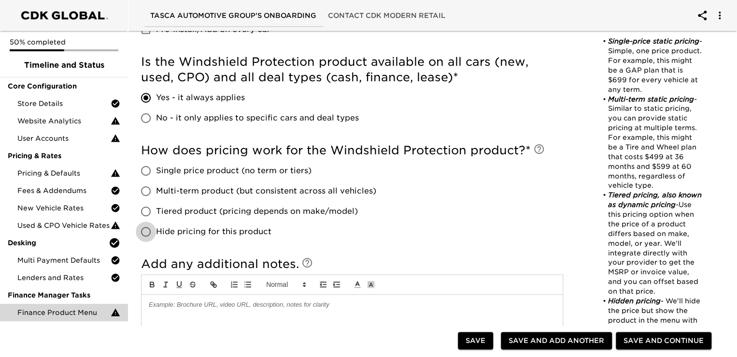
click at [145, 233] on input "Hide pricing for this product" at bounding box center [146, 231] width 20 height 20
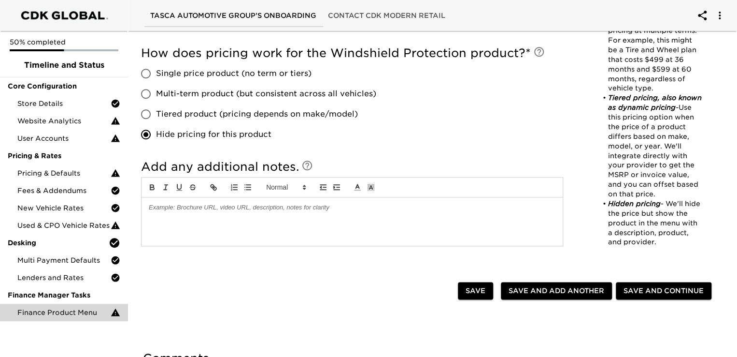
scroll to position [531, 0]
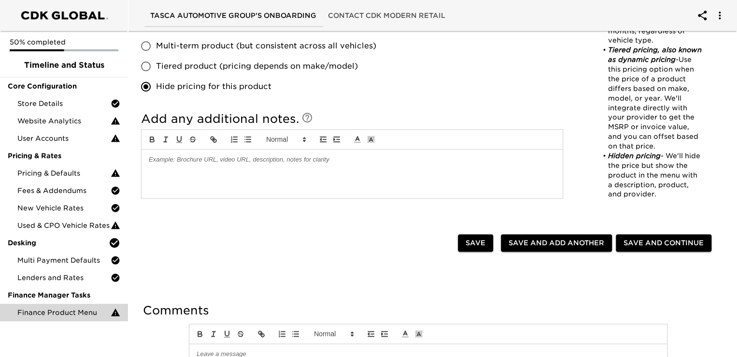
click at [544, 243] on span "Save and Add Another" at bounding box center [557, 243] width 96 height 12
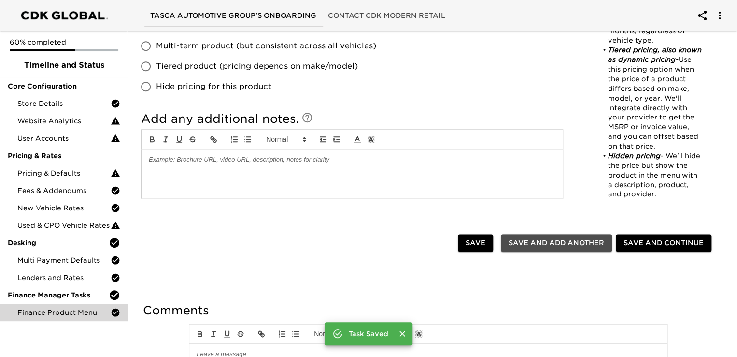
click at [545, 243] on span "Save and Add Another" at bounding box center [557, 243] width 96 height 12
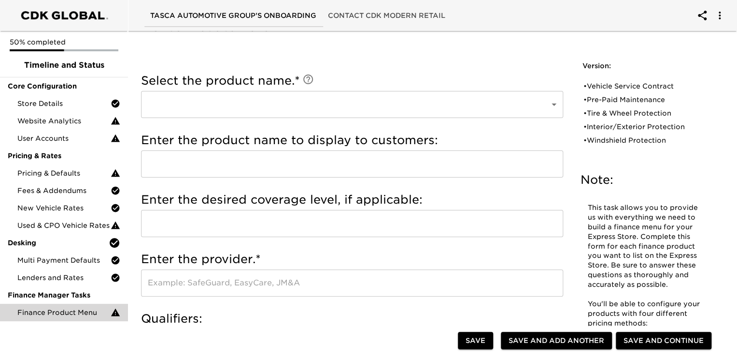
scroll to position [0, 0]
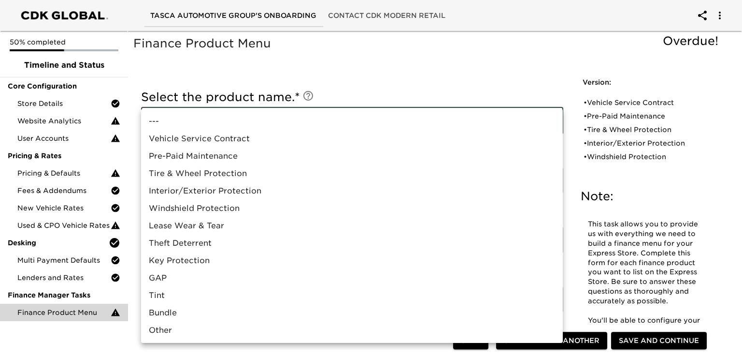
click at [206, 224] on li "Lease Wear & Tear" at bounding box center [352, 225] width 422 height 17
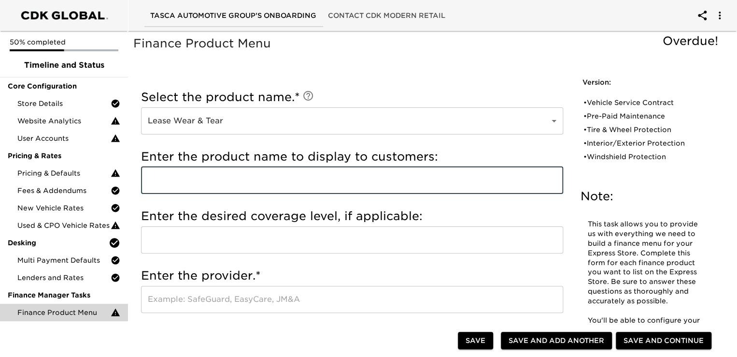
click at [202, 179] on input "text" at bounding box center [352, 180] width 422 height 27
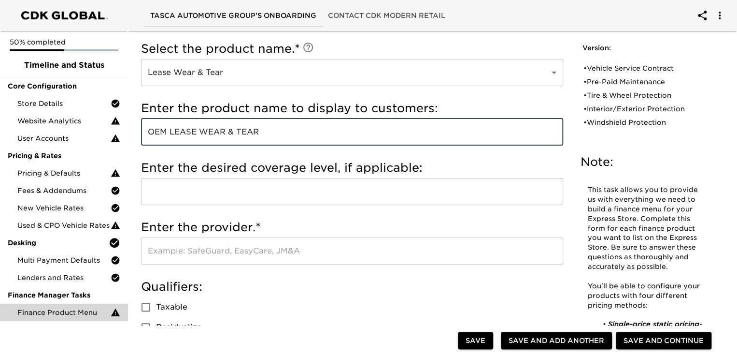
click at [203, 254] on input "text" at bounding box center [352, 250] width 422 height 27
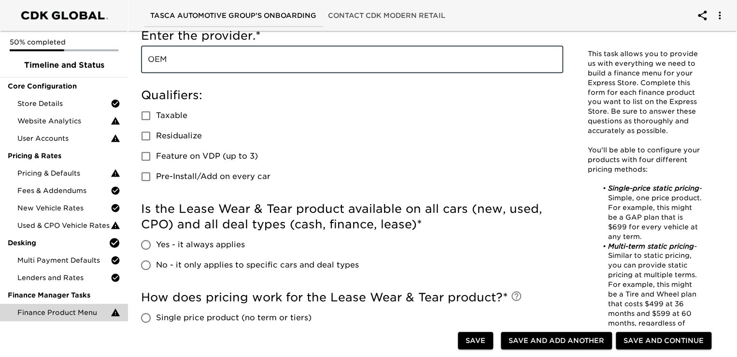
scroll to position [242, 0]
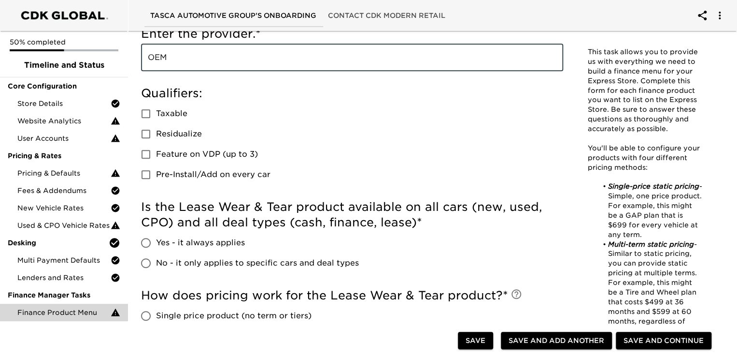
click at [143, 263] on input "No - it only applies to specific cars and deal types" at bounding box center [146, 263] width 20 height 20
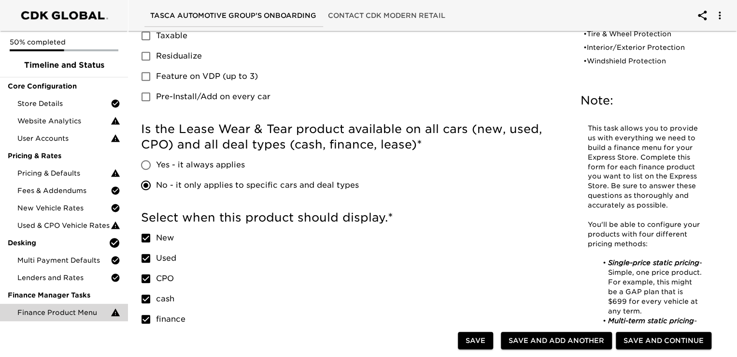
scroll to position [338, 0]
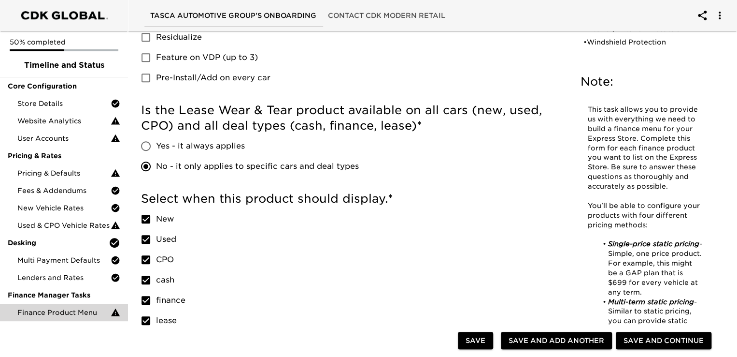
click at [147, 242] on input "Used" at bounding box center [146, 239] width 20 height 20
click at [143, 259] on input "CPO" at bounding box center [146, 259] width 20 height 20
click at [146, 281] on input "cash" at bounding box center [146, 280] width 20 height 20
click at [145, 296] on input "finance" at bounding box center [146, 300] width 20 height 20
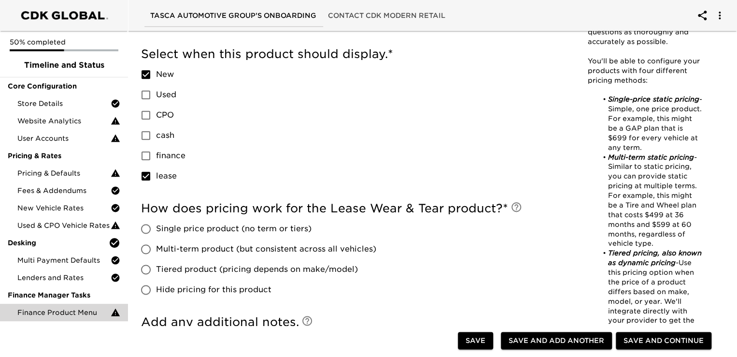
scroll to position [483, 0]
click at [144, 293] on input "Hide pricing for this product" at bounding box center [146, 289] width 20 height 20
click at [556, 343] on span "Save and Add Another" at bounding box center [557, 340] width 96 height 12
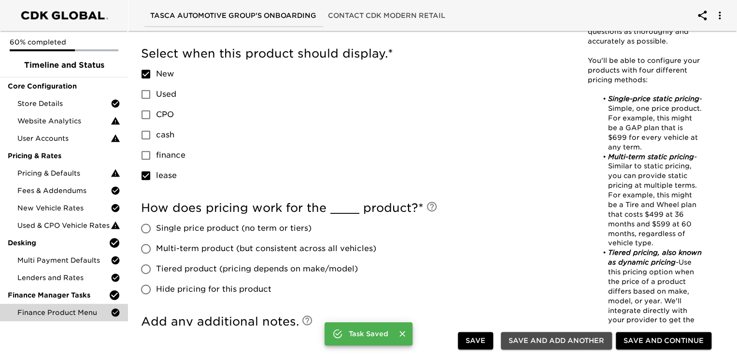
click at [537, 339] on span "Save and Add Another" at bounding box center [557, 340] width 96 height 12
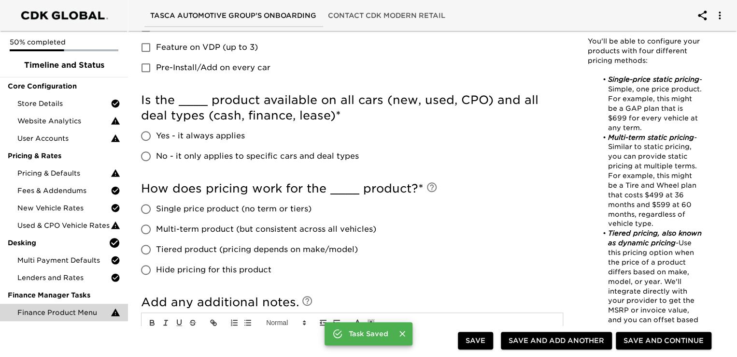
scroll to position [0, 0]
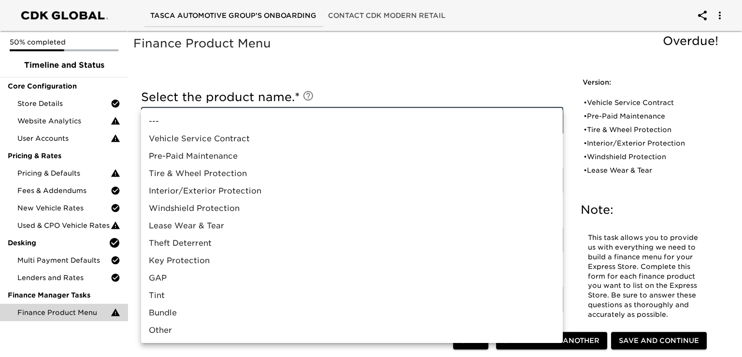
click at [221, 245] on li "Theft Deterrent" at bounding box center [352, 242] width 422 height 17
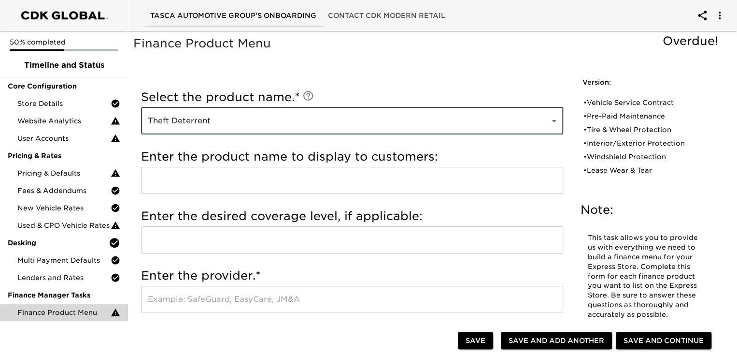
click at [193, 186] on input "text" at bounding box center [352, 180] width 422 height 27
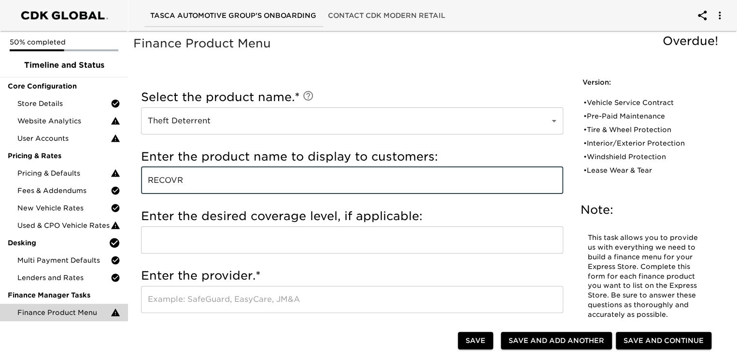
scroll to position [48, 0]
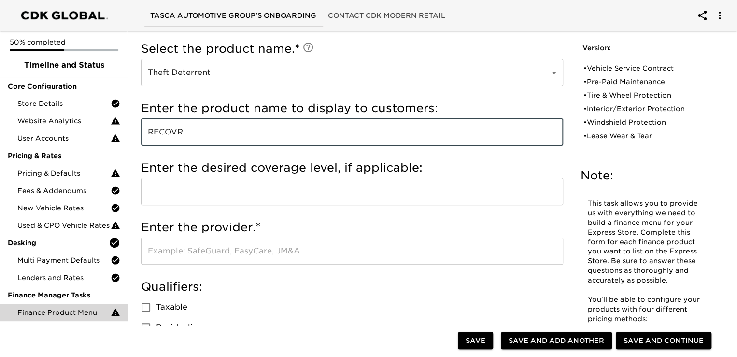
click at [196, 256] on input "text" at bounding box center [352, 250] width 422 height 27
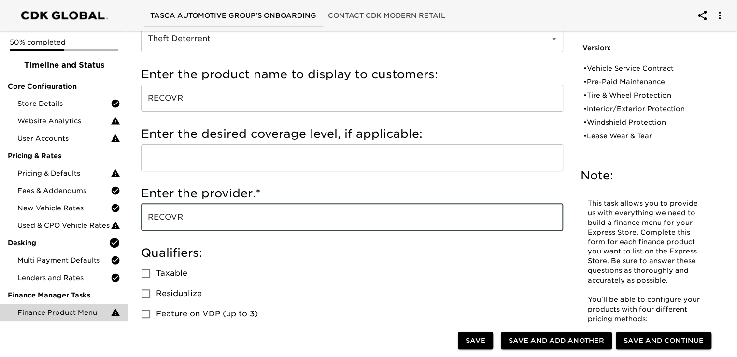
scroll to position [145, 0]
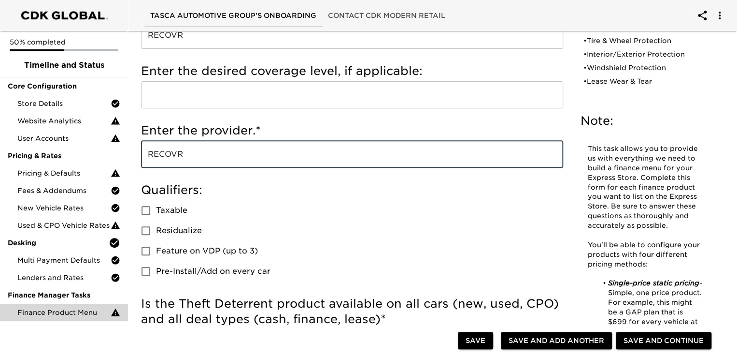
click at [149, 207] on input "Taxable" at bounding box center [146, 210] width 20 height 20
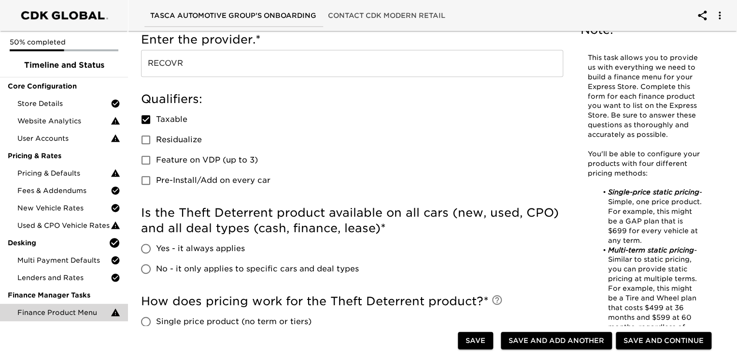
scroll to position [242, 0]
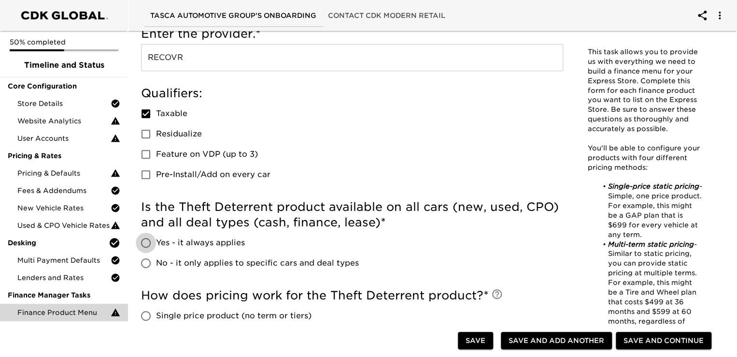
click at [145, 244] on input "Yes - it always applies" at bounding box center [146, 242] width 20 height 20
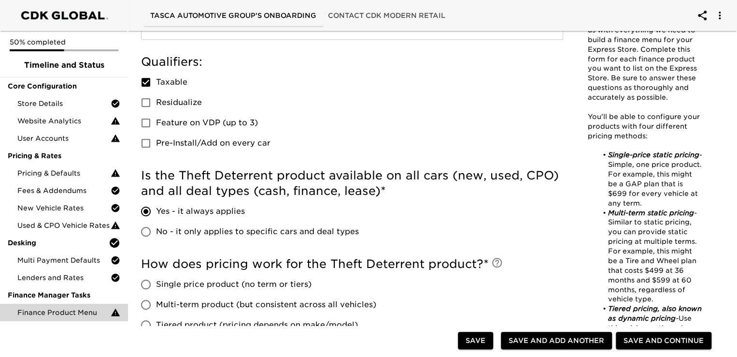
scroll to position [338, 0]
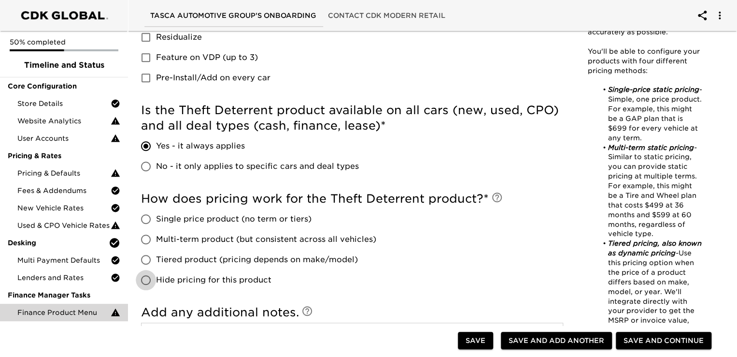
click at [147, 282] on input "Hide pricing for this product" at bounding box center [146, 280] width 20 height 20
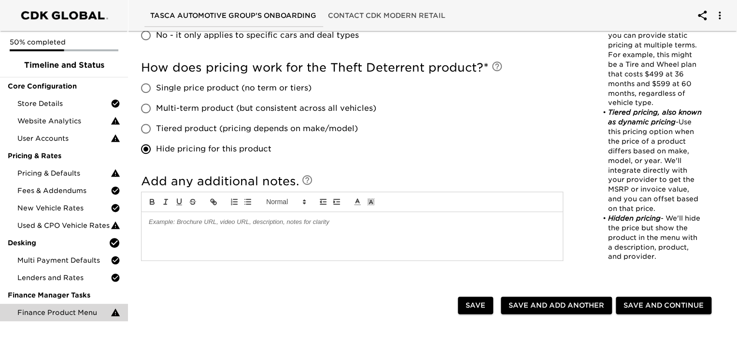
scroll to position [483, 0]
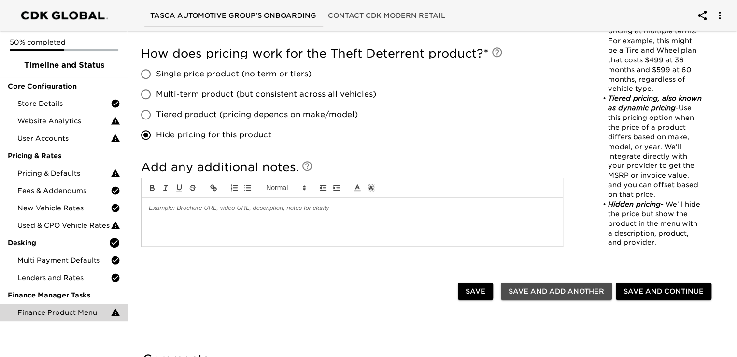
click at [551, 286] on span "Save and Add Another" at bounding box center [557, 291] width 96 height 12
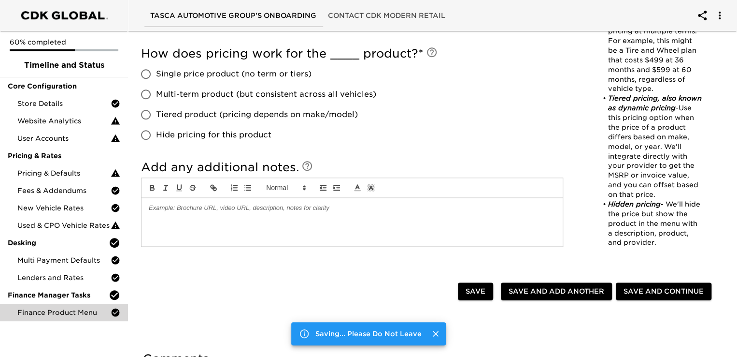
click at [552, 290] on span "Save and Add Another" at bounding box center [557, 291] width 96 height 12
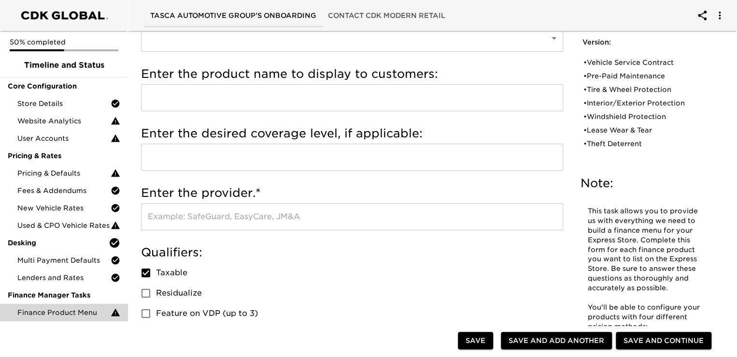
scroll to position [0, 0]
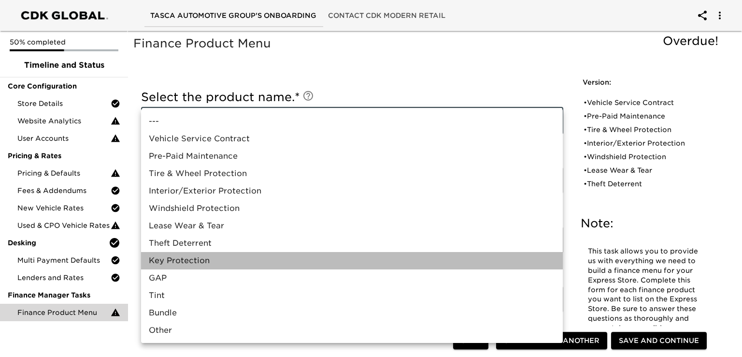
click at [186, 260] on li "Key Protection" at bounding box center [352, 260] width 422 height 17
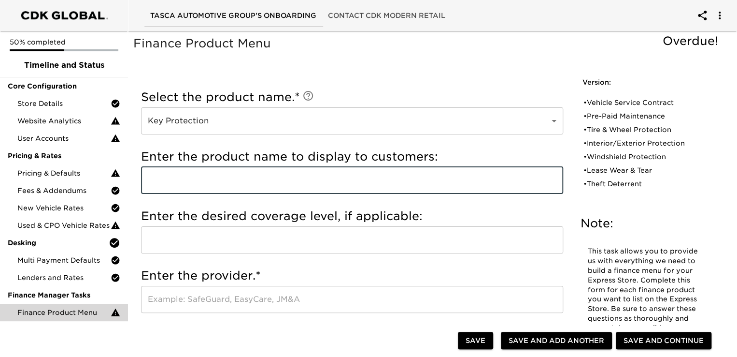
click at [190, 180] on input "text" at bounding box center [352, 180] width 422 height 27
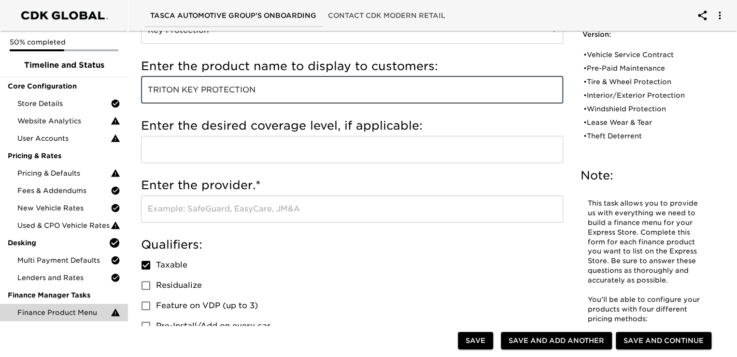
scroll to position [97, 0]
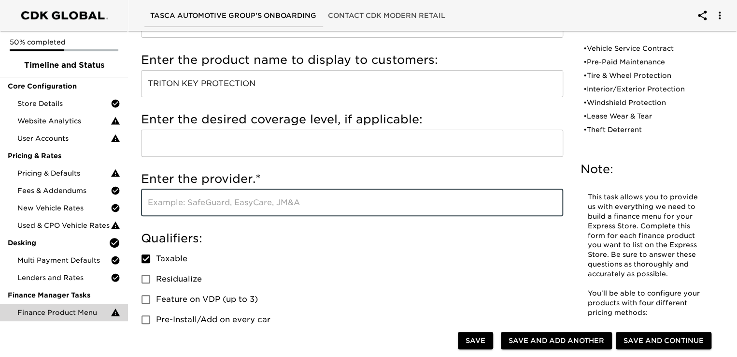
click at [187, 200] on input "text" at bounding box center [352, 202] width 422 height 27
click at [147, 256] on input "Taxable" at bounding box center [146, 258] width 20 height 20
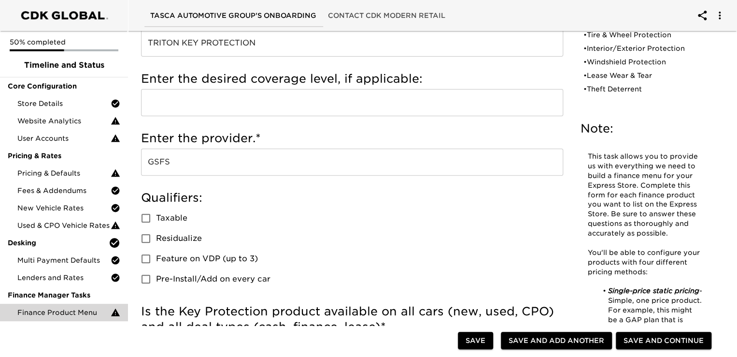
scroll to position [290, 0]
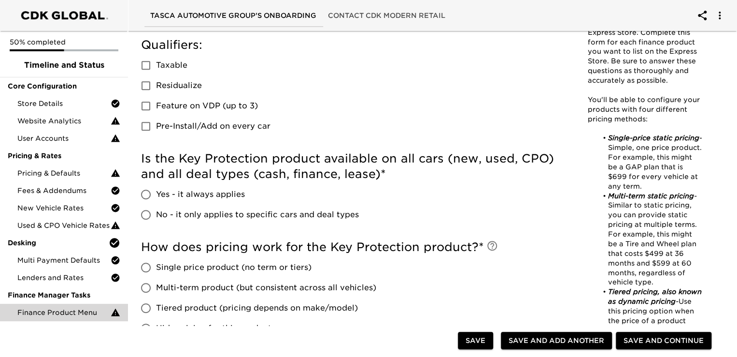
click at [151, 195] on input "Yes - it always applies" at bounding box center [146, 194] width 20 height 20
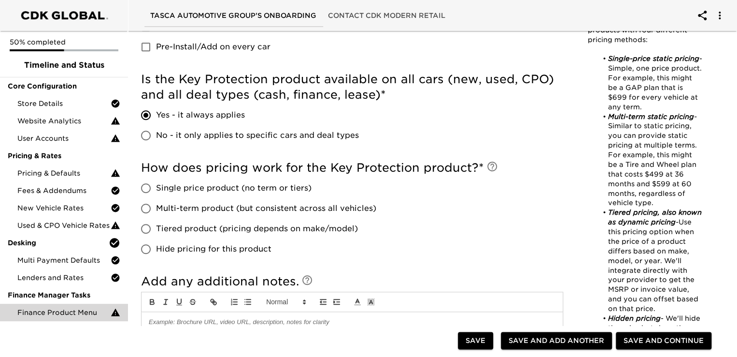
scroll to position [386, 0]
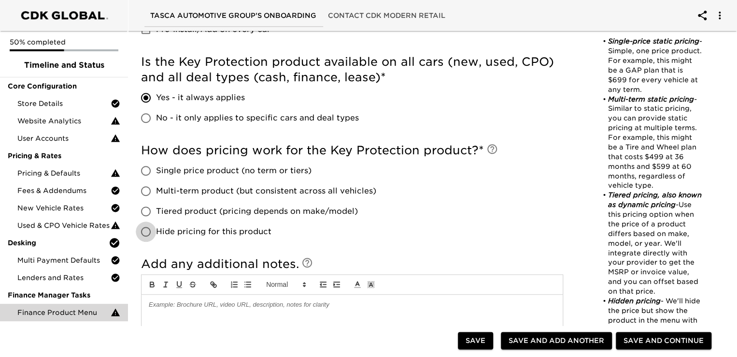
click at [149, 231] on input "Hide pricing for this product" at bounding box center [146, 231] width 20 height 20
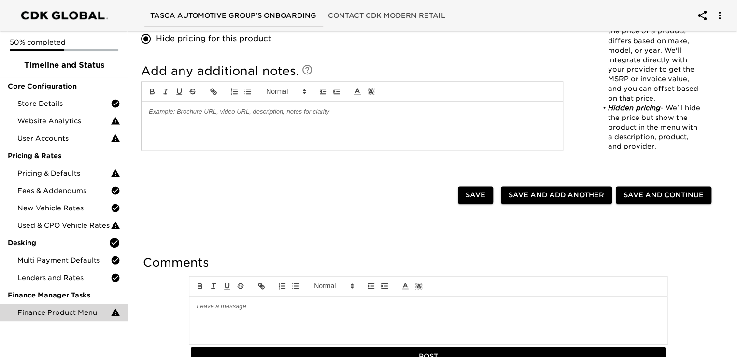
scroll to position [580, 0]
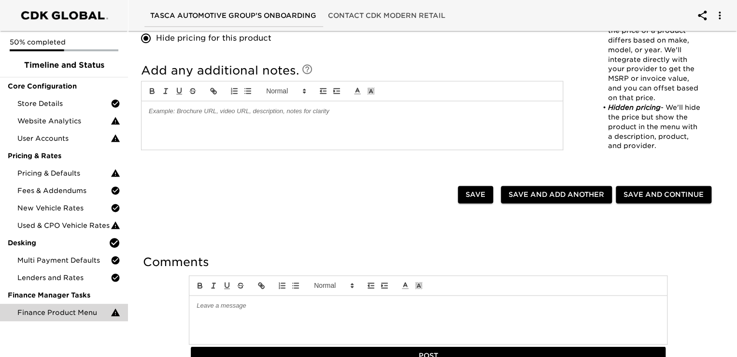
click at [547, 191] on span "Save and Add Another" at bounding box center [557, 194] width 96 height 12
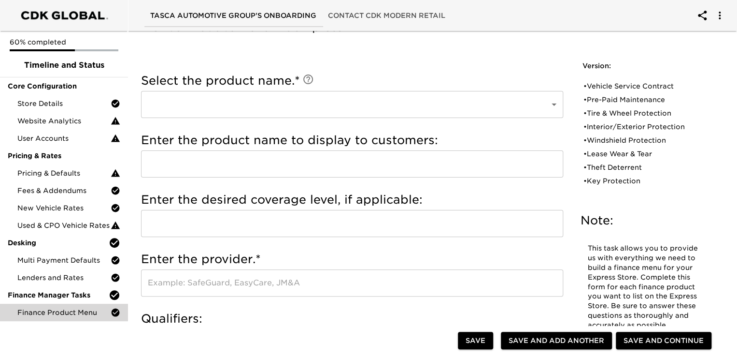
scroll to position [0, 0]
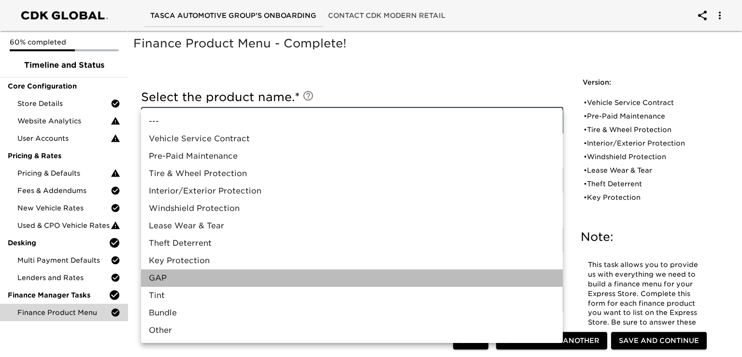
click at [184, 281] on li "GAP" at bounding box center [352, 277] width 422 height 17
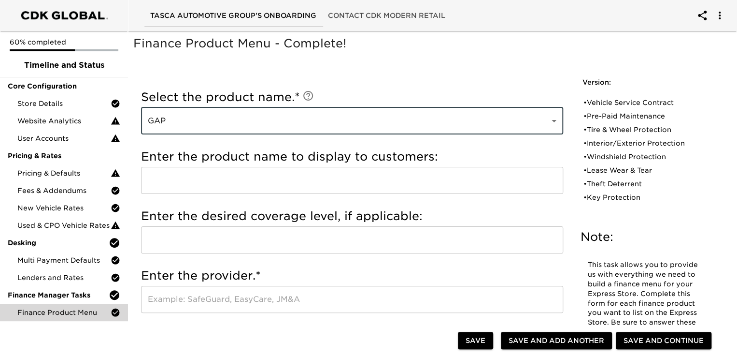
click at [216, 173] on input "text" at bounding box center [352, 180] width 422 height 27
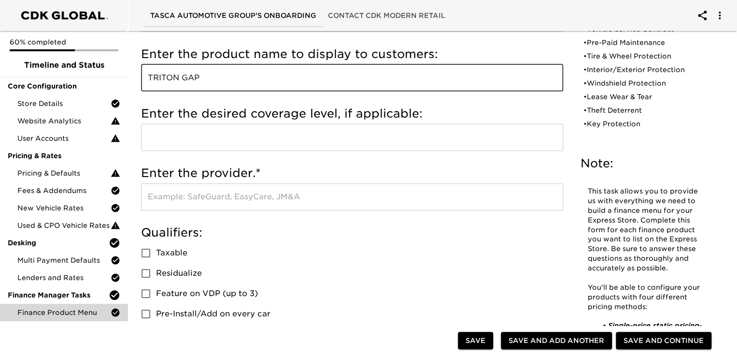
scroll to position [97, 0]
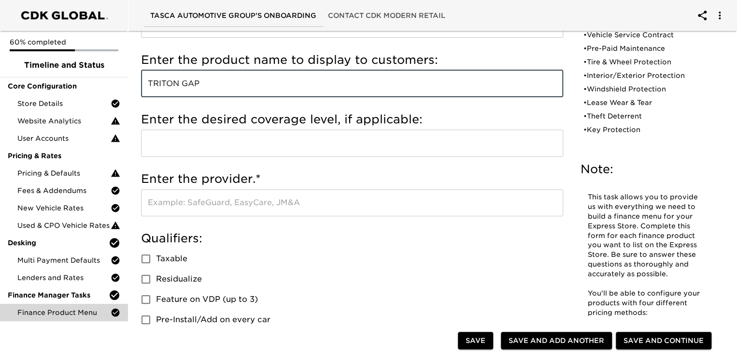
click at [187, 202] on input "text" at bounding box center [352, 202] width 422 height 27
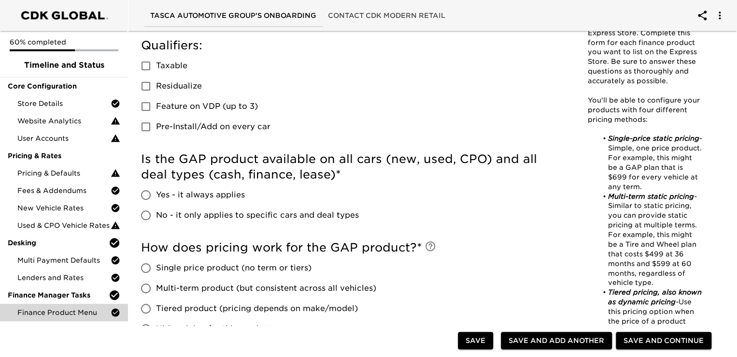
scroll to position [290, 0]
click at [142, 212] on input "No - it only applies to specific cars and deal types" at bounding box center [146, 214] width 20 height 20
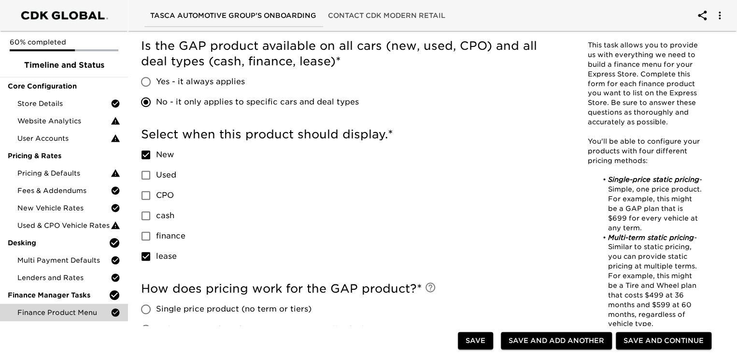
scroll to position [386, 0]
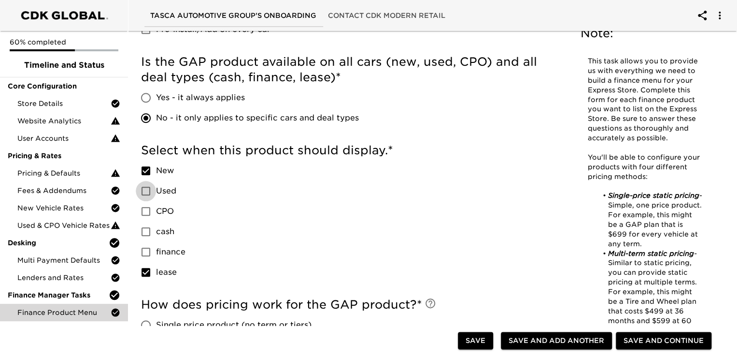
click at [143, 190] on input "Used" at bounding box center [146, 191] width 20 height 20
click at [145, 210] on input "CPO" at bounding box center [146, 211] width 20 height 20
click at [146, 248] on input "finance" at bounding box center [146, 252] width 20 height 20
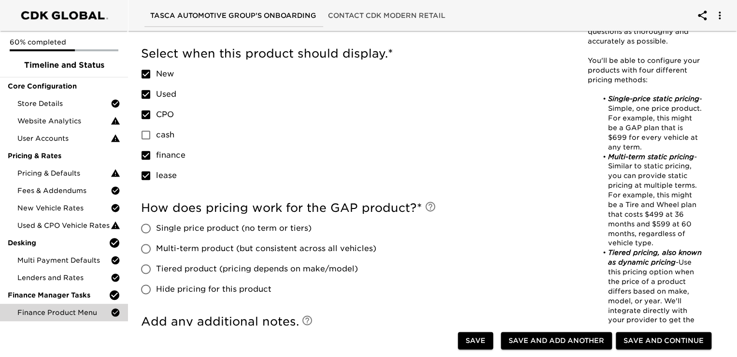
scroll to position [531, 0]
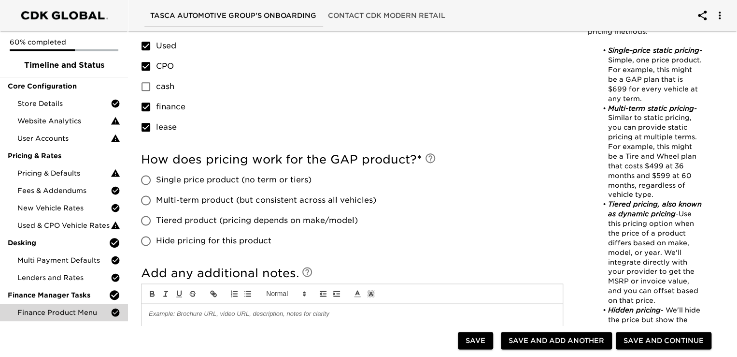
click at [142, 241] on input "Hide pricing for this product" at bounding box center [146, 240] width 20 height 20
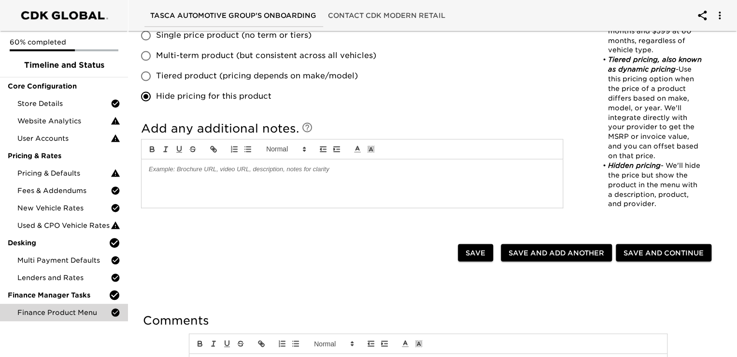
scroll to position [676, 0]
click at [171, 189] on div at bounding box center [352, 182] width 421 height 48
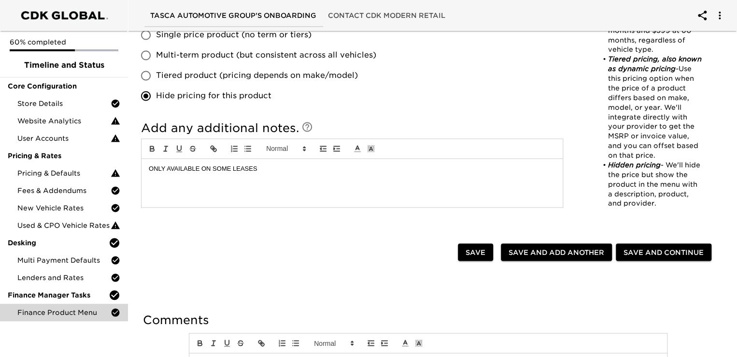
click at [539, 250] on span "Save and Add Another" at bounding box center [557, 252] width 96 height 12
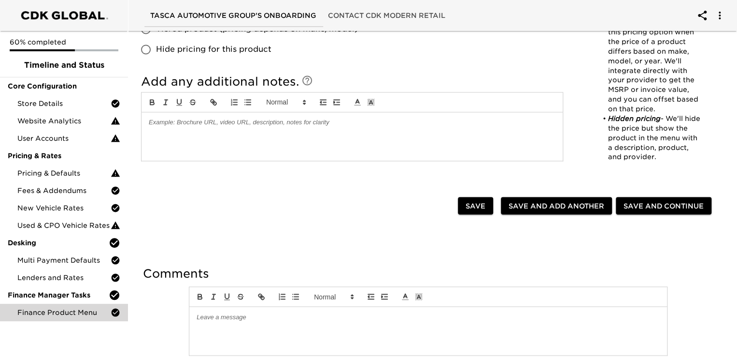
scroll to position [689, 0]
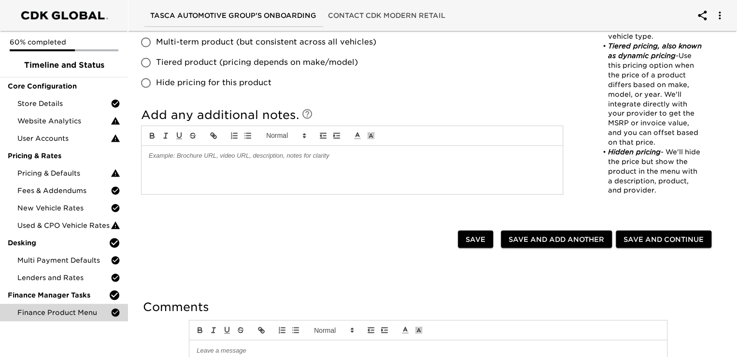
click at [325, 163] on div at bounding box center [352, 169] width 421 height 48
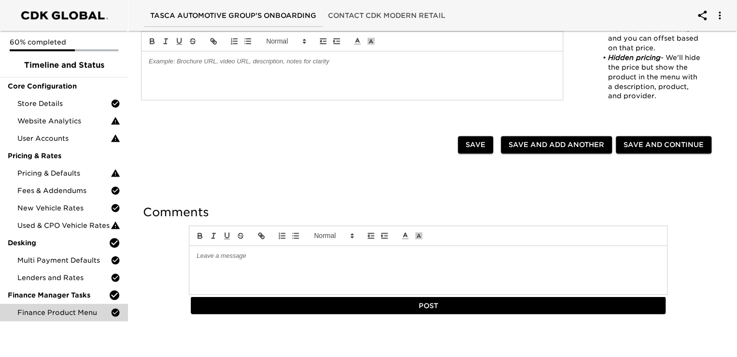
scroll to position [632, 0]
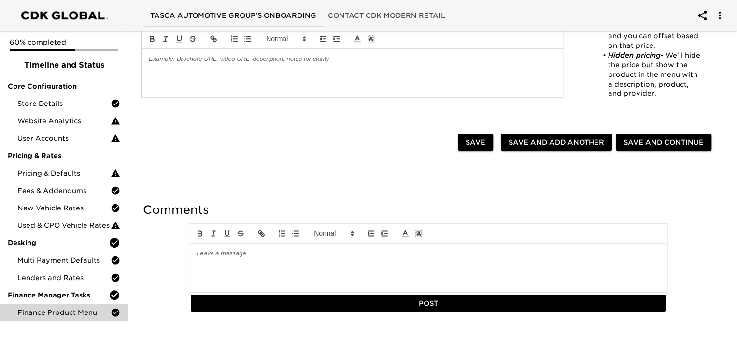
click at [234, 262] on div at bounding box center [428, 267] width 478 height 48
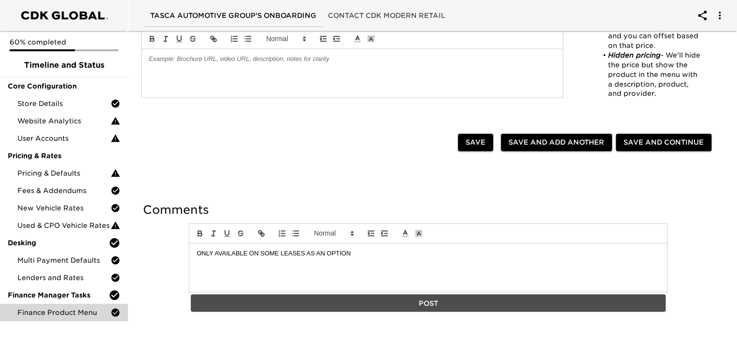
click at [424, 303] on span "Post" at bounding box center [428, 303] width 467 height 12
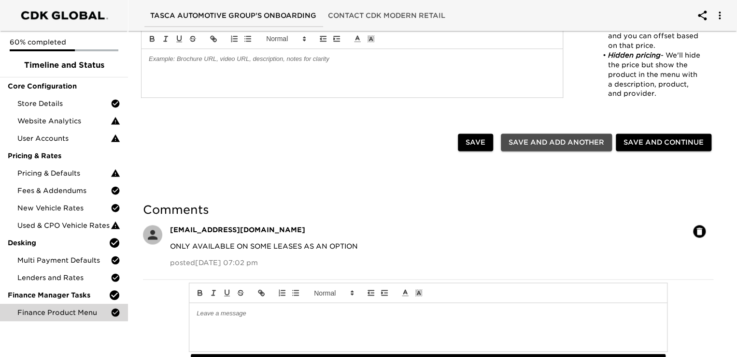
click at [546, 139] on span "Save and Add Another" at bounding box center [557, 142] width 96 height 12
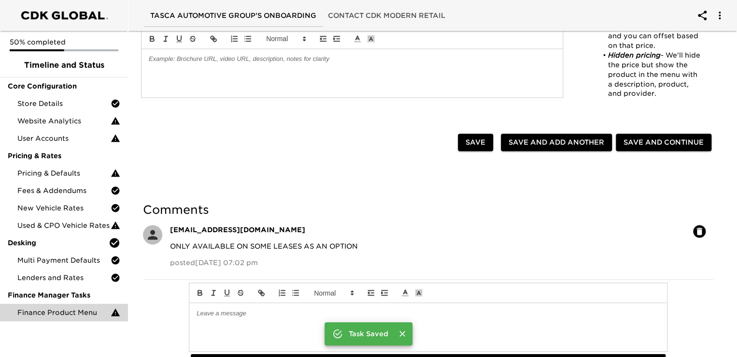
click at [546, 139] on span "Save and Add Another" at bounding box center [557, 142] width 96 height 12
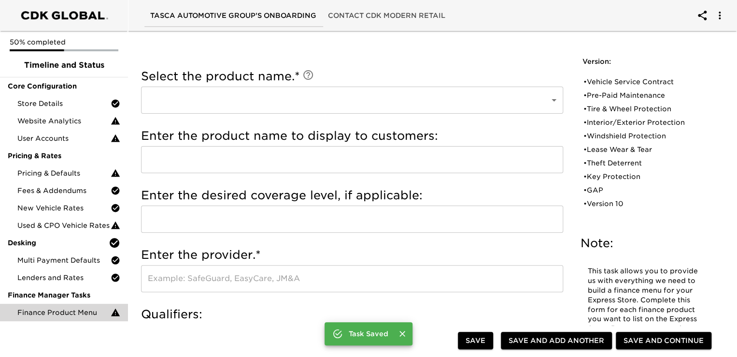
scroll to position [4, 0]
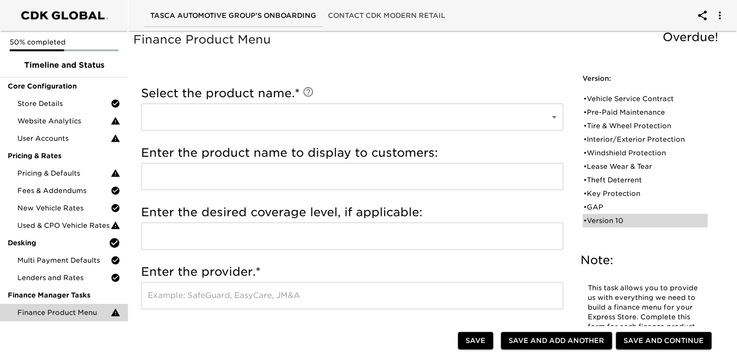
click at [616, 219] on div "• Version 10" at bounding box center [639, 220] width 110 height 10
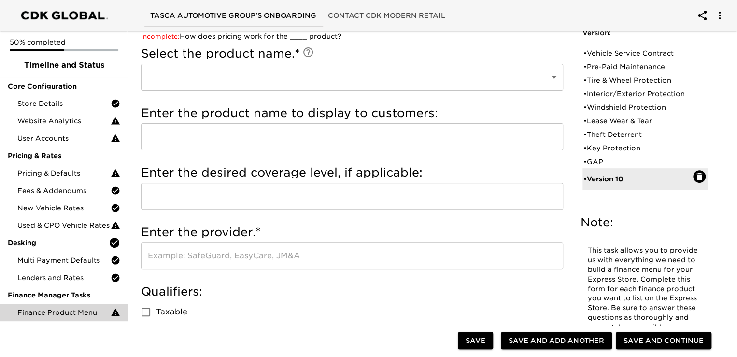
scroll to position [0, 0]
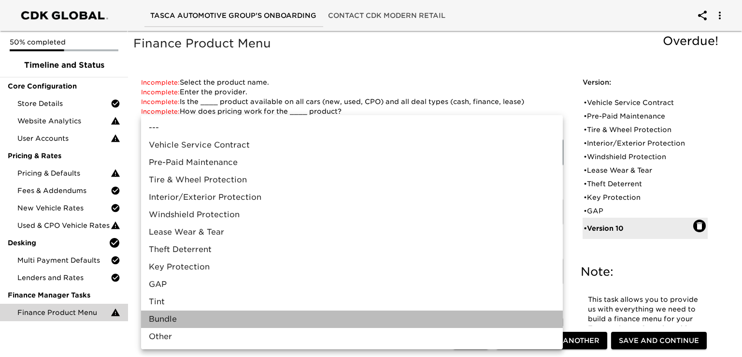
click at [179, 317] on li "Bundle" at bounding box center [352, 318] width 422 height 17
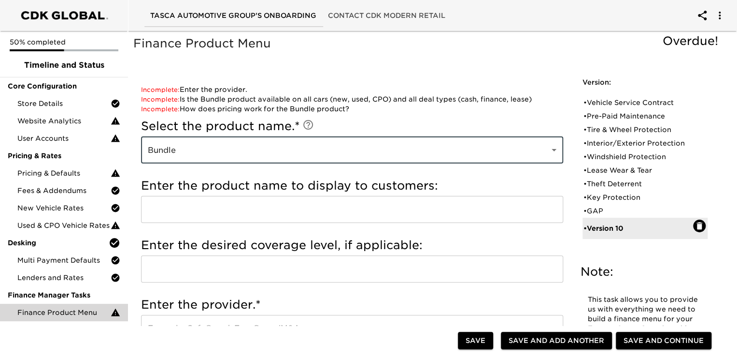
click at [191, 208] on input "text" at bounding box center [352, 209] width 422 height 27
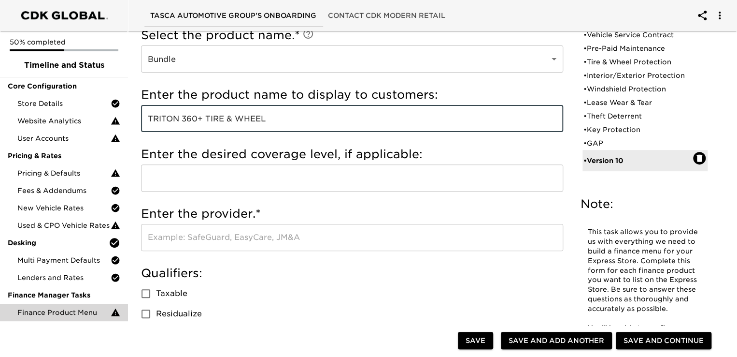
scroll to position [97, 0]
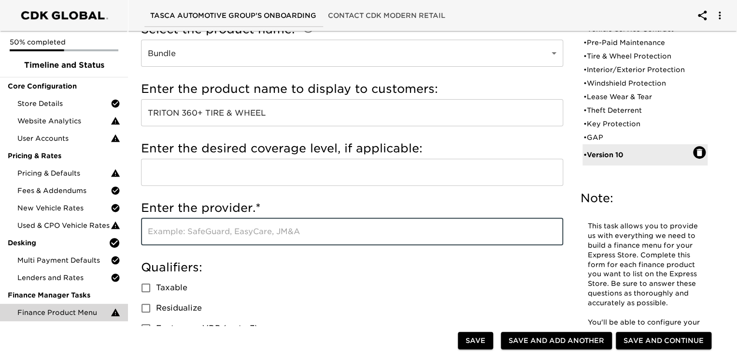
click at [190, 229] on input "text" at bounding box center [352, 231] width 422 height 27
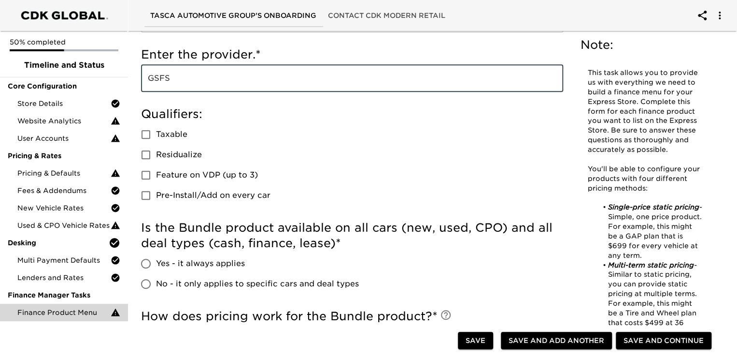
scroll to position [338, 0]
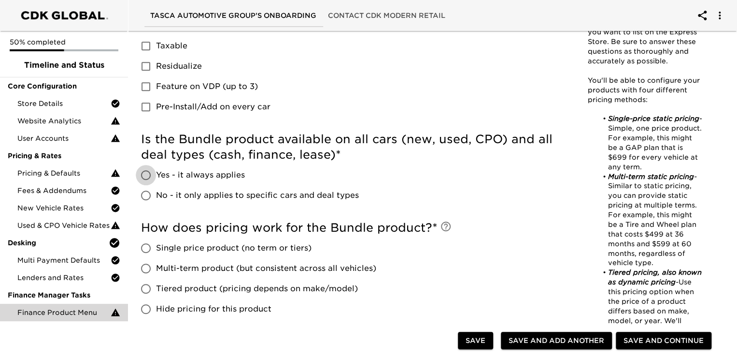
click at [146, 173] on input "Yes - it always applies" at bounding box center [146, 175] width 20 height 20
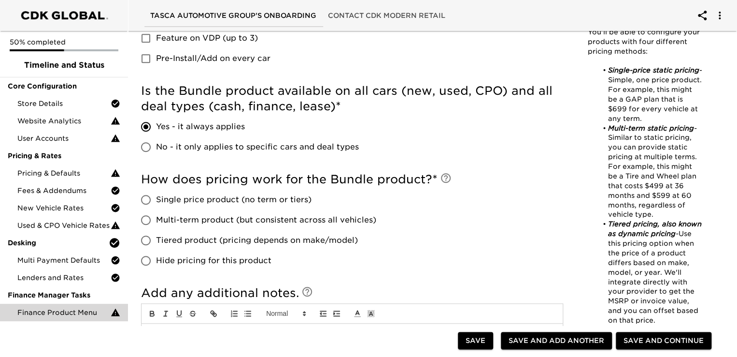
click at [149, 260] on input "Hide pricing for this product" at bounding box center [146, 260] width 20 height 20
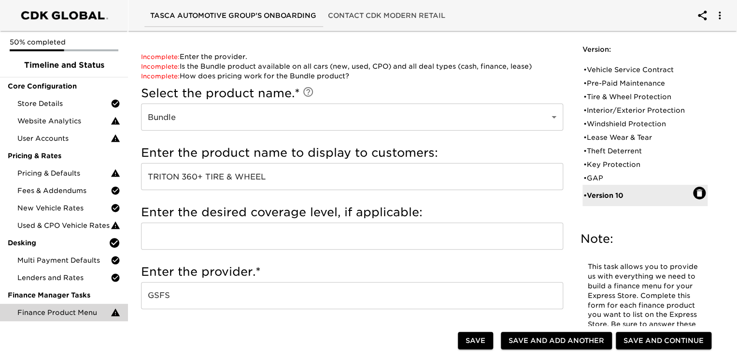
scroll to position [48, 0]
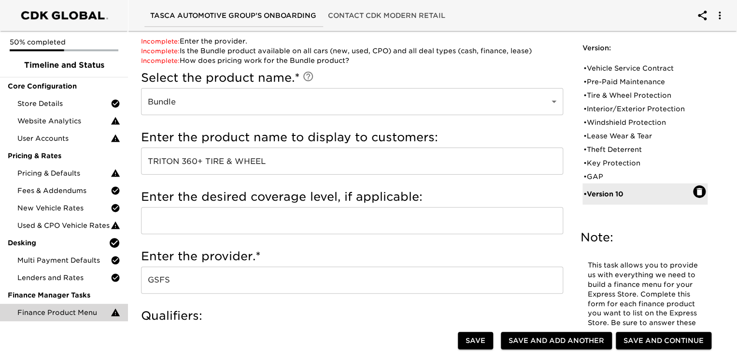
click at [334, 232] on input "text" at bounding box center [352, 220] width 422 height 27
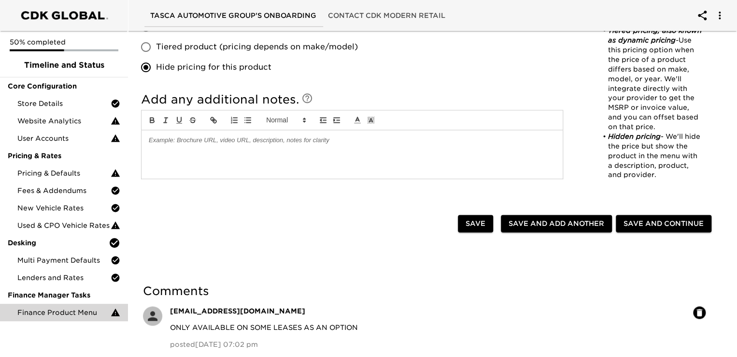
scroll to position [628, 0]
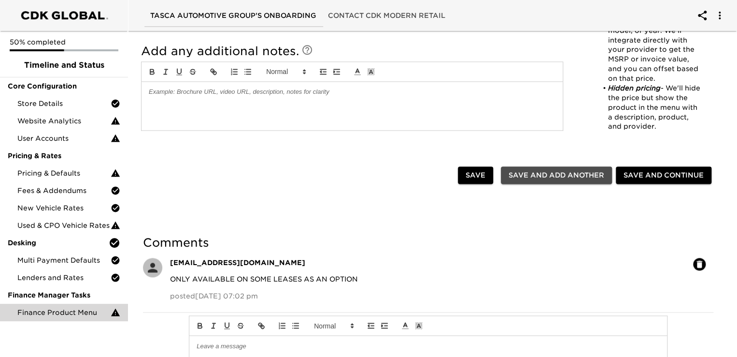
click at [544, 175] on span "Save and Add Another" at bounding box center [557, 175] width 96 height 12
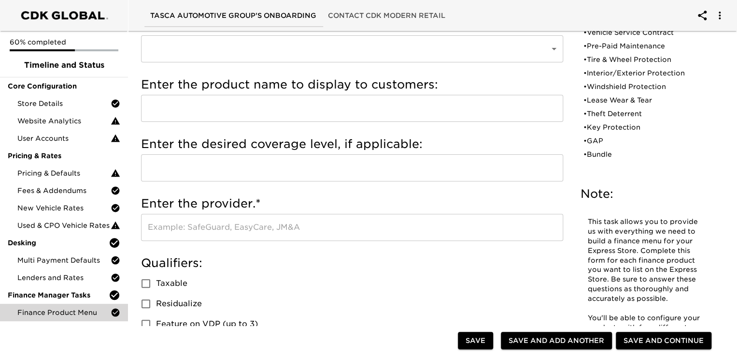
scroll to position [97, 0]
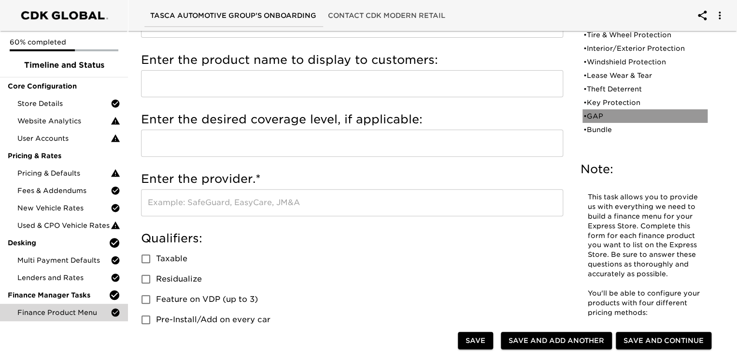
click at [595, 114] on div "• GAP" at bounding box center [639, 116] width 110 height 10
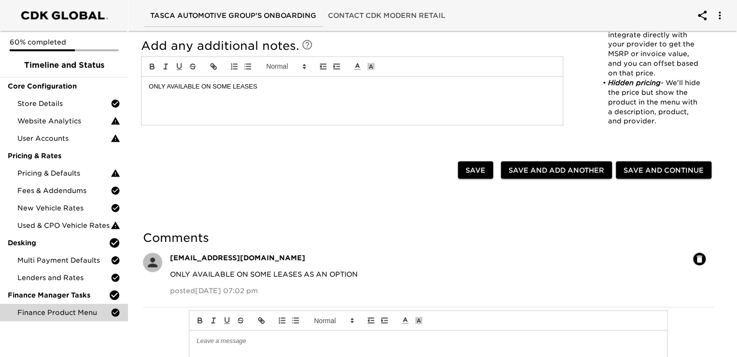
scroll to position [773, 0]
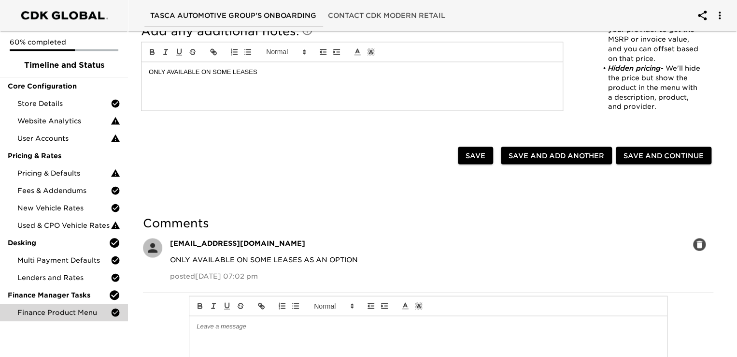
click at [696, 242] on icon "button" at bounding box center [700, 244] width 10 height 10
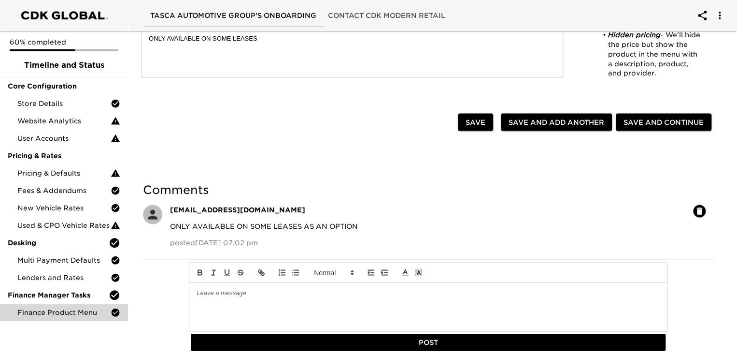
scroll to position [845, 0]
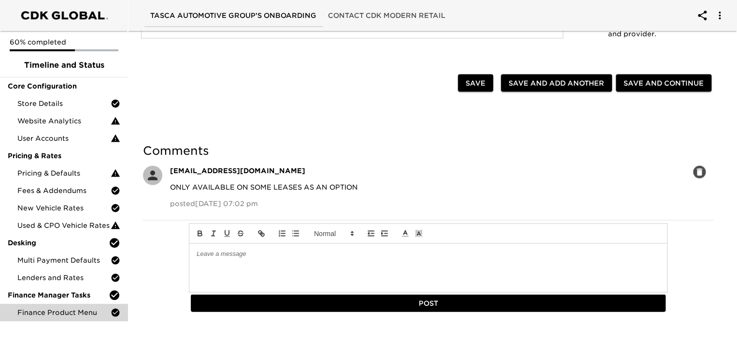
click at [701, 172] on icon "button" at bounding box center [700, 171] width 6 height 7
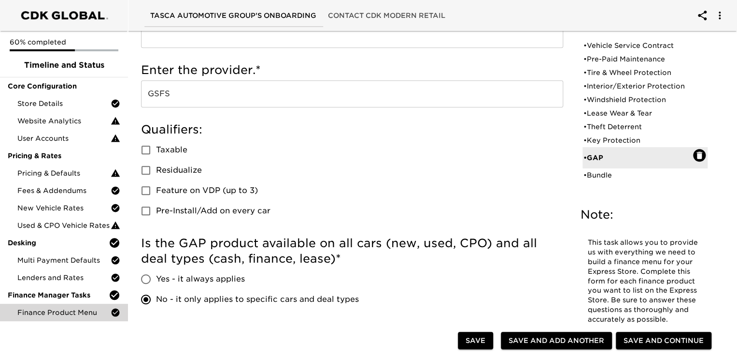
scroll to position [169, 0]
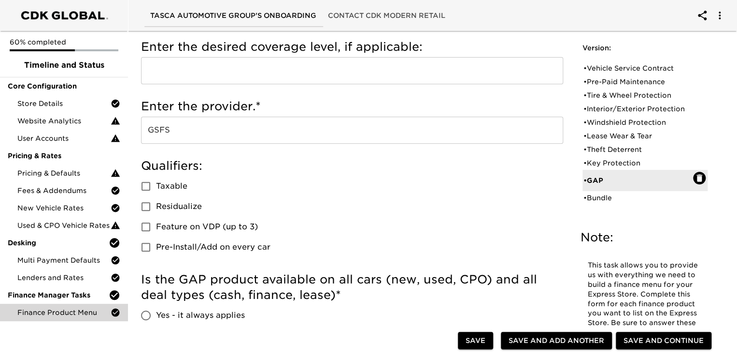
click at [542, 213] on div "Qualifiers: Taxable Residualize Feature on VDP (up to 3) Pre-Install/Add on eve…" at bounding box center [352, 207] width 422 height 99
click at [530, 217] on div "Qualifiers: Taxable Residualize Feature on VDP (up to 3) Pre-Install/Add on eve…" at bounding box center [352, 207] width 422 height 99
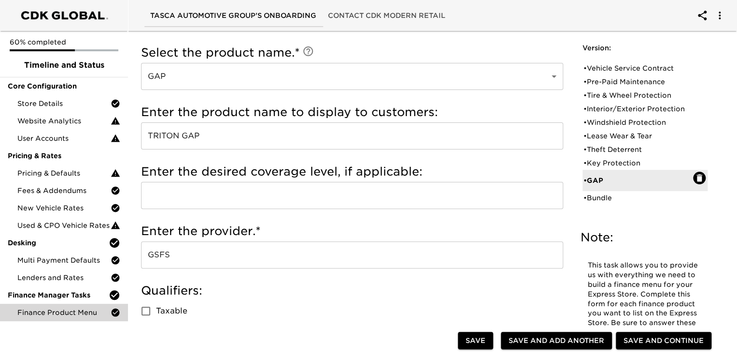
scroll to position [24, 0]
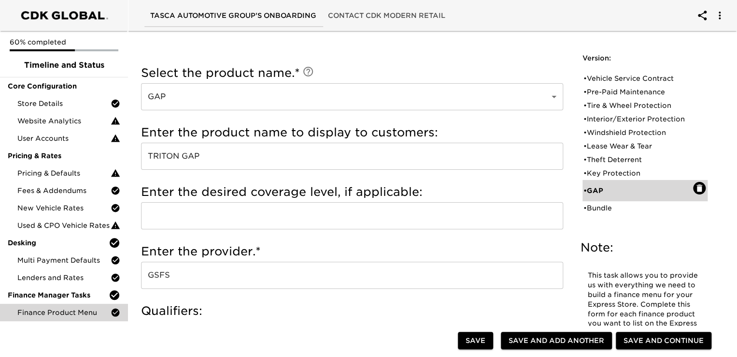
click at [594, 193] on div "• GAP" at bounding box center [639, 191] width 110 height 10
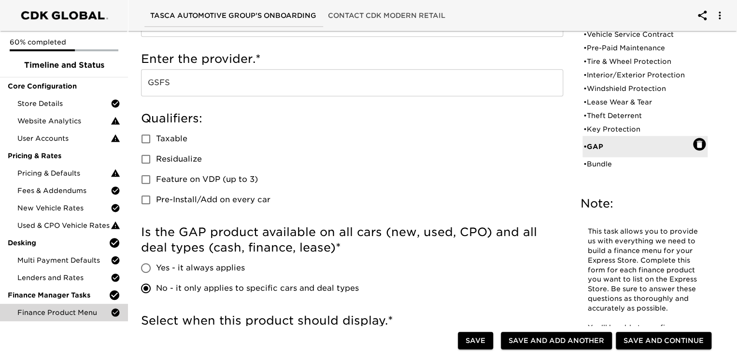
scroll to position [217, 0]
click at [528, 337] on span "Save and Add Another" at bounding box center [557, 340] width 96 height 12
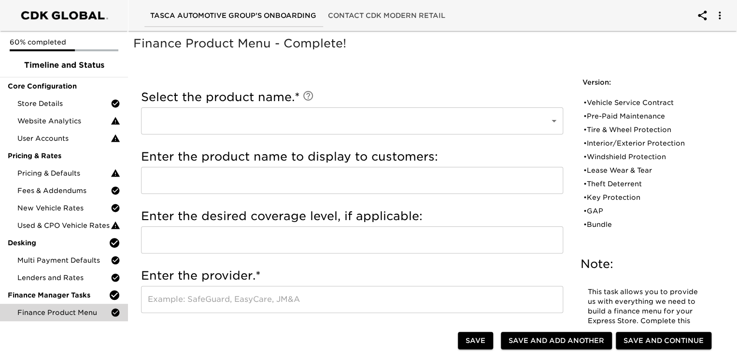
scroll to position [0, 0]
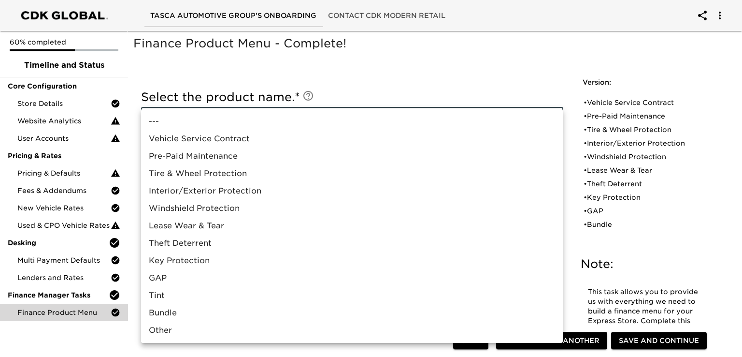
click at [534, 51] on div at bounding box center [371, 178] width 742 height 357
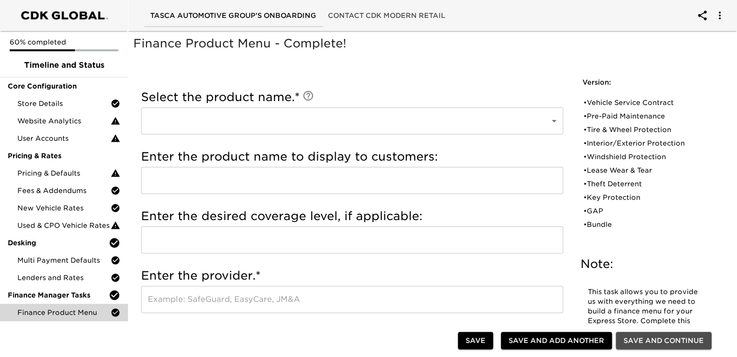
click at [640, 339] on span "Save and Continue" at bounding box center [664, 340] width 80 height 12
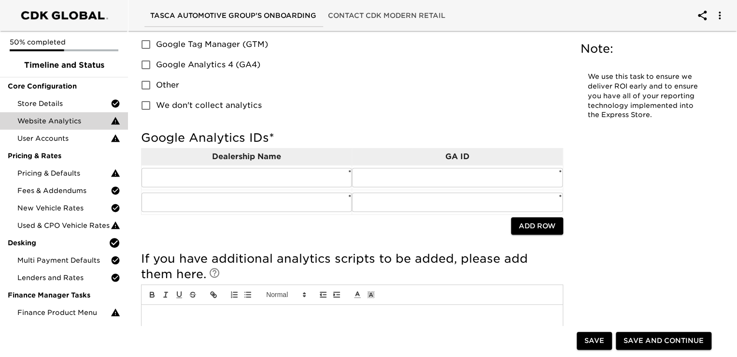
scroll to position [145, 0]
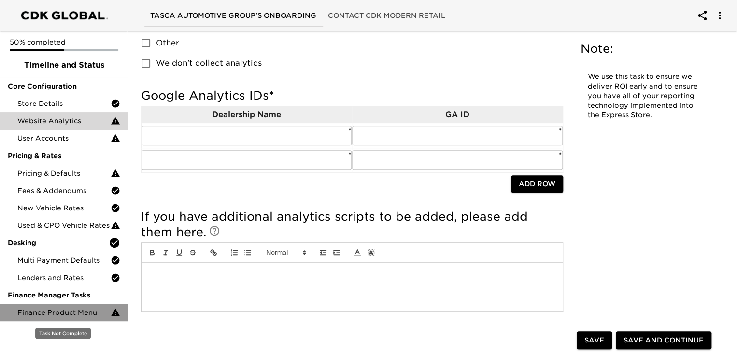
click at [71, 314] on span "Finance Product Menu" at bounding box center [63, 312] width 93 height 10
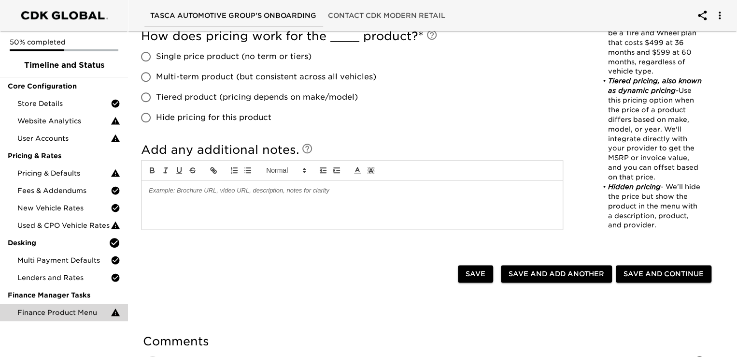
scroll to position [628, 0]
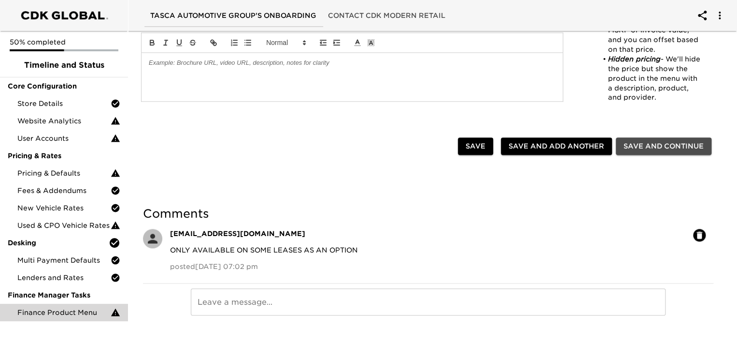
click at [671, 144] on span "Save and Continue" at bounding box center [664, 146] width 80 height 12
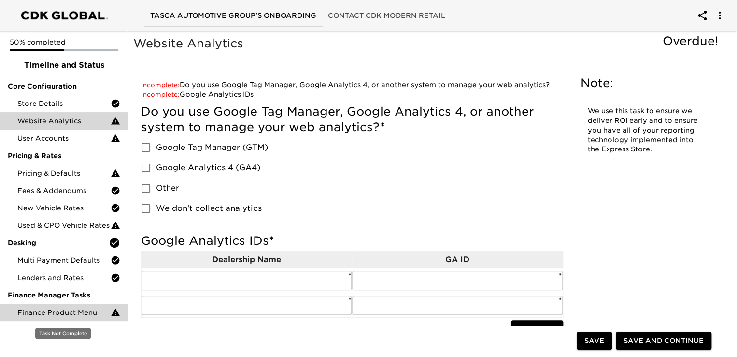
click at [116, 313] on icon at bounding box center [115, 312] width 9 height 8
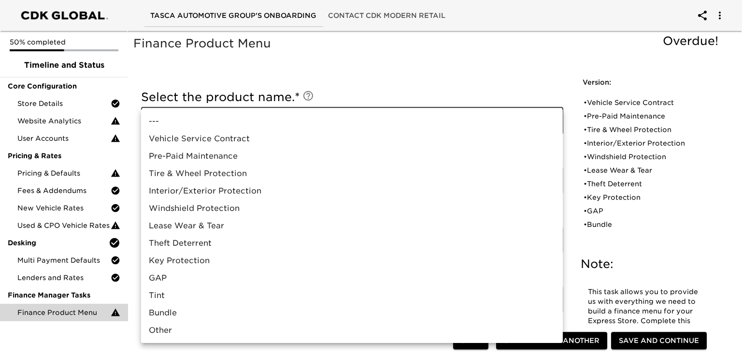
click at [180, 123] on li "---" at bounding box center [352, 121] width 422 height 17
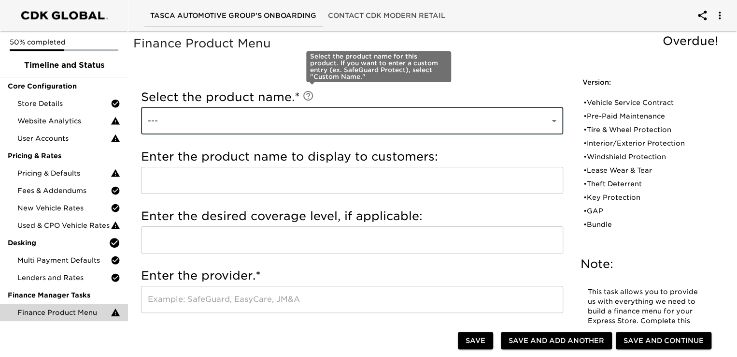
click at [313, 93] on icon at bounding box center [308, 96] width 10 height 10
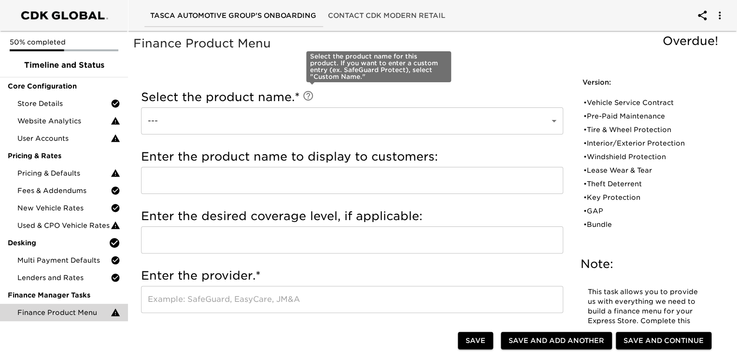
click at [311, 97] on icon at bounding box center [308, 96] width 12 height 12
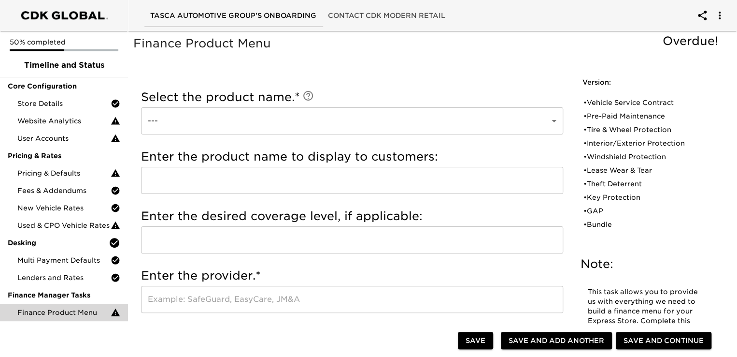
click at [392, 91] on h5 "Select the product name. *" at bounding box center [352, 96] width 422 height 15
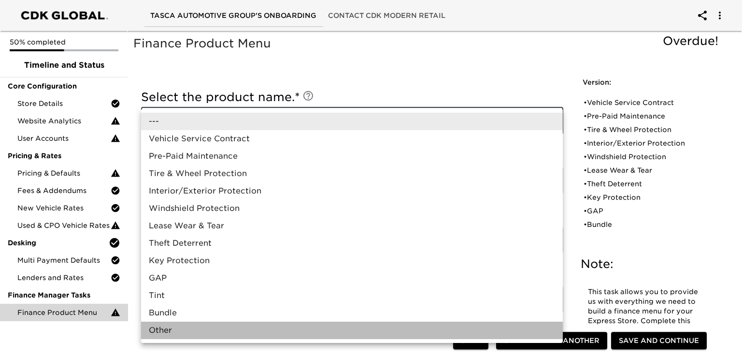
click at [178, 330] on li "Other" at bounding box center [352, 329] width 422 height 17
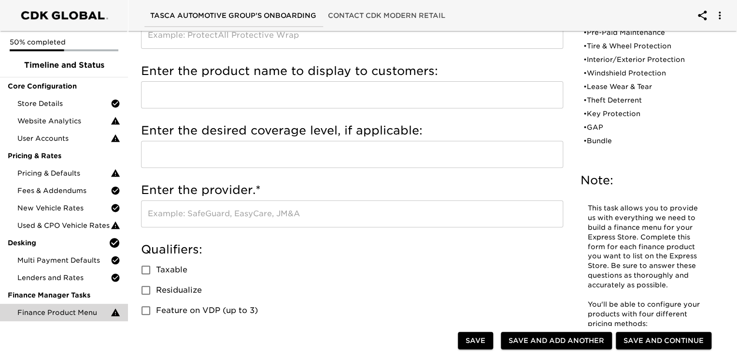
scroll to position [48, 0]
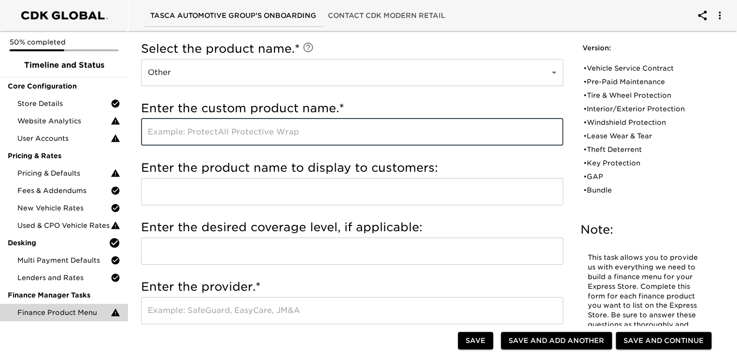
click at [218, 133] on input "text" at bounding box center [352, 131] width 422 height 27
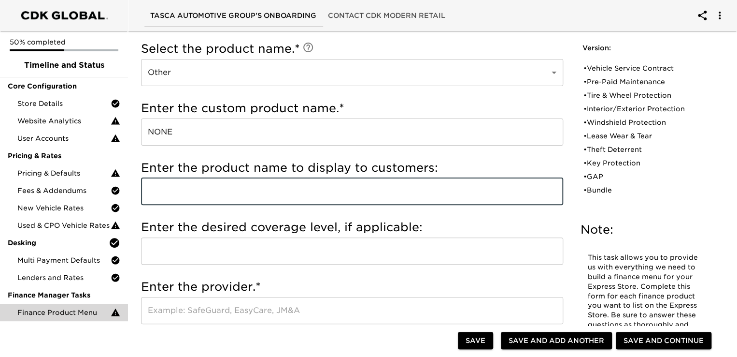
click at [354, 182] on input "text" at bounding box center [352, 191] width 422 height 27
click at [668, 337] on span "Save and Continue" at bounding box center [664, 340] width 80 height 12
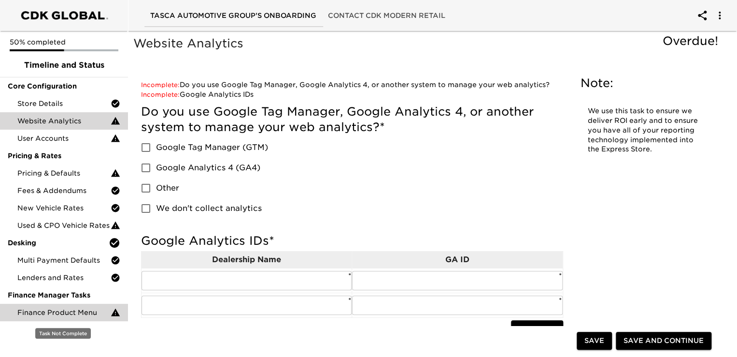
click at [87, 315] on span "Finance Product Menu" at bounding box center [63, 312] width 93 height 10
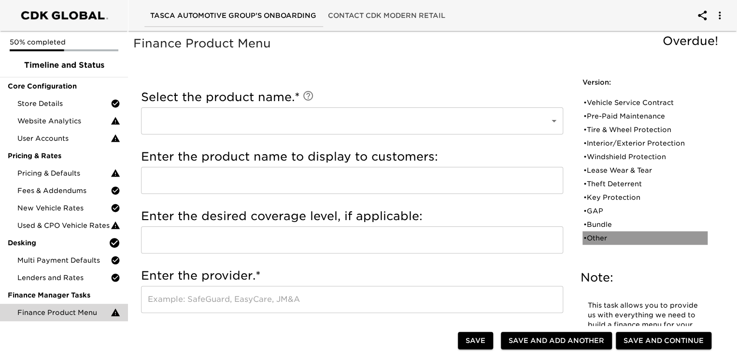
click at [606, 239] on div "• Other" at bounding box center [639, 238] width 110 height 10
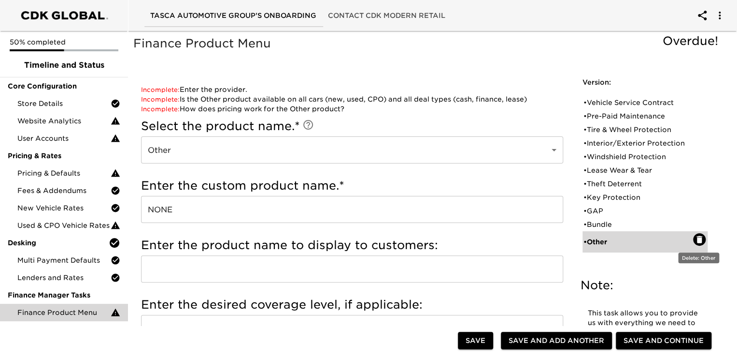
click at [700, 240] on icon "button" at bounding box center [700, 239] width 6 height 7
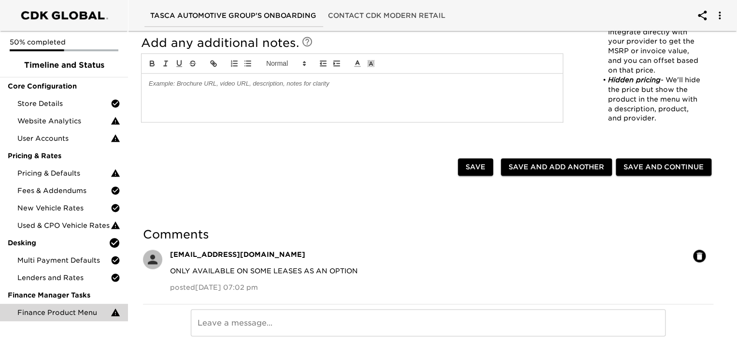
scroll to position [628, 0]
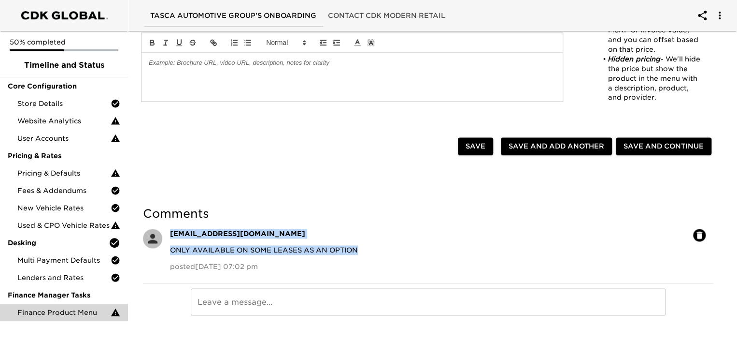
drag, startPoint x: 366, startPoint y: 252, endPoint x: 162, endPoint y: 244, distance: 204.0
click at [161, 244] on div "[EMAIL_ADDRESS][DOMAIN_NAME] ONLY AVAILABLE ON SOME LEASES AS AN OPTION posted …" at bounding box center [424, 253] width 571 height 57
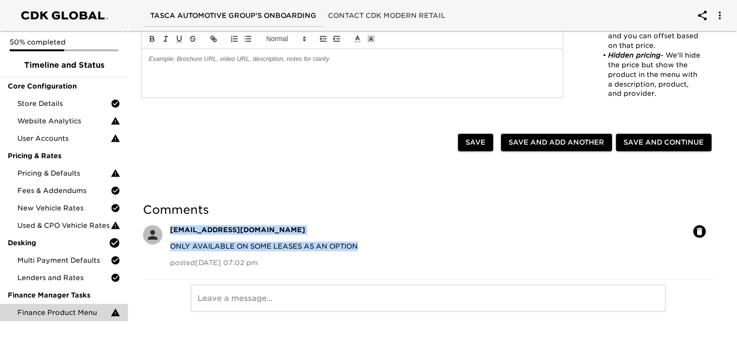
click at [452, 246] on p "ONLY AVAILABLE ON SOME LEASES AS AN OPTION" at bounding box center [427, 246] width 515 height 10
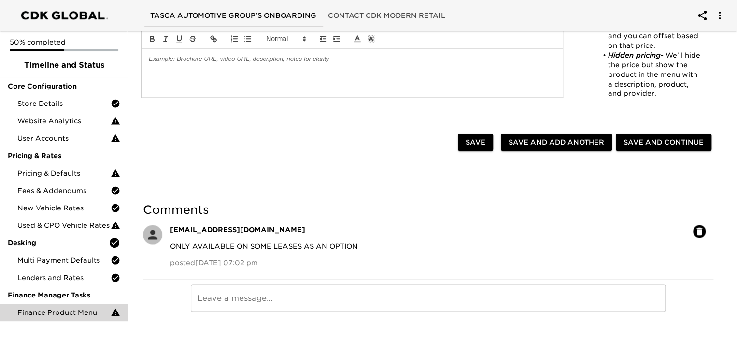
click at [697, 230] on icon "button" at bounding box center [700, 230] width 6 height 7
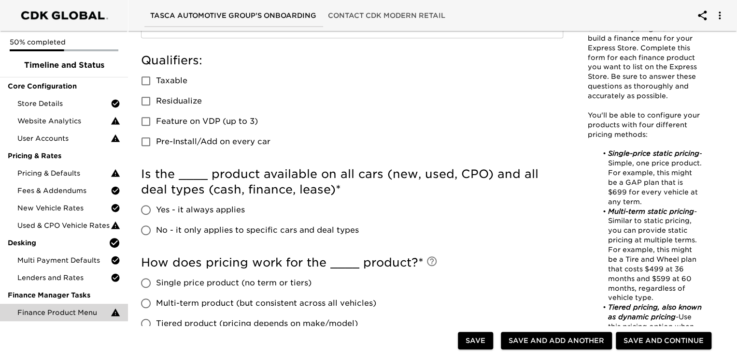
scroll to position [149, 0]
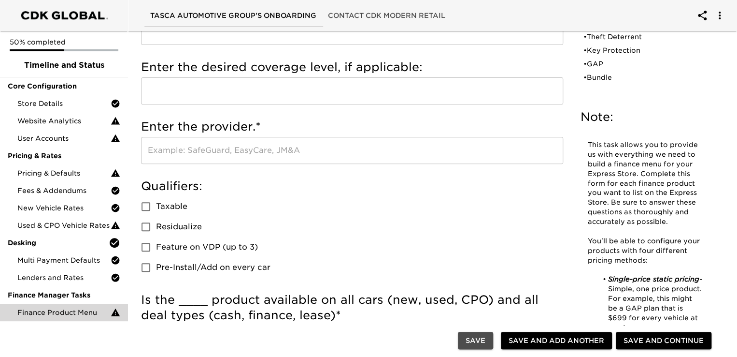
click at [468, 339] on span "Save" at bounding box center [476, 340] width 20 height 12
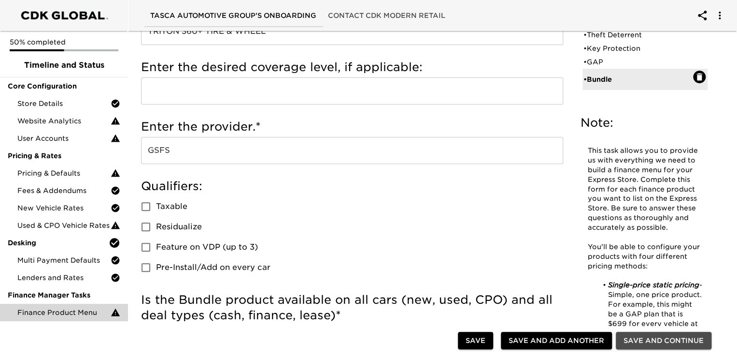
click at [643, 339] on span "Save and Continue" at bounding box center [664, 340] width 80 height 12
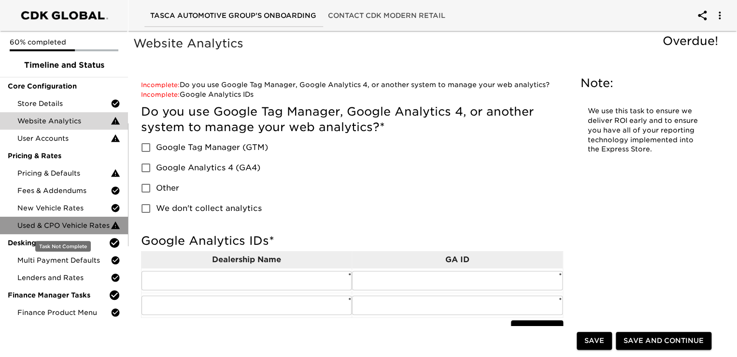
click at [29, 221] on span "Used & CPO Vehicle Rates" at bounding box center [63, 225] width 93 height 10
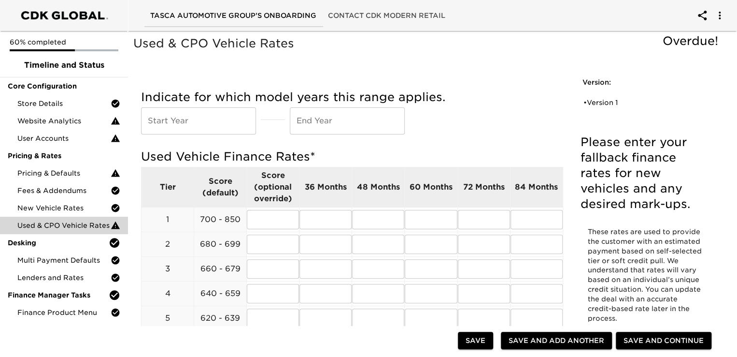
click at [645, 341] on span "Save and Continue" at bounding box center [664, 340] width 80 height 12
